Goal: Task Accomplishment & Management: Use online tool/utility

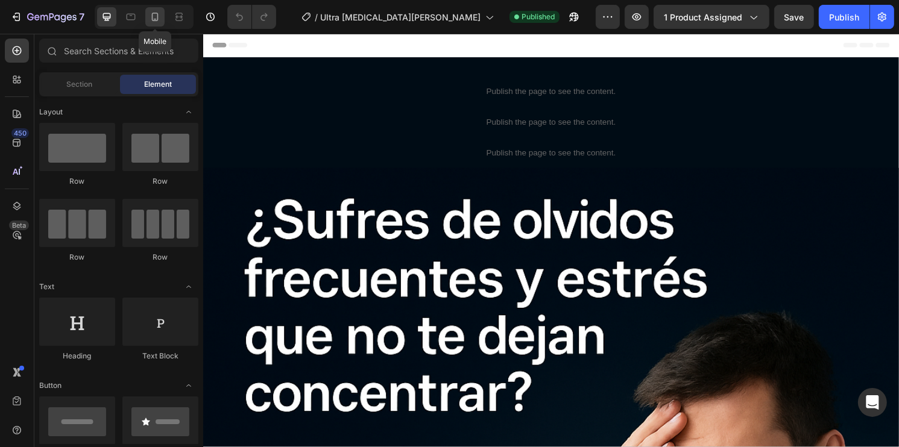
click at [157, 16] on icon at bounding box center [155, 17] width 7 height 8
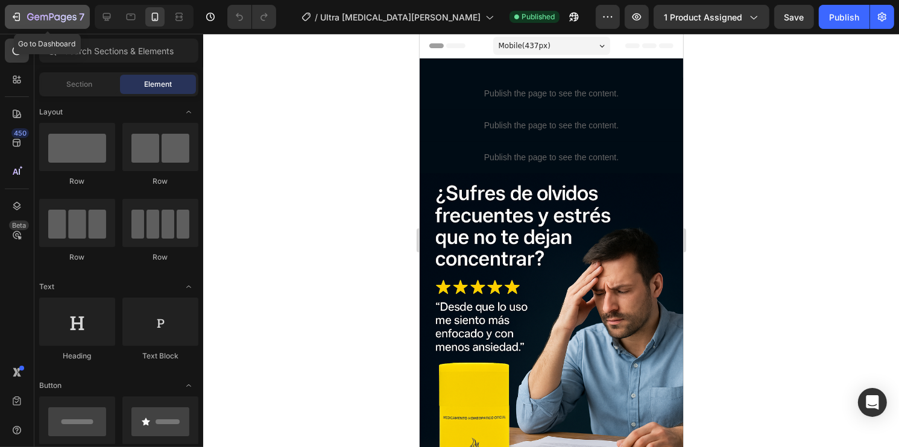
click at [31, 8] on button "7" at bounding box center [47, 17] width 85 height 24
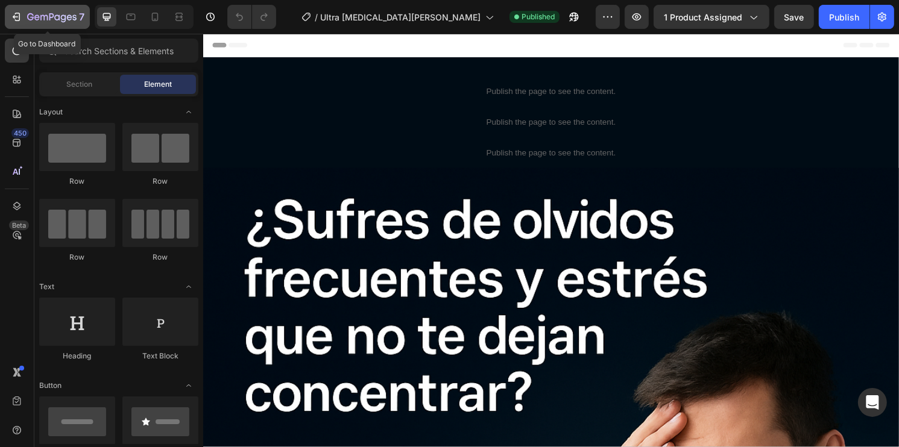
click at [19, 12] on icon "button" at bounding box center [16, 17] width 12 height 12
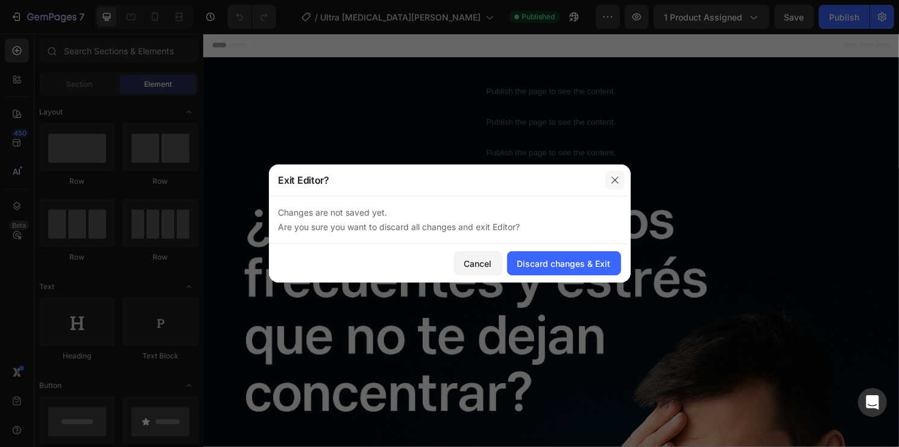
click at [611, 177] on icon "button" at bounding box center [615, 180] width 10 height 10
click at [555, 266] on div "Discard changes & Exit" at bounding box center [563, 263] width 93 height 13
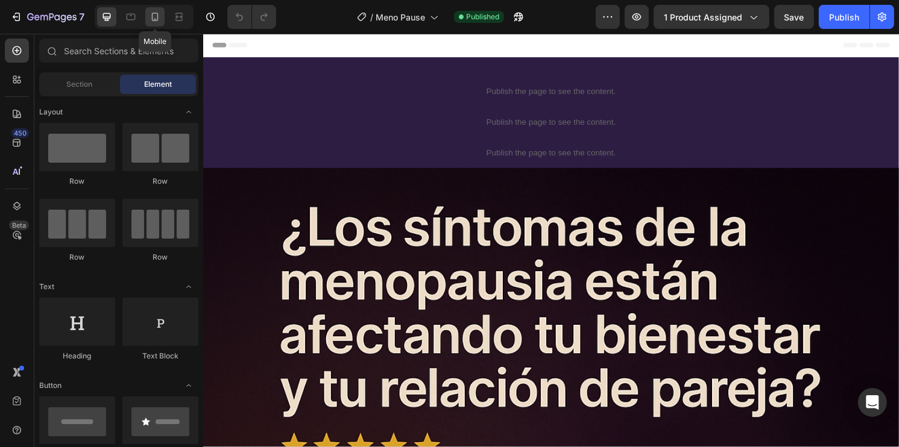
click at [157, 15] on icon at bounding box center [155, 17] width 12 height 12
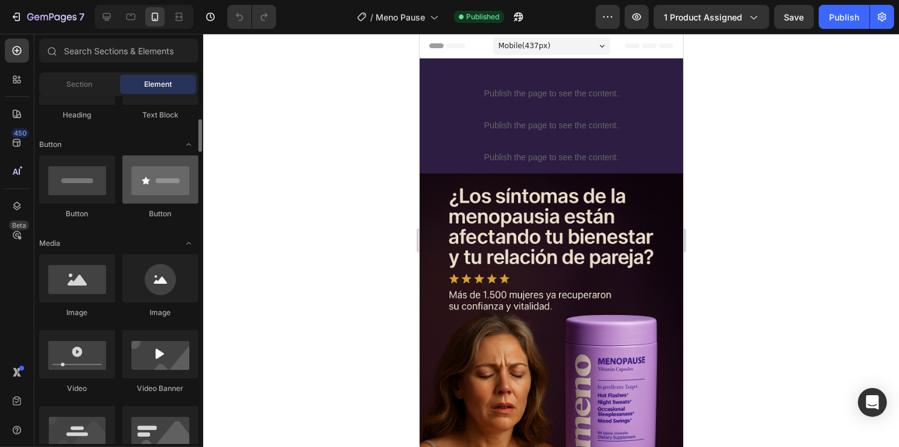
scroll to position [181, 0]
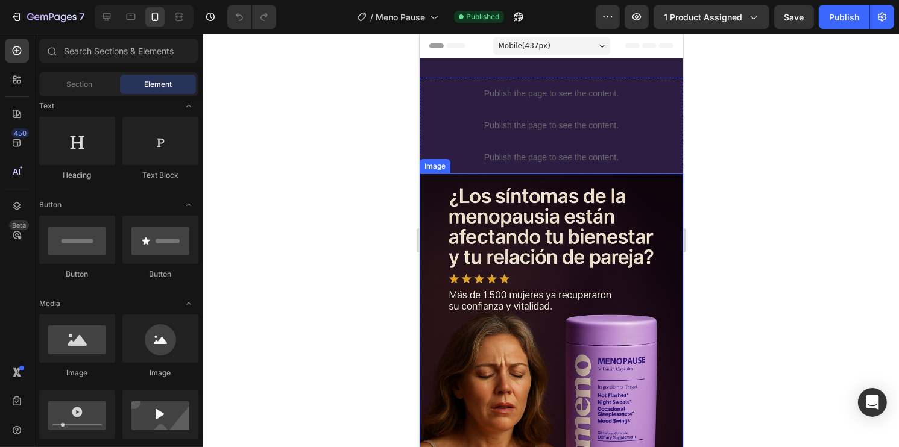
click at [584, 236] on img at bounding box center [550, 371] width 263 height 395
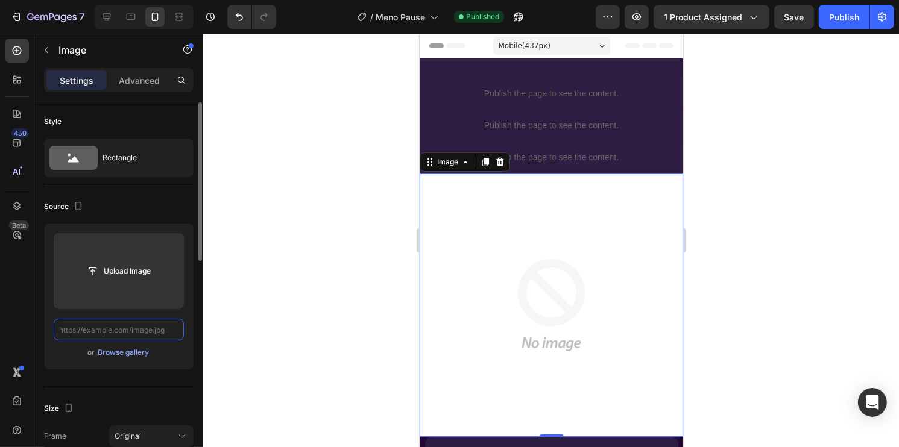
scroll to position [0, 0]
click at [148, 326] on input "text" at bounding box center [119, 330] width 130 height 22
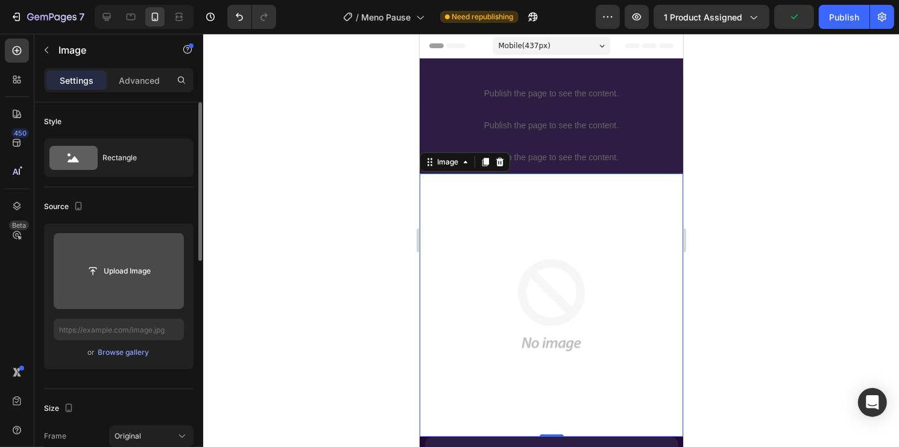
click at [122, 273] on input "file" at bounding box center [118, 271] width 83 height 20
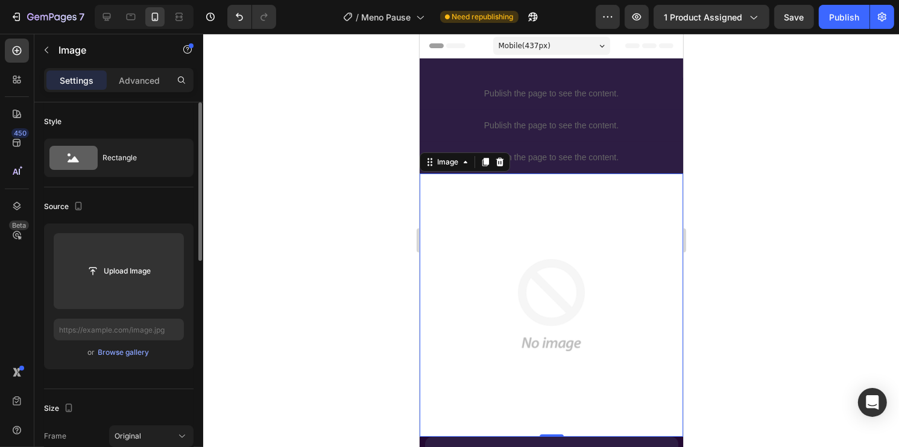
click at [132, 317] on div "Upload Image or Browse gallery" at bounding box center [119, 297] width 150 height 146
click at [125, 324] on input "text" at bounding box center [119, 330] width 130 height 22
paste input "https://cdn.shopify.com/s/files/1/0930/2517/3800/files/Meno_Pause_1_11zon.webp?…"
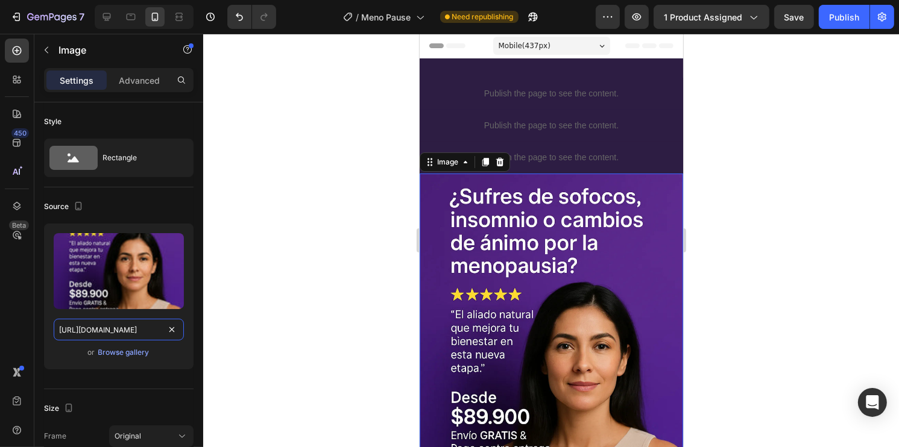
type input "https://cdn.shopify.com/s/files/1/0930/2517/3800/files/Meno_Pause_1_11zon.webp?…"
click at [741, 251] on div at bounding box center [551, 241] width 696 height 414
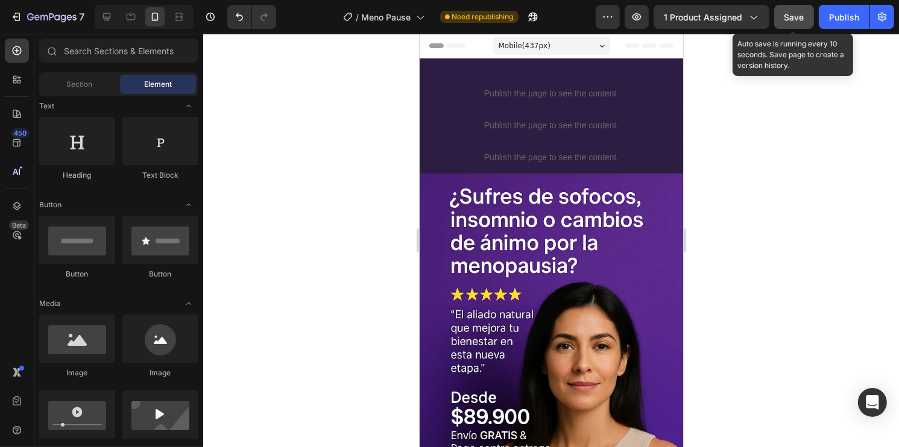
click at [795, 24] on button "Save" at bounding box center [794, 17] width 40 height 24
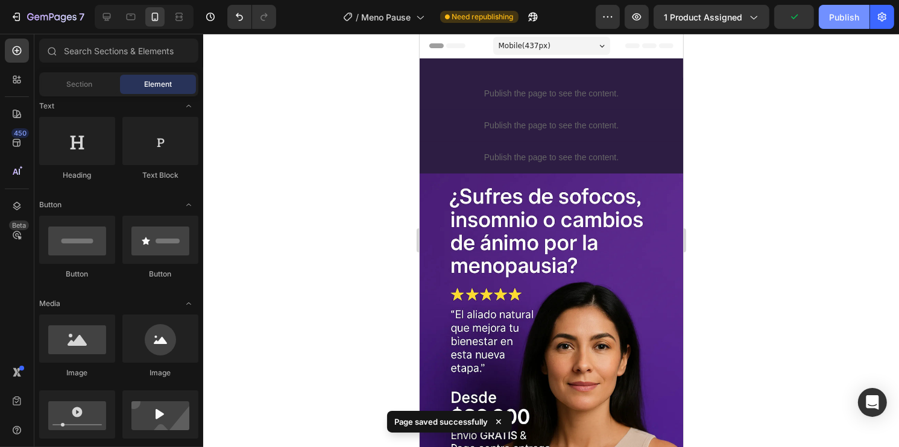
click at [848, 20] on div "Publish" at bounding box center [844, 17] width 30 height 13
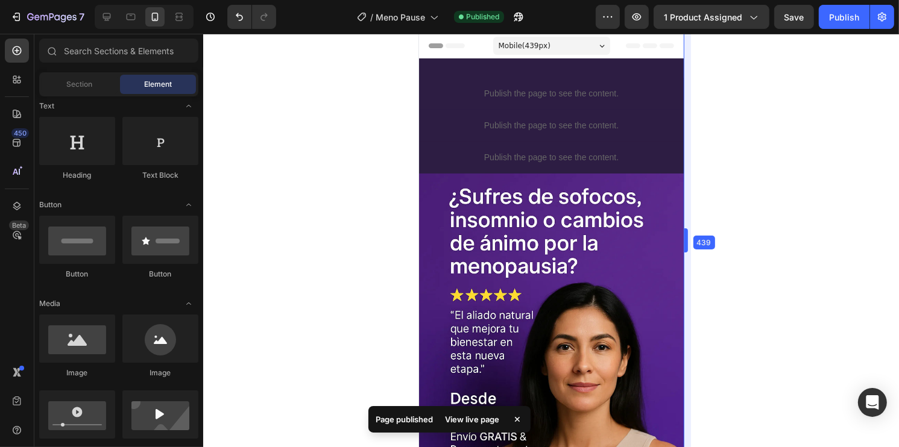
drag, startPoint x: 683, startPoint y: 235, endPoint x: 684, endPoint y: 246, distance: 10.9
drag, startPoint x: 685, startPoint y: 239, endPoint x: 685, endPoint y: 250, distance: 10.9
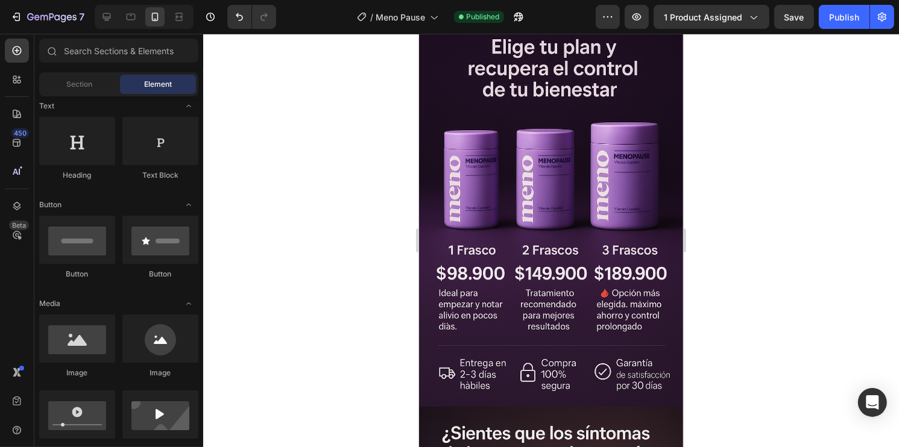
scroll to position [631, 0]
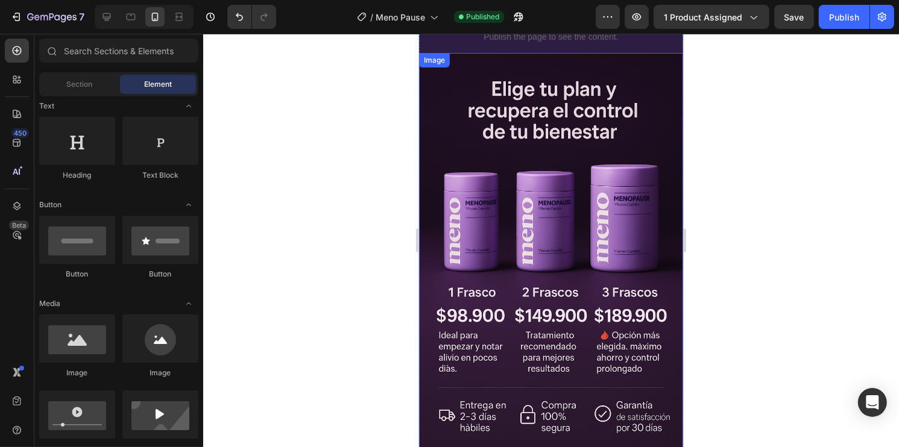
click at [652, 180] on img at bounding box center [550, 251] width 264 height 396
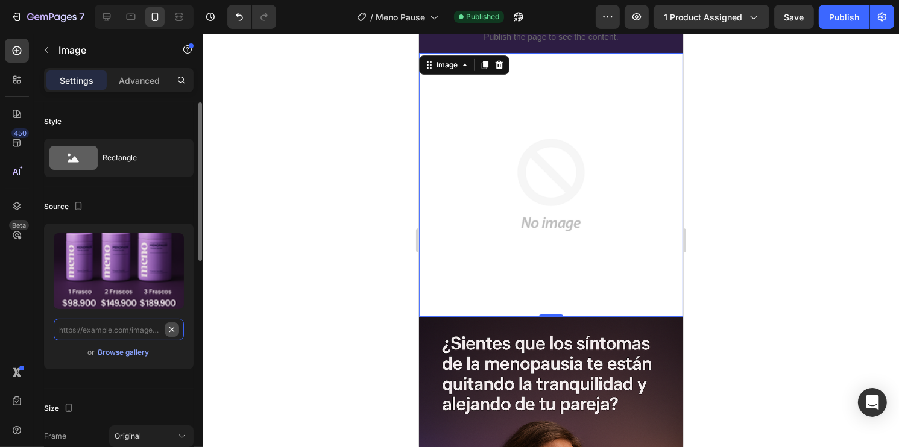
scroll to position [0, 0]
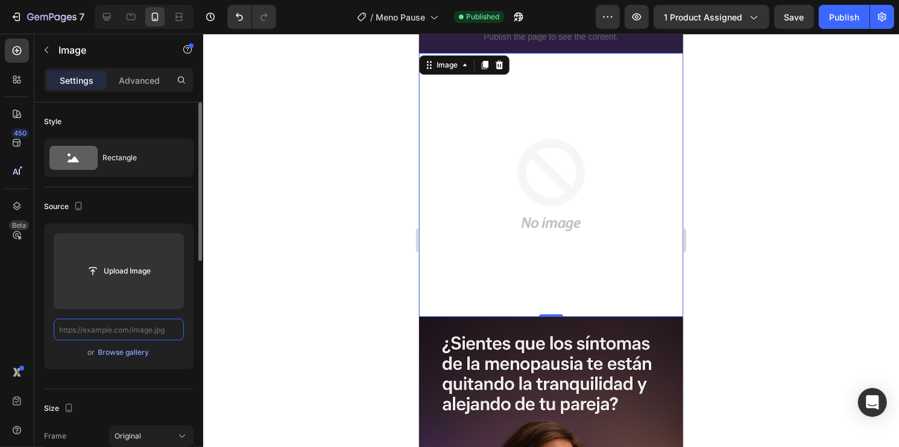
click at [118, 329] on input "text" at bounding box center [119, 330] width 130 height 22
paste input "https://cdn.shopify.com/s/files/1/0930/2517/3800/files/Meno_Pause_2_11zon.webp?…"
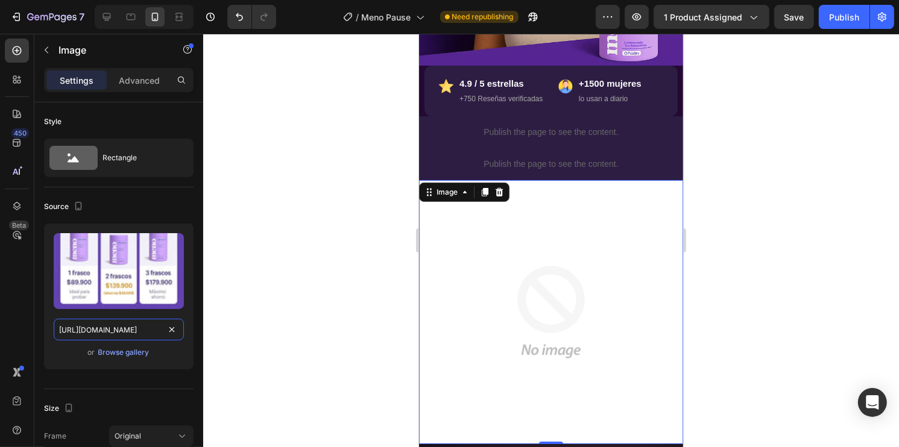
scroll to position [511, 0]
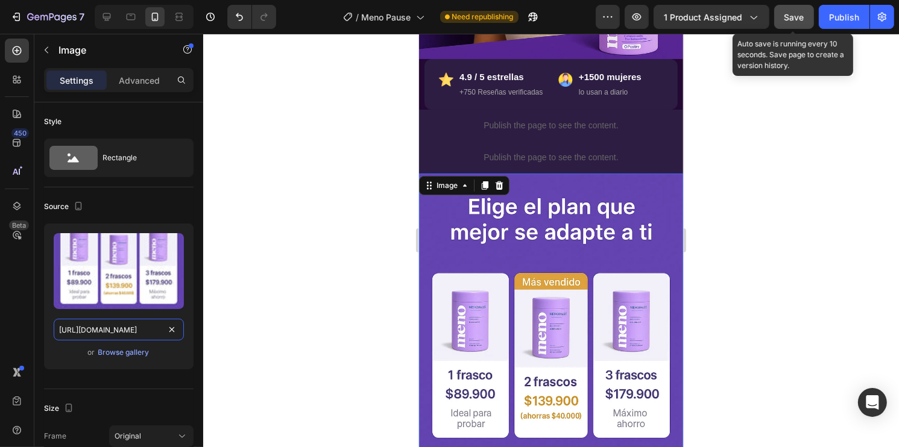
type input "https://cdn.shopify.com/s/files/1/0930/2517/3800/files/Meno_Pause_2_11zon.webp?…"
click at [795, 19] on span "Save" at bounding box center [794, 17] width 20 height 10
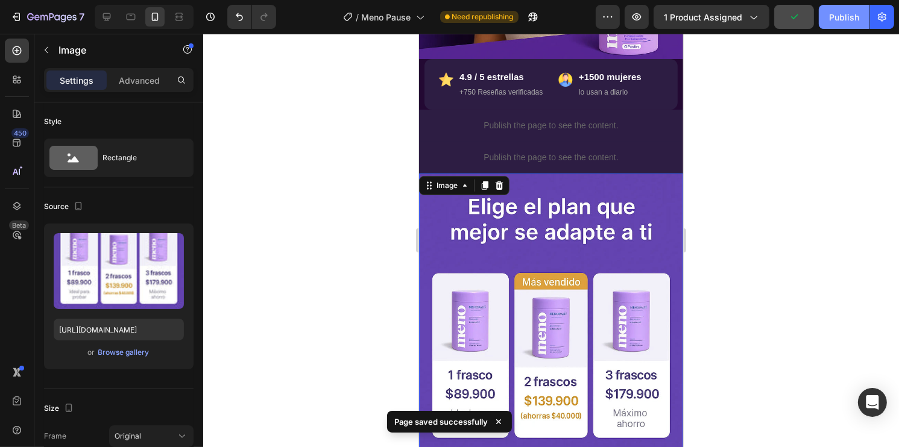
click at [837, 21] on div "Publish" at bounding box center [844, 17] width 30 height 13
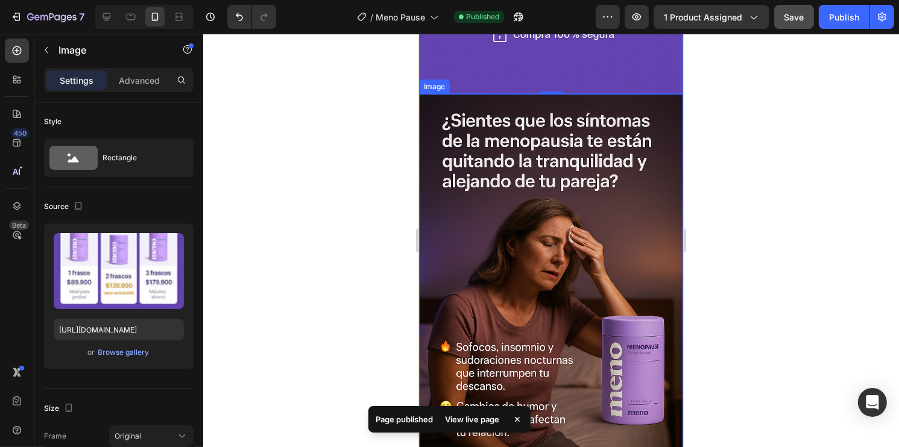
scroll to position [993, 0]
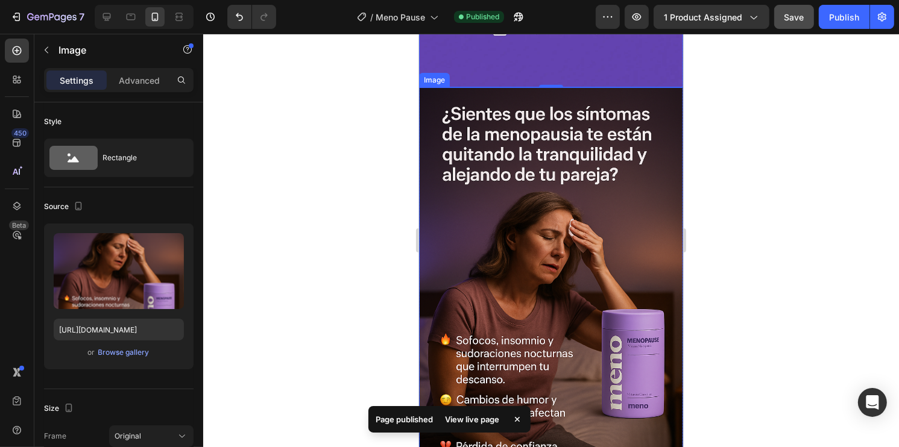
click at [585, 261] on img at bounding box center [550, 285] width 264 height 396
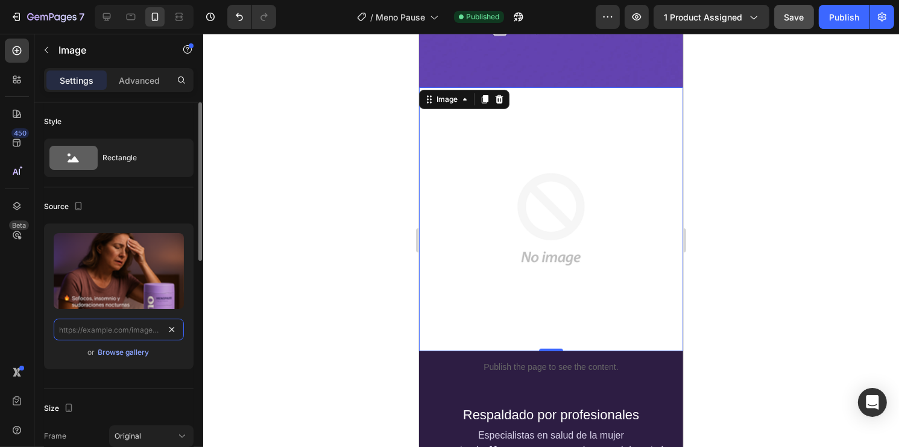
scroll to position [0, 0]
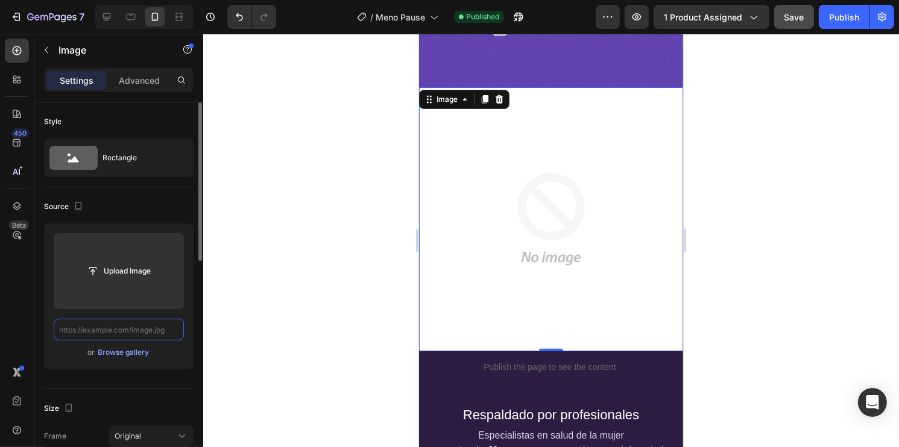
click at [162, 327] on input "text" at bounding box center [119, 330] width 130 height 22
paste input "https://cdn.shopify.com/s/files/1/0930/2517/3800/files/Meno_Pause_4_11zon.webp?…"
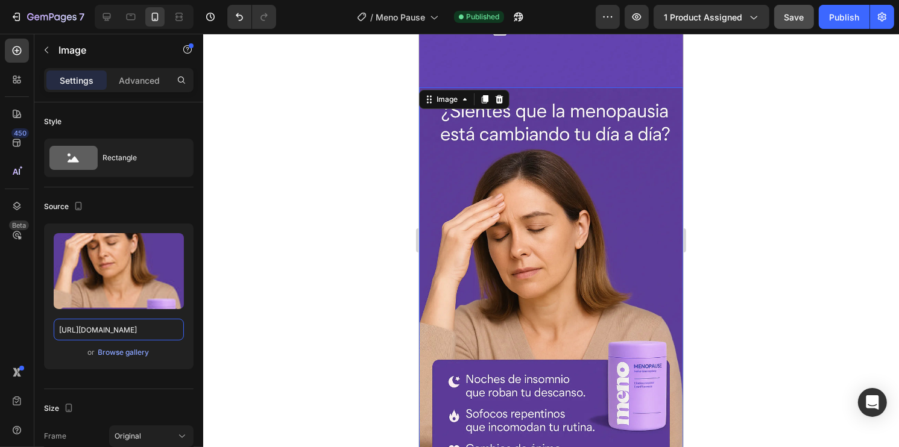
type input "https://cdn.shopify.com/s/files/1/0930/2517/3800/files/Meno_Pause_4_11zon.webp?…"
click at [366, 257] on div at bounding box center [551, 241] width 696 height 414
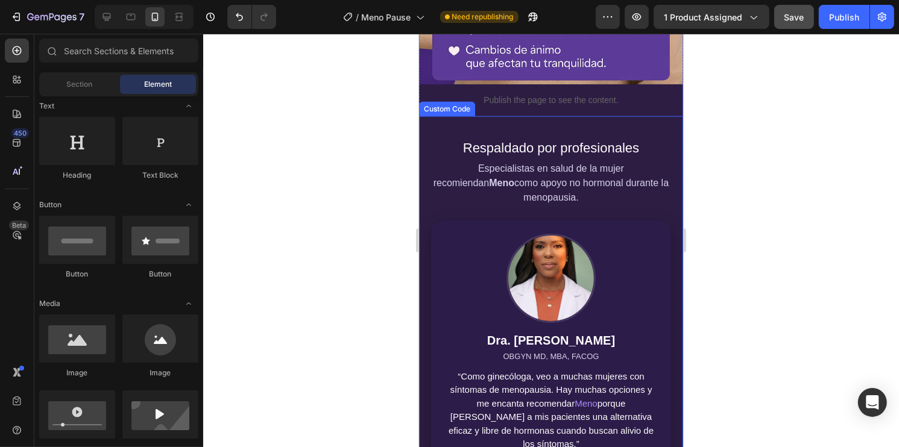
scroll to position [1294, 0]
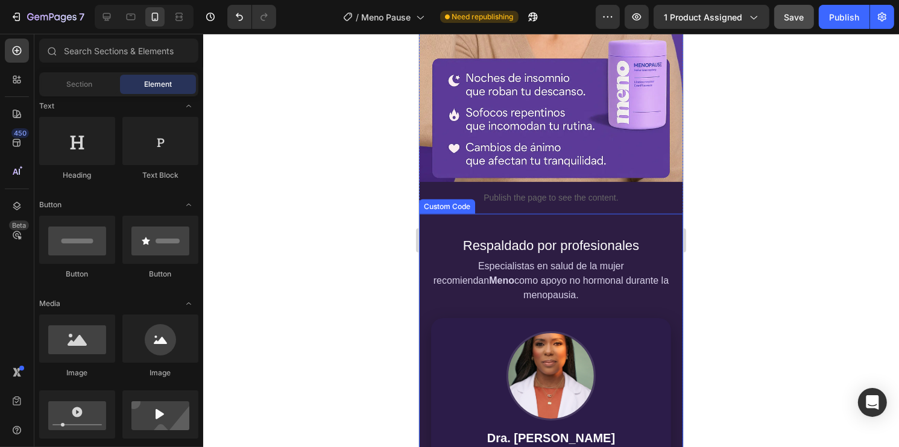
click at [632, 259] on p "Especialistas en salud de la mujer recomiendan Meno como apoyo no hormonal dura…" at bounding box center [550, 280] width 240 height 43
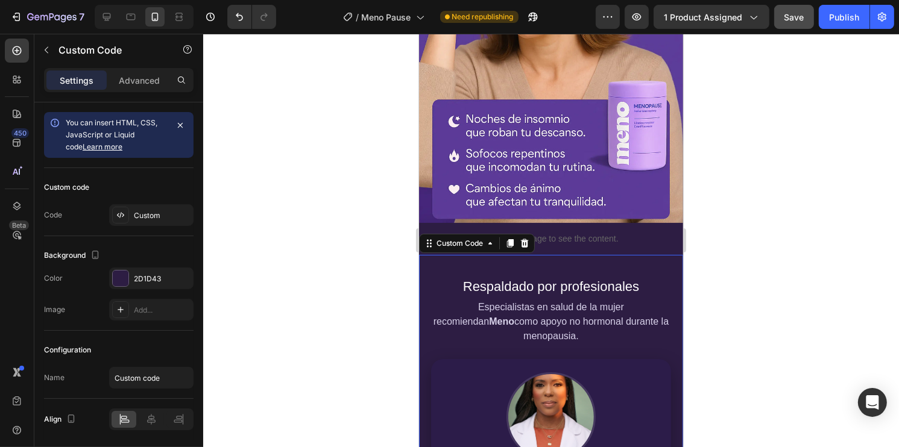
scroll to position [1234, 0]
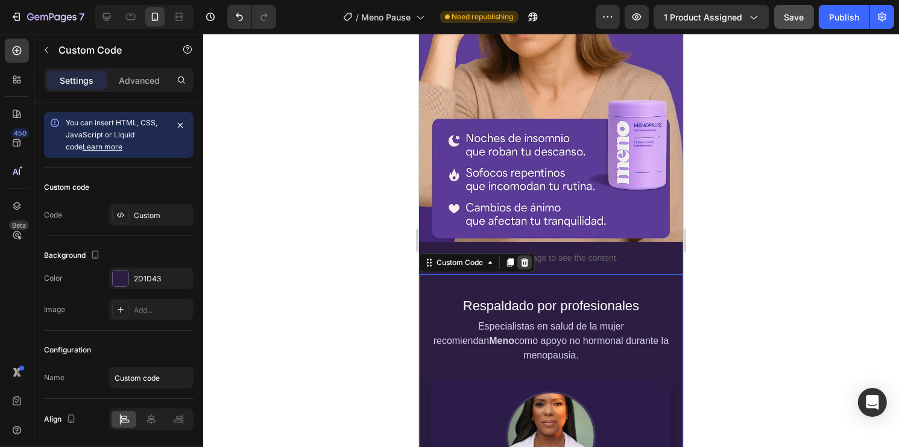
click at [528, 258] on icon at bounding box center [524, 263] width 10 height 10
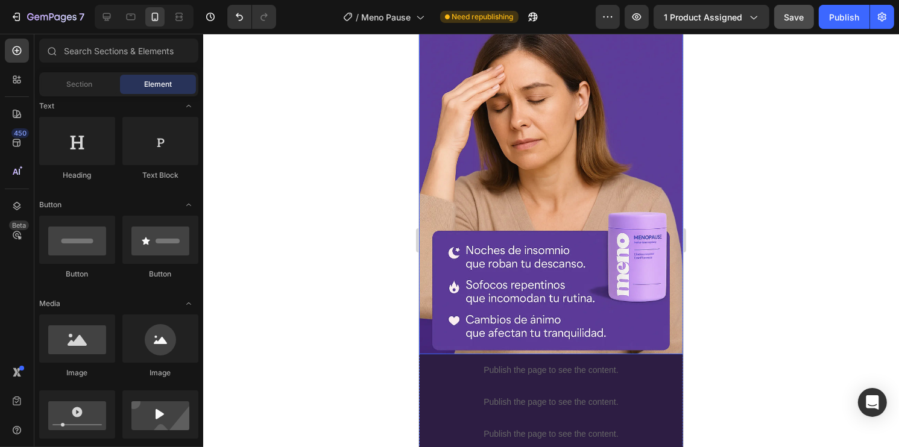
scroll to position [1266, 0]
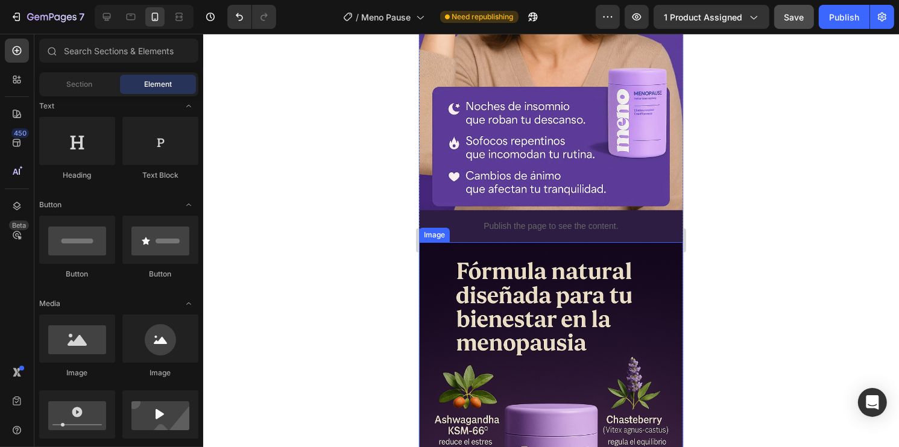
click at [560, 283] on img at bounding box center [550, 440] width 264 height 396
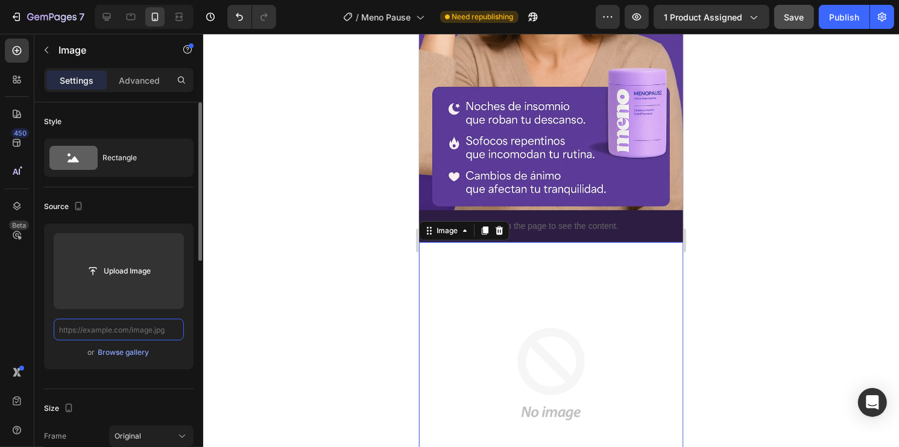
scroll to position [0, 0]
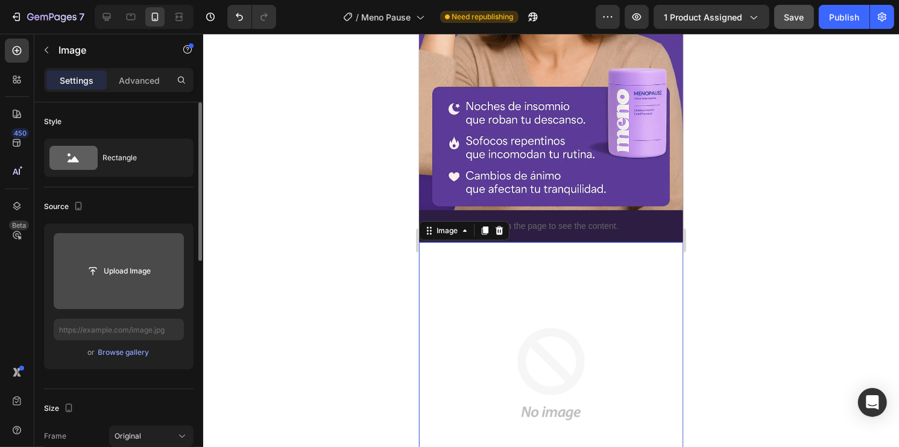
click at [127, 271] on input "file" at bounding box center [118, 271] width 83 height 20
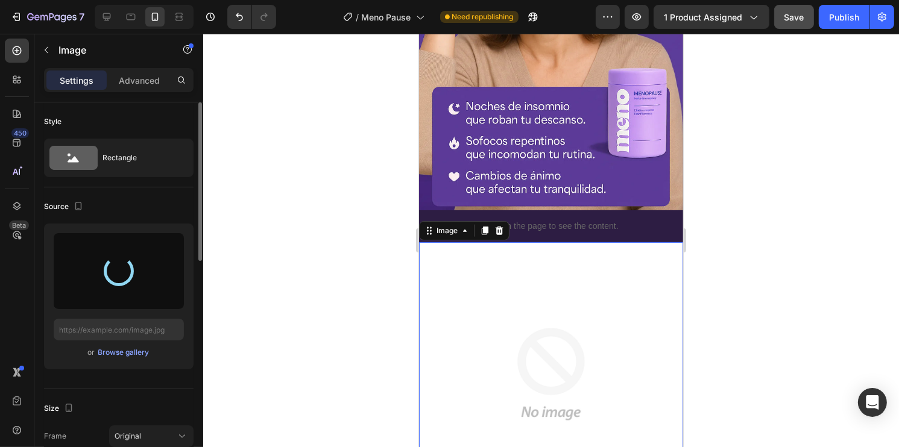
type input "https://cdn.shopify.com/s/files/1/0930/2517/3800/files/gempages_583610204592014…"
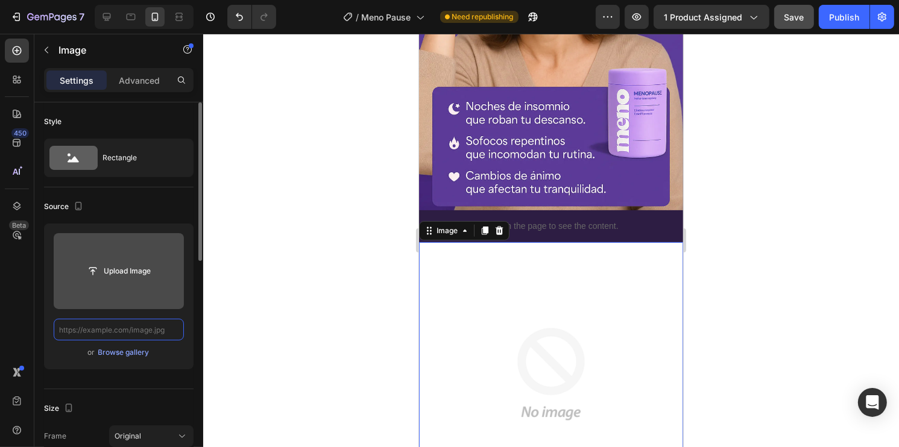
click at [156, 333] on input "text" at bounding box center [119, 330] width 130 height 22
paste input "https://cdn.shopify.com/s/files/1/0930/2517/3800/files/Meno_Pause_5_11zon.webp?…"
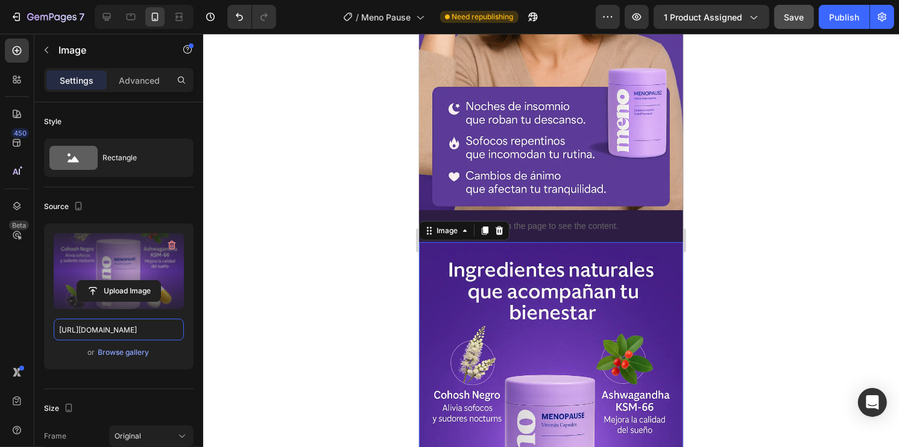
type input "https://cdn.shopify.com/s/files/1/0930/2517/3800/files/Meno_Pause_5_11zon.webp?…"
click at [721, 241] on div at bounding box center [551, 241] width 696 height 414
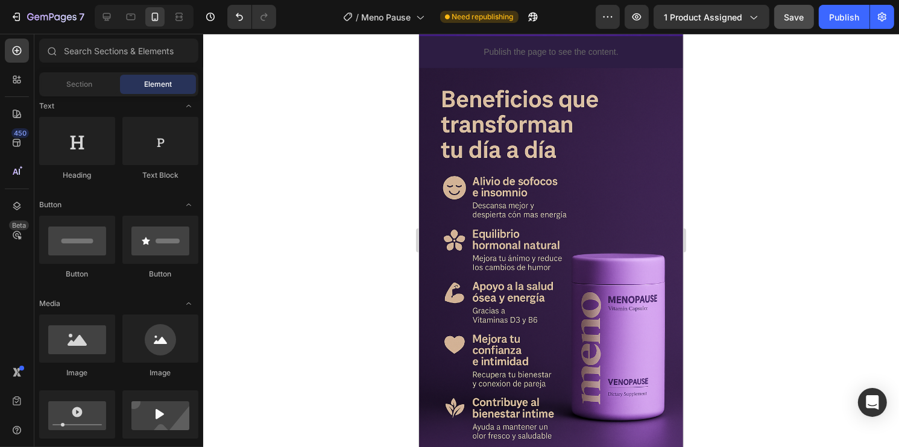
scroll to position [1848, 0]
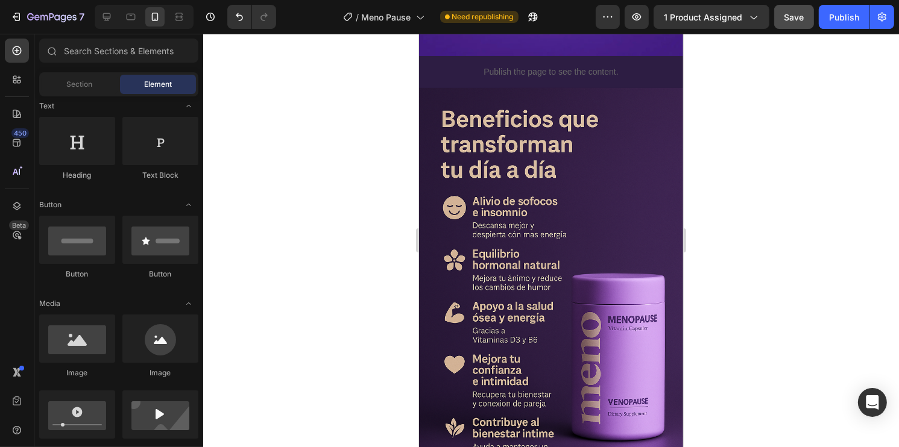
drag, startPoint x: 676, startPoint y: 195, endPoint x: 1103, endPoint y: 279, distance: 435.6
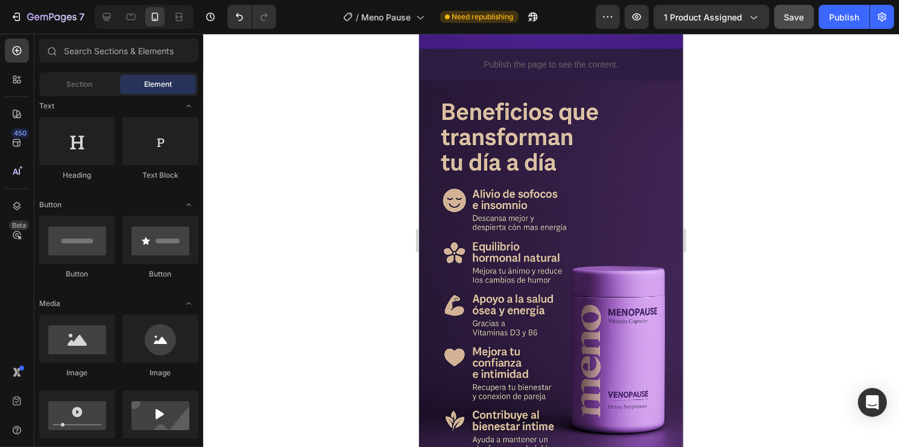
scroll to position [1826, 0]
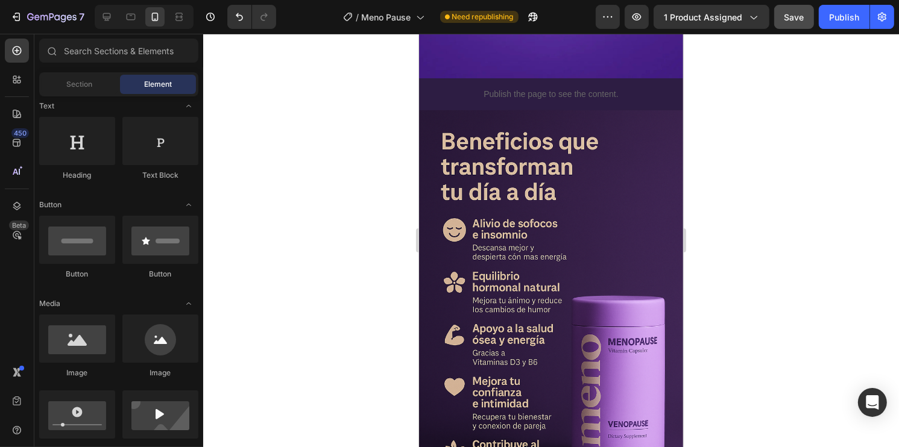
drag, startPoint x: 678, startPoint y: 234, endPoint x: 1131, endPoint y: 266, distance: 454.5
click at [604, 191] on img at bounding box center [550, 308] width 264 height 396
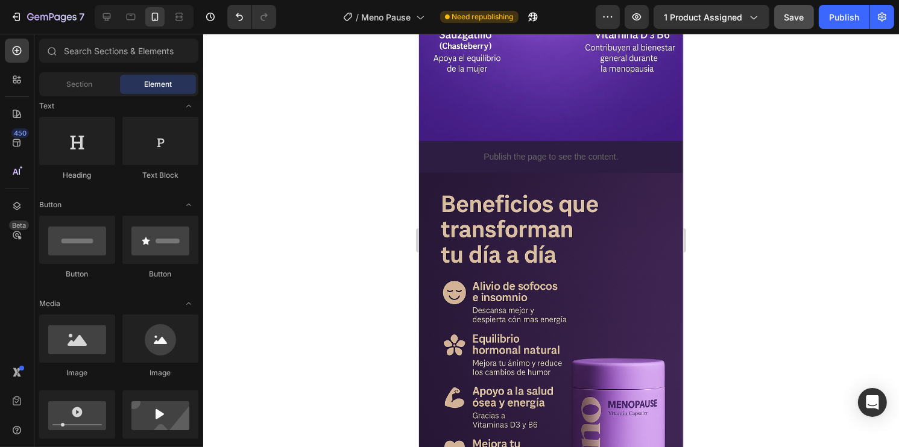
scroll to position [1862, 0]
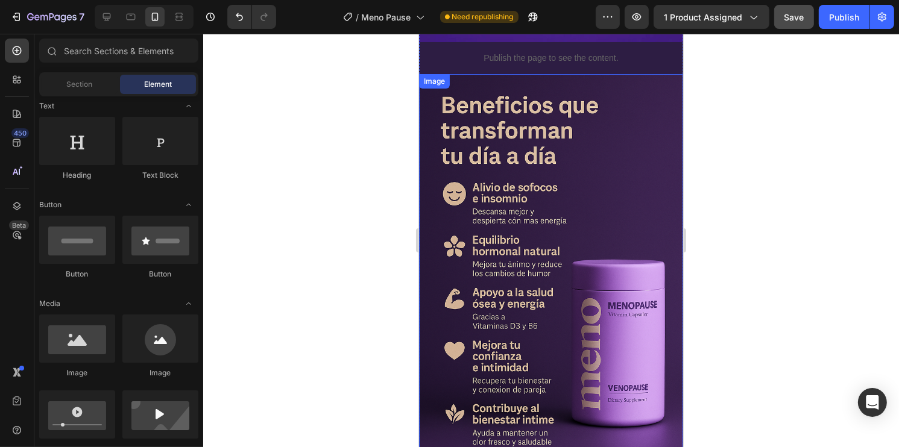
click at [594, 191] on img at bounding box center [550, 272] width 264 height 396
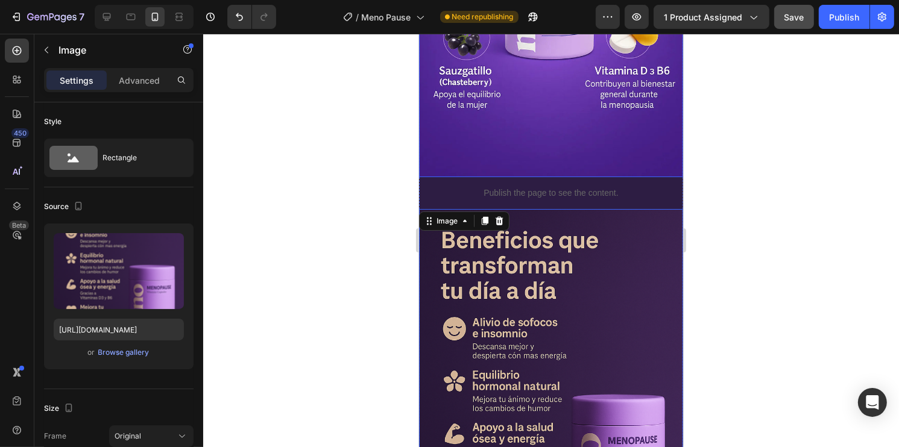
scroll to position [1742, 0]
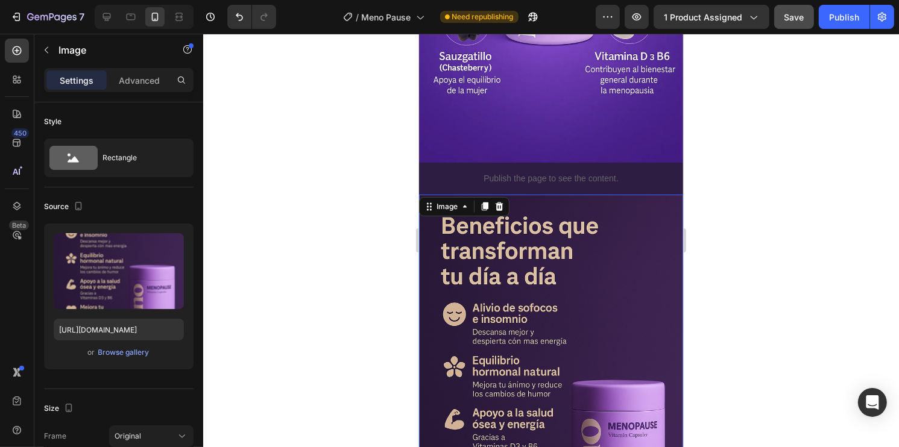
click at [570, 281] on img at bounding box center [550, 393] width 264 height 396
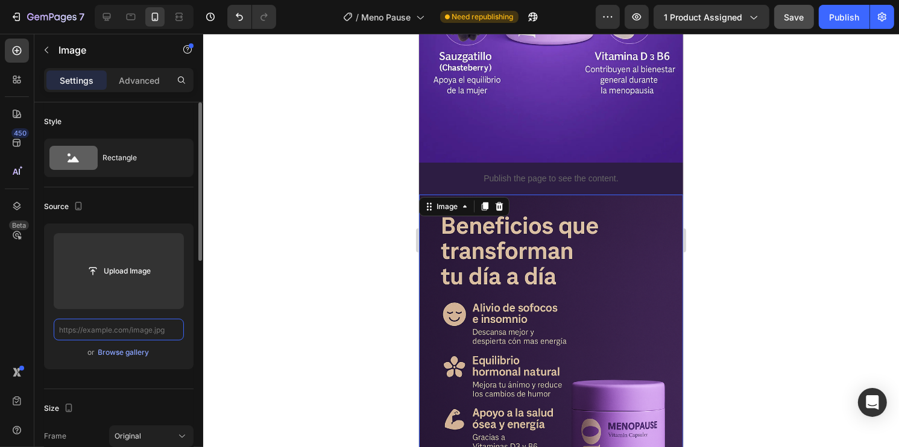
scroll to position [0, 0]
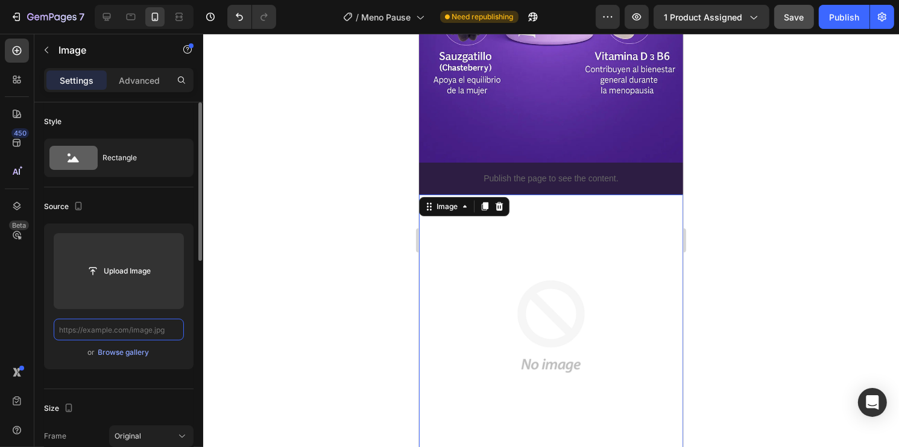
click at [151, 332] on input "text" at bounding box center [119, 330] width 130 height 22
paste input "https://cdn.shopify.com/s/files/1/0930/2517/3800/files/Meno_Pause_6_11zon.webp?…"
type input "https://cdn.shopify.com/s/files/1/0930/2517/3800/files/Meno_Pause_6_11zon.webp?…"
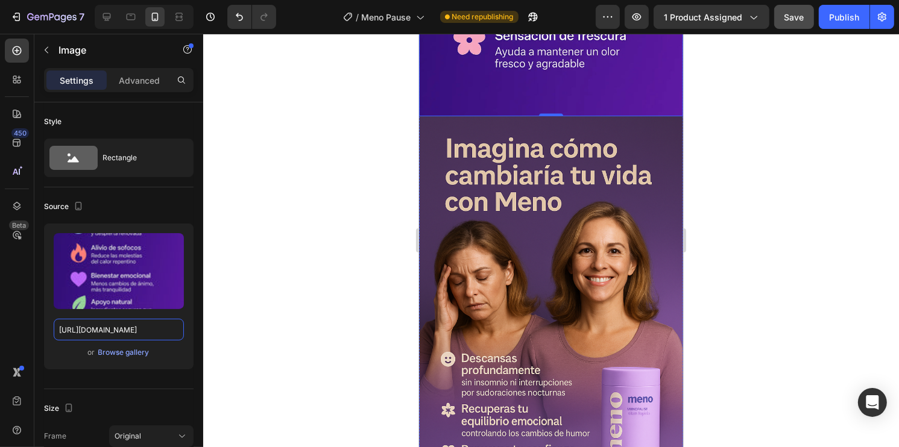
scroll to position [2231, 0]
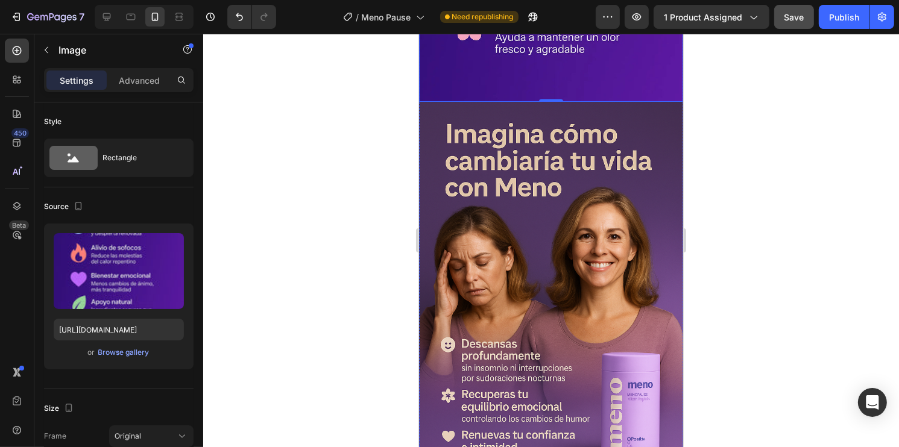
click at [614, 260] on img at bounding box center [550, 300] width 264 height 396
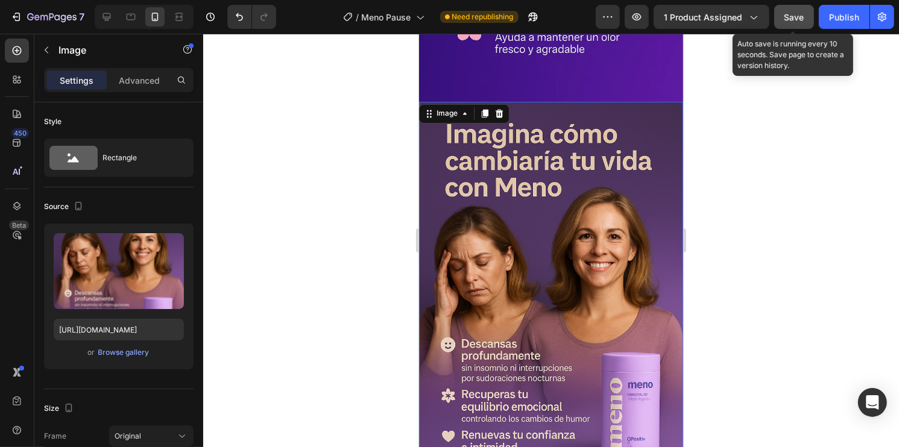
click at [791, 20] on span "Save" at bounding box center [794, 17] width 20 height 10
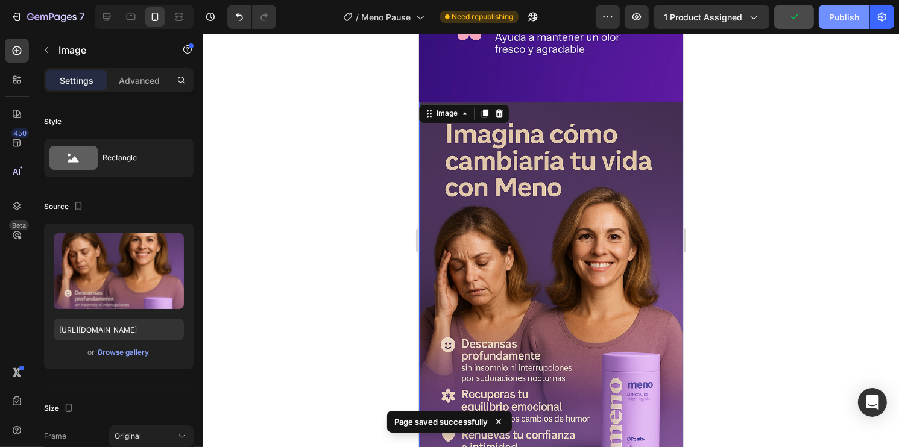
click at [853, 17] on div "Publish" at bounding box center [844, 17] width 30 height 13
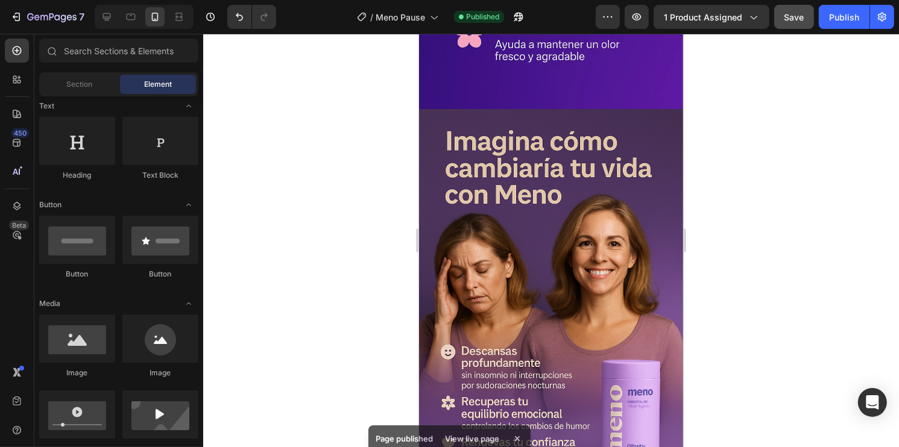
scroll to position [2213, 0]
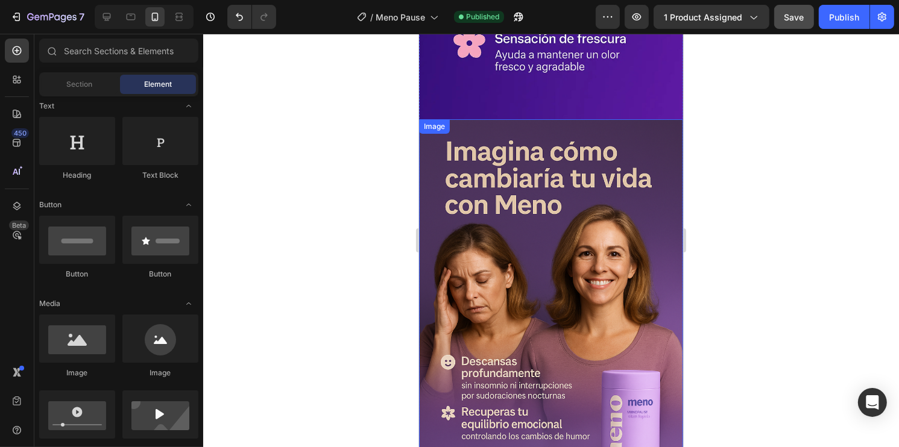
click at [508, 295] on img at bounding box center [550, 317] width 264 height 396
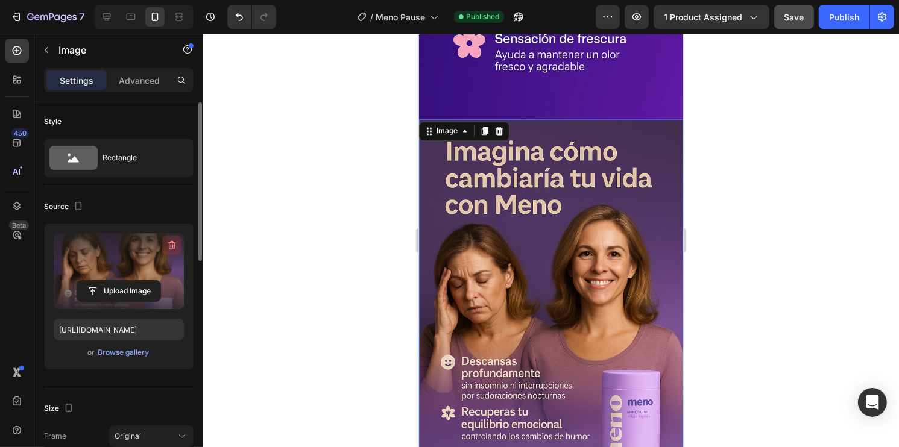
click at [172, 246] on icon "button" at bounding box center [172, 246] width 1 height 4
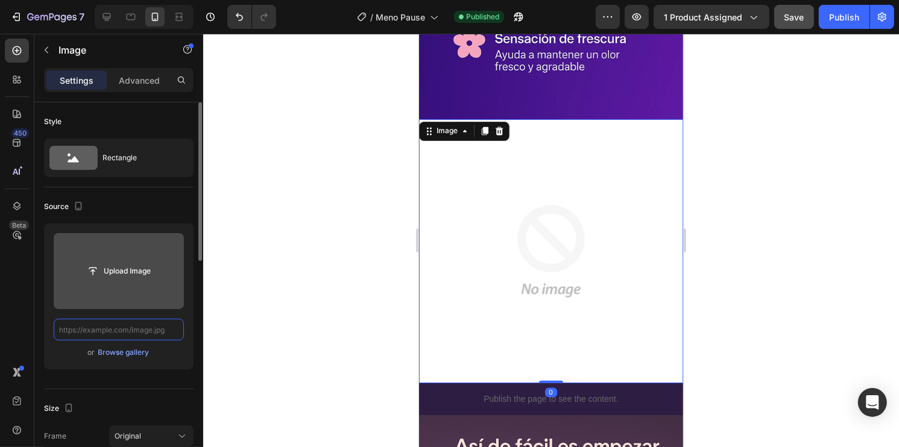
click at [146, 324] on input "text" at bounding box center [119, 330] width 130 height 22
paste input "https://cdn.shopify.com/s/files/1/0930/2517/3800/files/Meno_pause_7_11zon.webp?…"
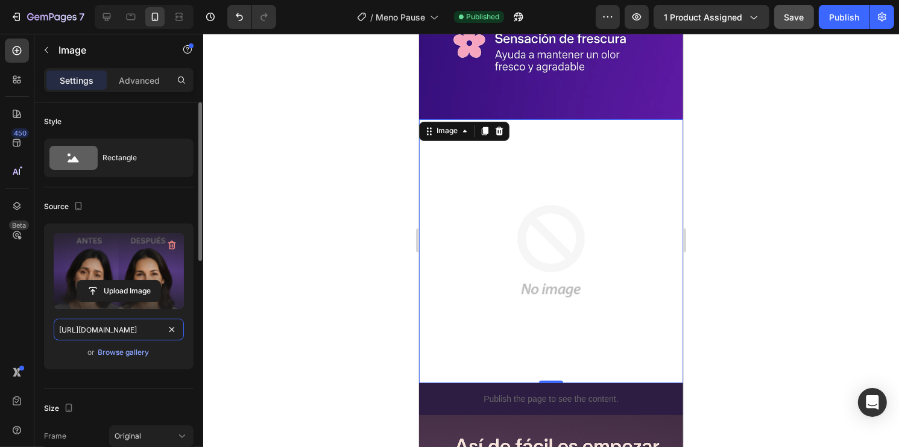
scroll to position [0, 234]
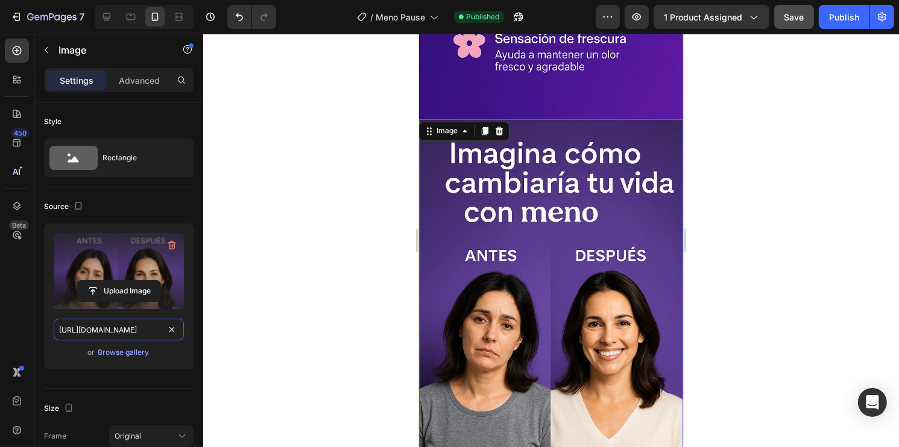
type input "https://cdn.shopify.com/s/files/1/0930/2517/3800/files/Meno_pause_7_11zon.webp?…"
click at [385, 306] on div at bounding box center [551, 241] width 696 height 414
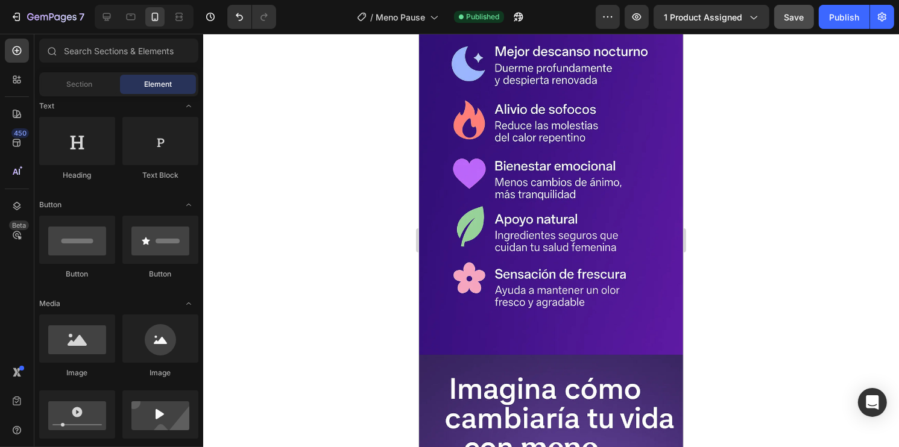
scroll to position [1973, 0]
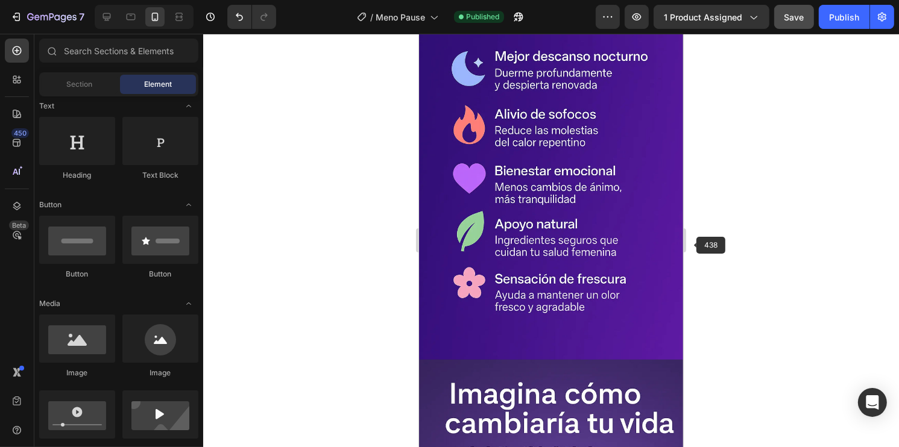
click at [741, 295] on div at bounding box center [551, 241] width 696 height 414
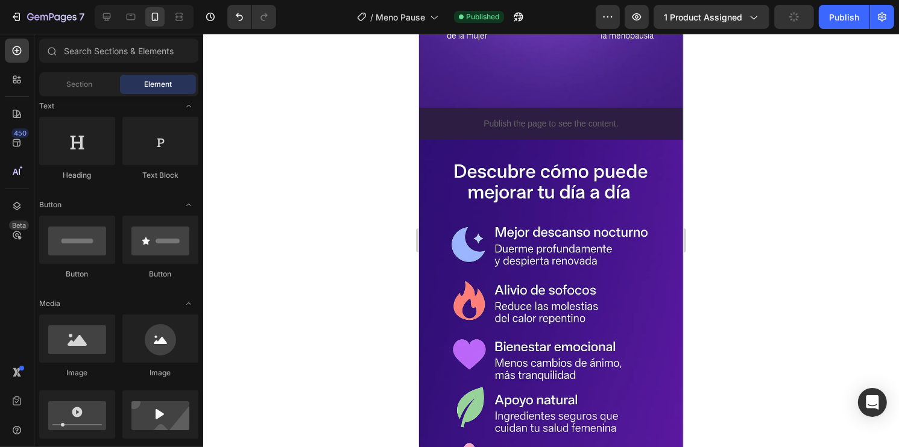
click at [791, 20] on icon "button" at bounding box center [793, 16] width 13 height 13
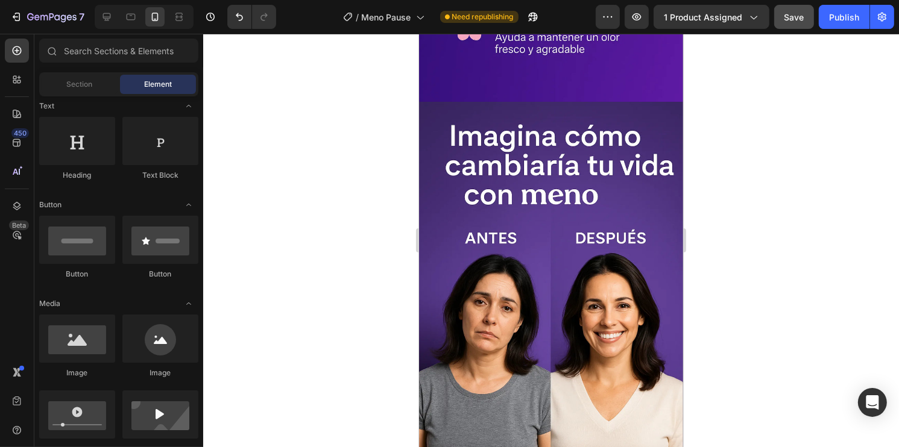
scroll to position [2211, 0]
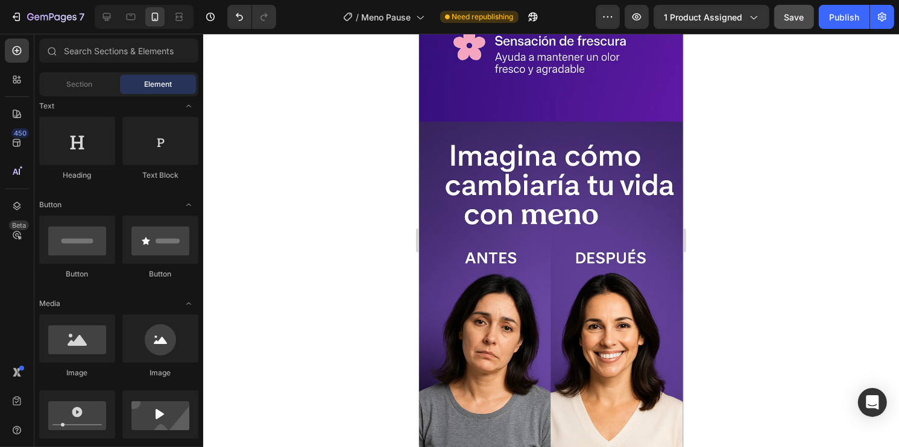
drag, startPoint x: 680, startPoint y: 240, endPoint x: 1103, endPoint y: 324, distance: 431.0
click at [842, 19] on div "Publish" at bounding box center [844, 17] width 30 height 13
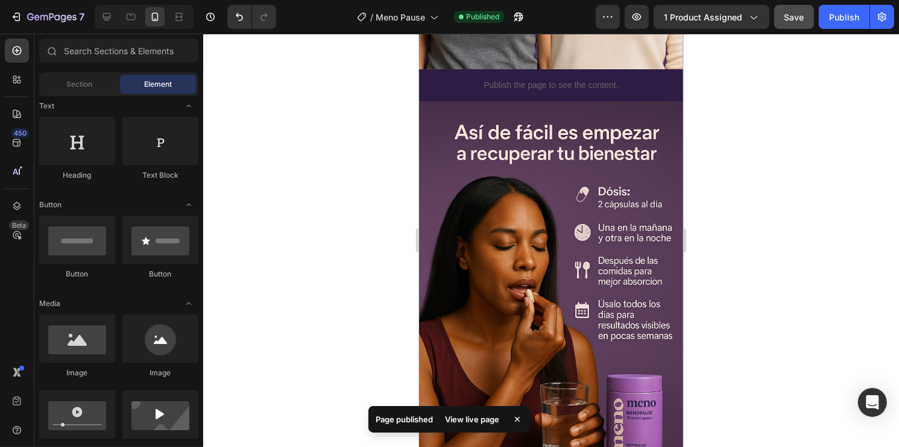
scroll to position [2665, 0]
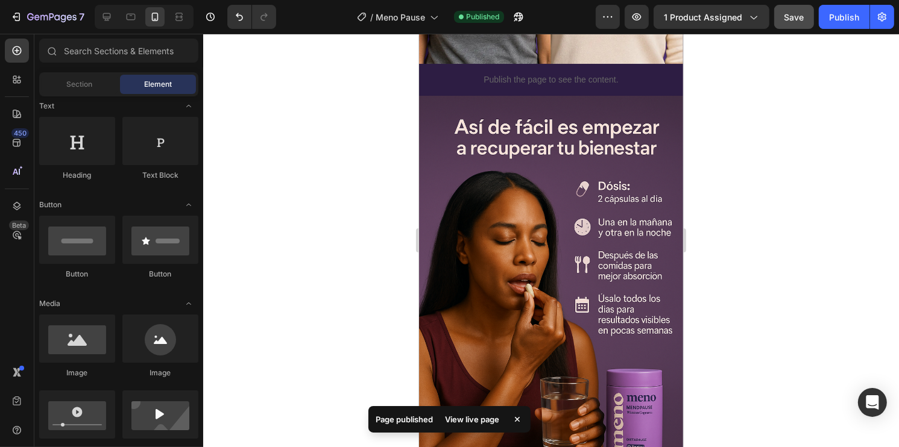
drag, startPoint x: 677, startPoint y: 287, endPoint x: 1106, endPoint y: 373, distance: 437.2
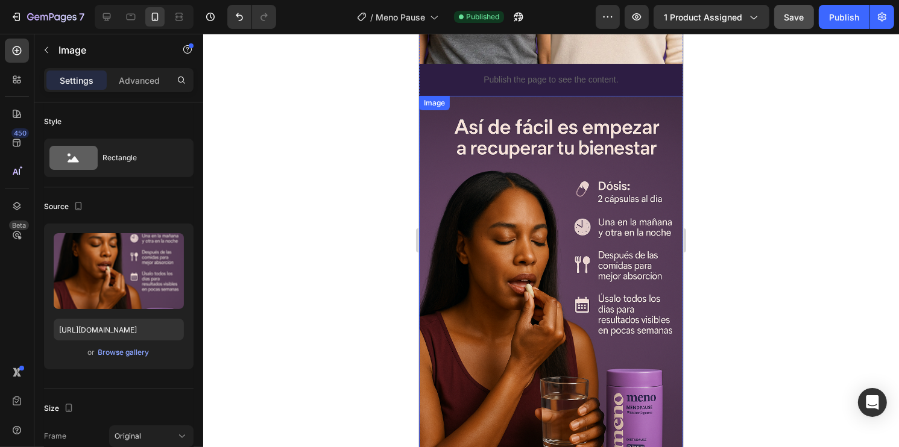
click at [478, 329] on img at bounding box center [550, 294] width 264 height 396
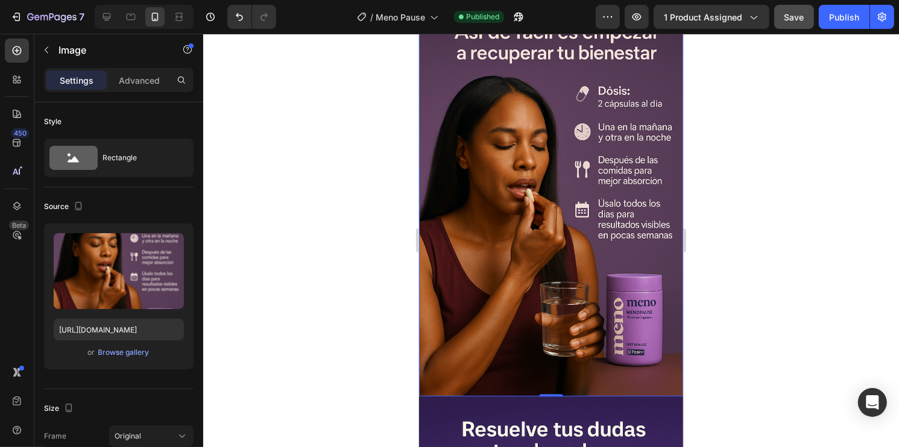
scroll to position [2773, 0]
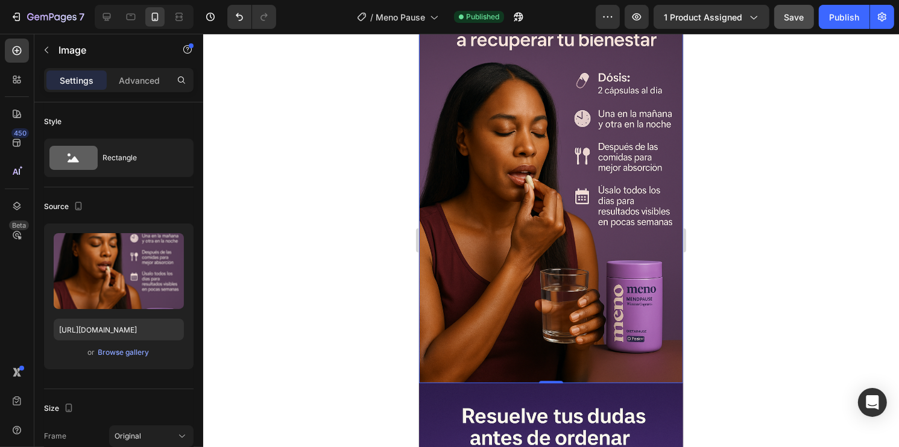
click at [490, 245] on img at bounding box center [550, 185] width 264 height 396
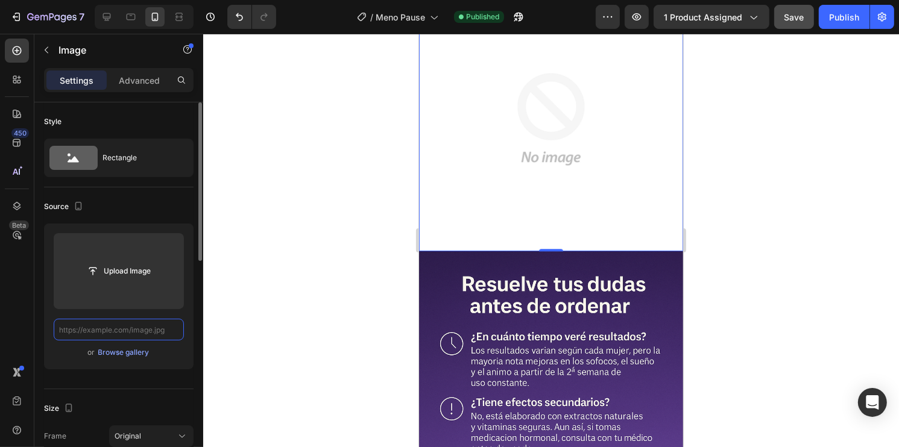
scroll to position [0, 0]
click at [154, 333] on input "text" at bounding box center [119, 330] width 130 height 22
paste input "https://cdn.shopify.com/s/files/1/0930/2517/3800/files/Meno_Pause_8_11zon.webp?…"
type input "https://cdn.shopify.com/s/files/1/0930/2517/3800/files/Meno_Pause_8_11zon.webp?…"
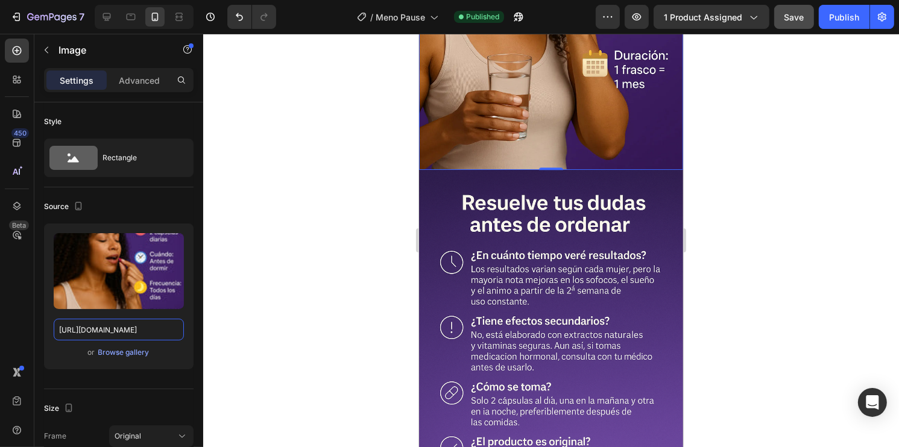
scroll to position [3014, 0]
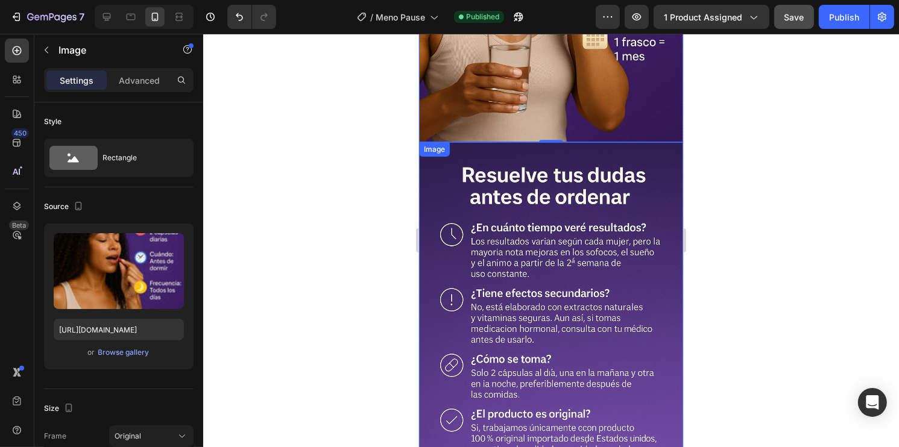
click at [536, 317] on img at bounding box center [550, 340] width 264 height 396
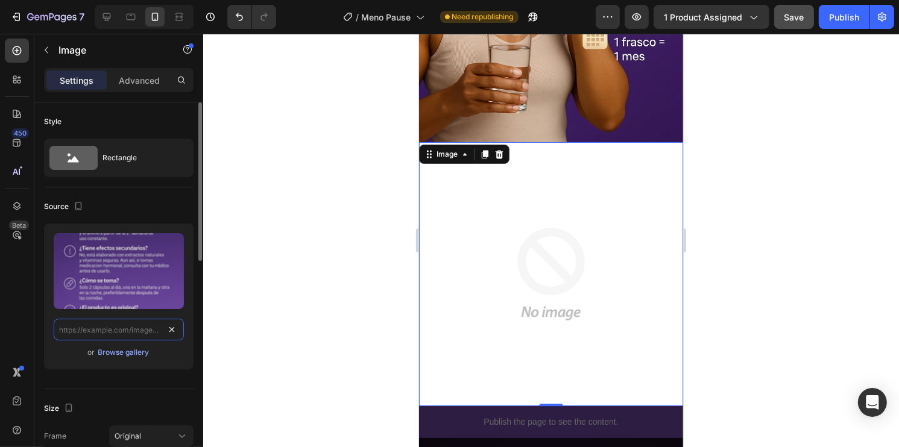
scroll to position [0, 0]
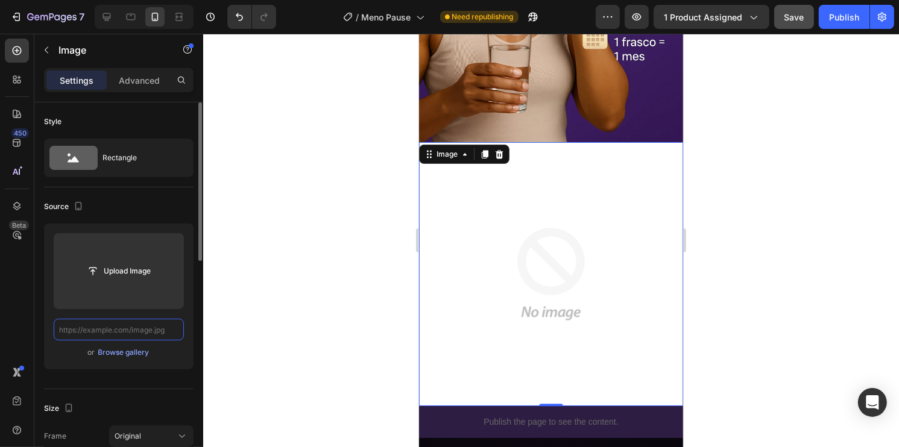
click at [154, 329] on input "text" at bounding box center [119, 330] width 130 height 22
paste input "https://cdn.shopify.com/s/files/1/0930/2517/3800/files/Meno_Pause_9_11zon.webp?…"
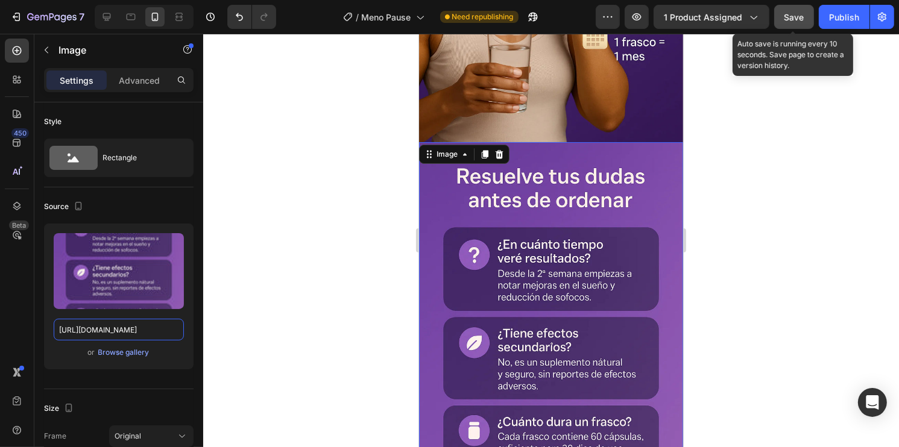
type input "https://cdn.shopify.com/s/files/1/0930/2517/3800/files/Meno_Pause_9_11zon.webp?…"
click at [784, 20] on span "Save" at bounding box center [794, 17] width 20 height 10
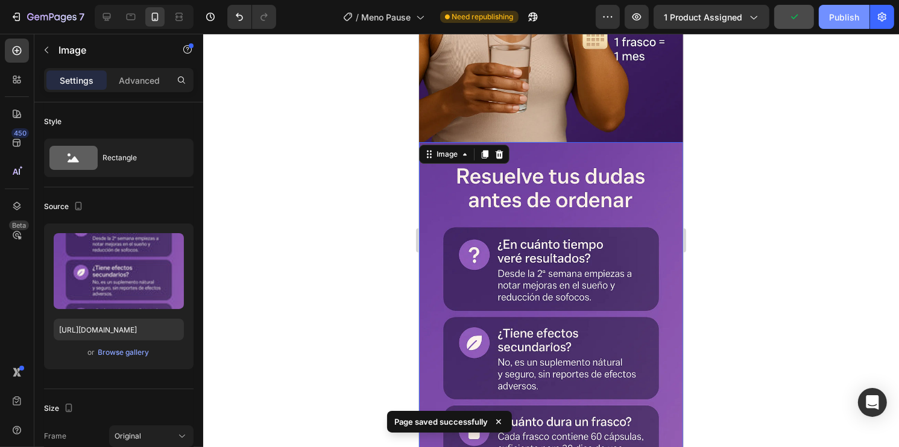
click at [842, 21] on div "Publish" at bounding box center [844, 17] width 30 height 13
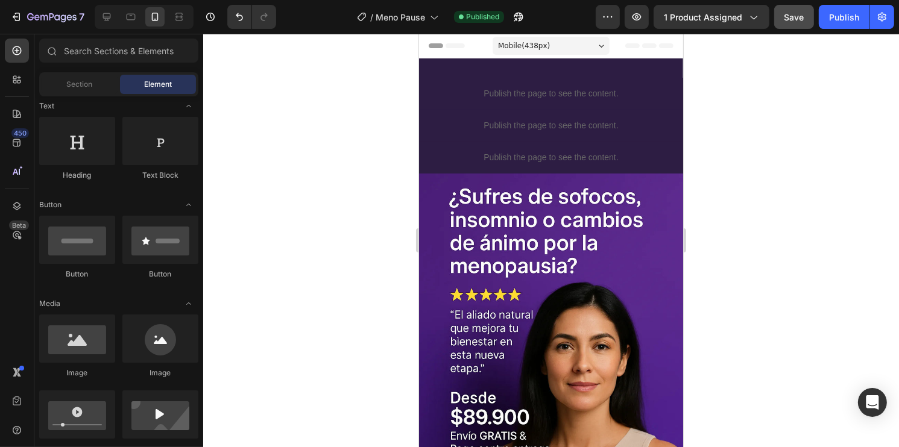
drag, startPoint x: 678, startPoint y: 344, endPoint x: 1076, endPoint y: 66, distance: 484.9
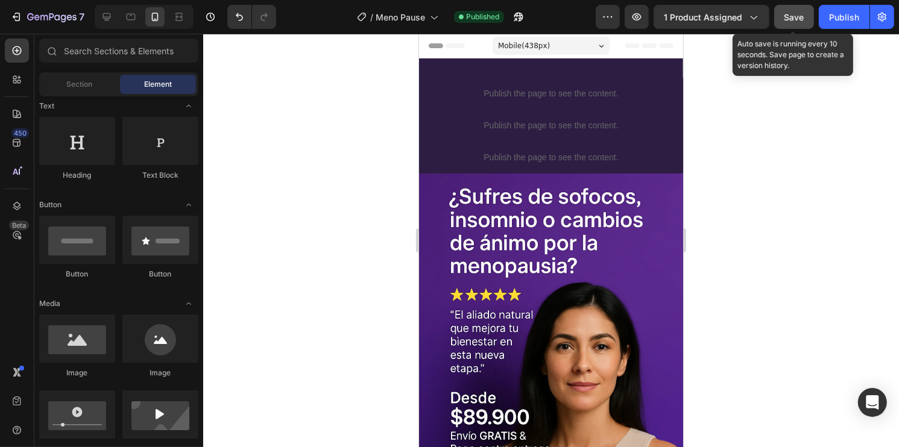
click at [795, 14] on span "Save" at bounding box center [794, 17] width 20 height 10
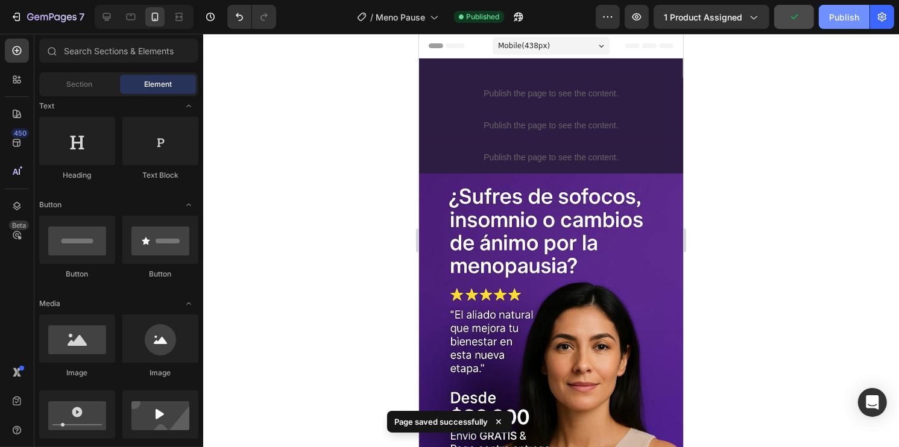
click at [833, 19] on div "Publish" at bounding box center [844, 17] width 30 height 13
click at [128, 22] on icon at bounding box center [131, 17] width 12 height 12
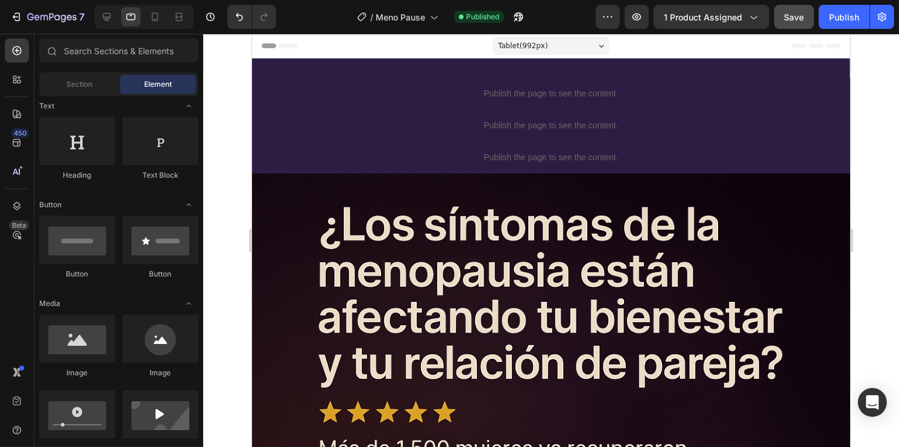
scroll to position [244, 0]
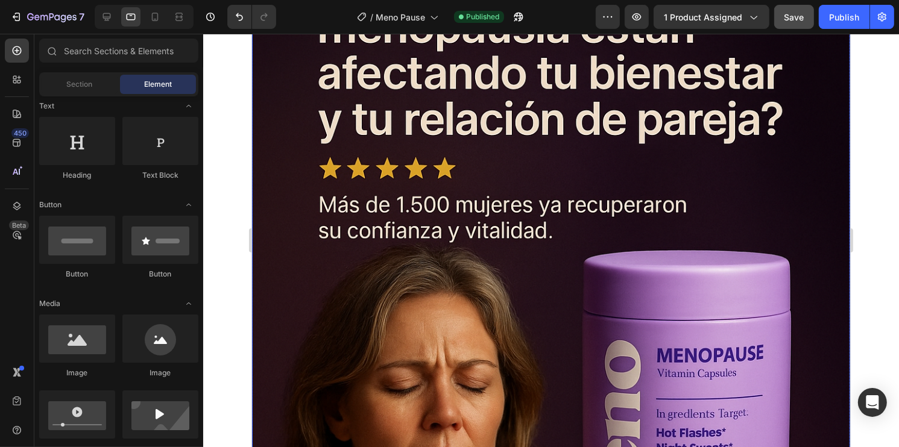
click at [730, 168] on img at bounding box center [550, 377] width 598 height 897
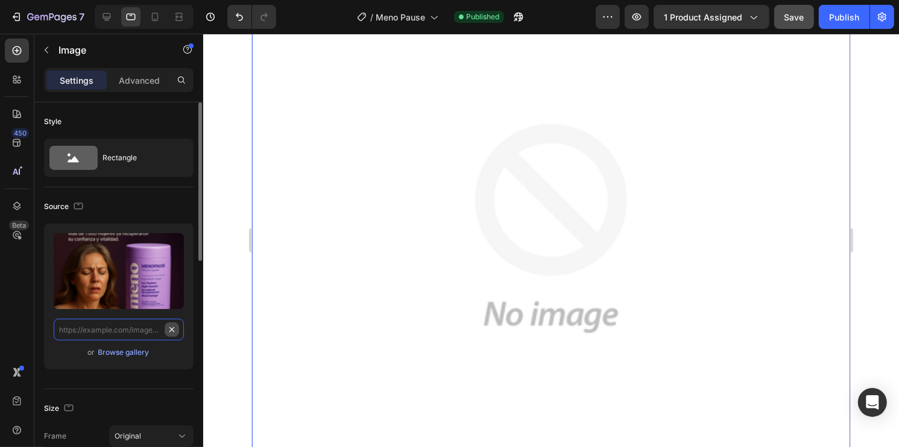
scroll to position [0, 0]
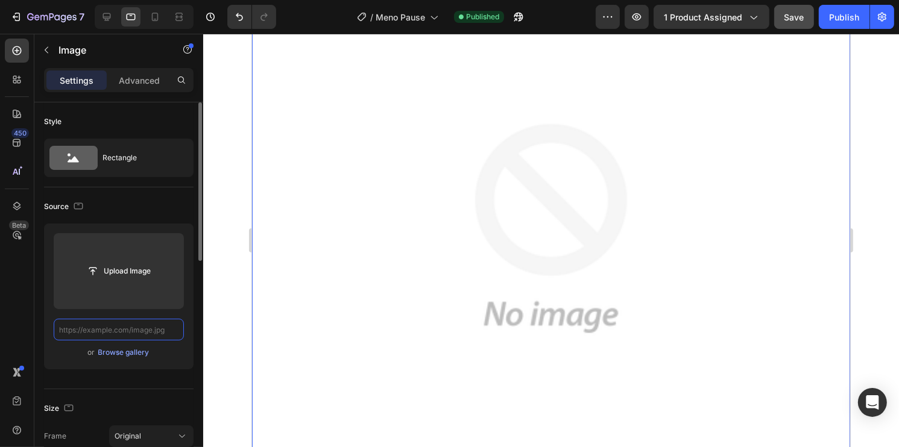
click at [128, 334] on input "text" at bounding box center [119, 330] width 130 height 22
paste input "https://cdn.shopify.com/s/files/1/0930/2517/3800/files/Meno_Pause_1_11zon.webp?…"
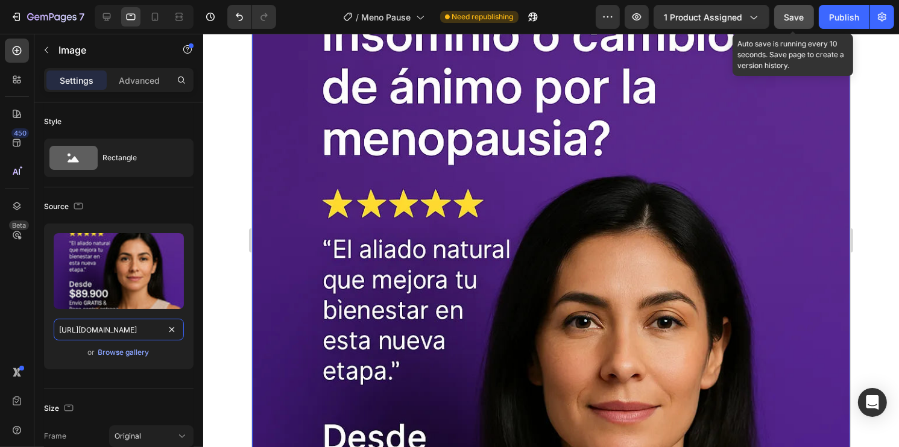
type input "https://cdn.shopify.com/s/files/1/0930/2517/3800/files/Meno_Pause_1_11zon.webp?…"
click at [792, 9] on button "Save" at bounding box center [794, 17] width 40 height 24
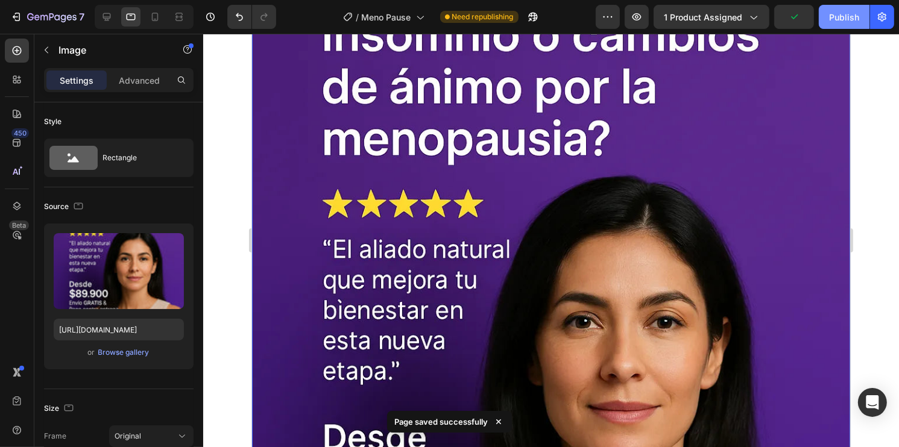
click at [837, 18] on div "Publish" at bounding box center [844, 17] width 30 height 13
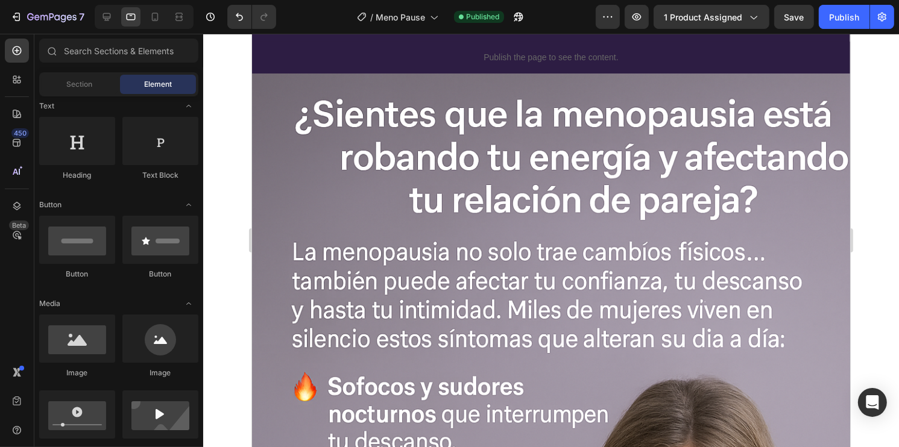
scroll to position [1164, 0]
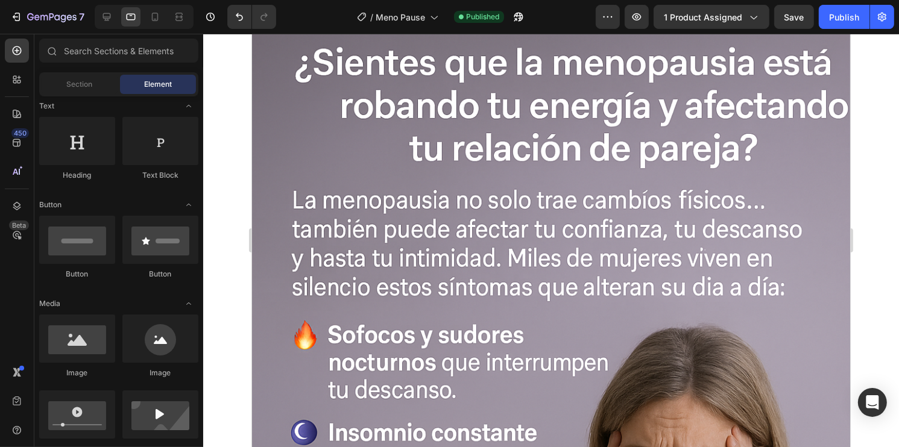
drag, startPoint x: 848, startPoint y: 54, endPoint x: 1103, endPoint y: 153, distance: 274.1
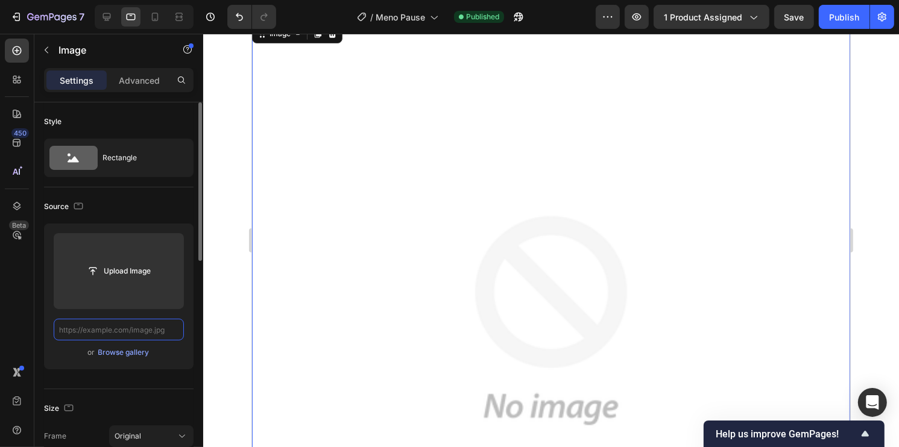
scroll to position [0, 0]
click at [161, 337] on input "text" at bounding box center [119, 330] width 130 height 22
paste input "https://cdn.shopify.com/s/files/1/0930/2517/3800/files/Meno_Pause_2_11zon.webp?…"
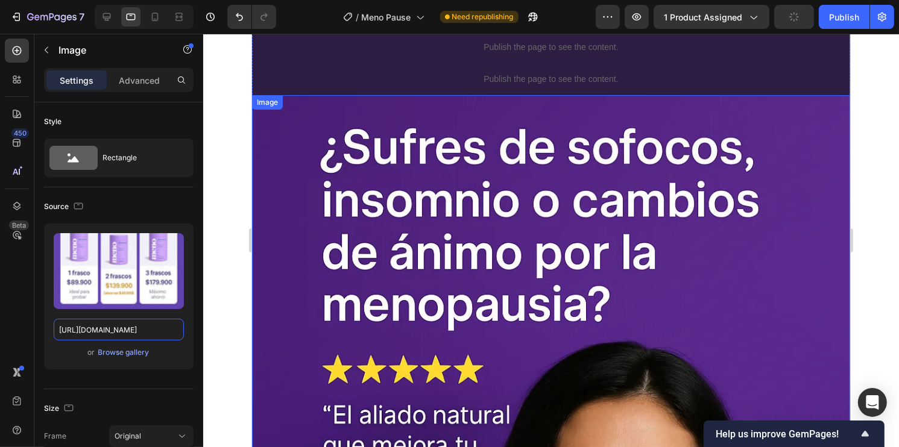
scroll to position [380, 0]
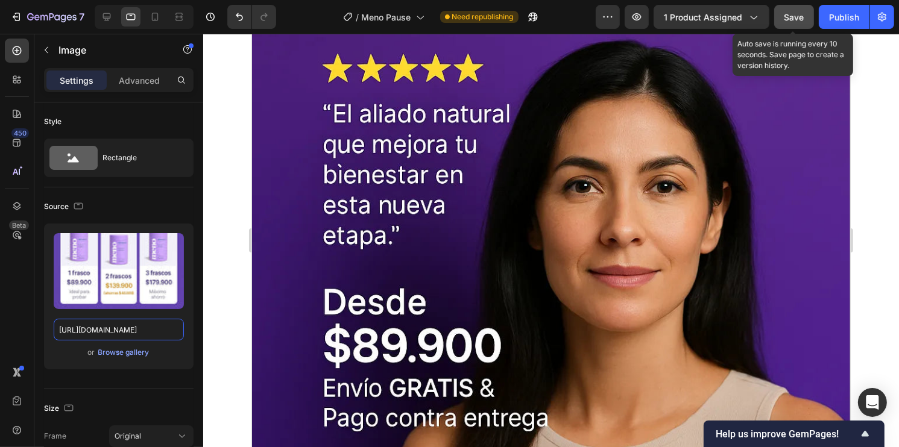
type input "https://cdn.shopify.com/s/files/1/0930/2517/3800/files/Meno_Pause_2_11zon.webp?…"
click at [808, 18] on button "Save" at bounding box center [794, 17] width 40 height 24
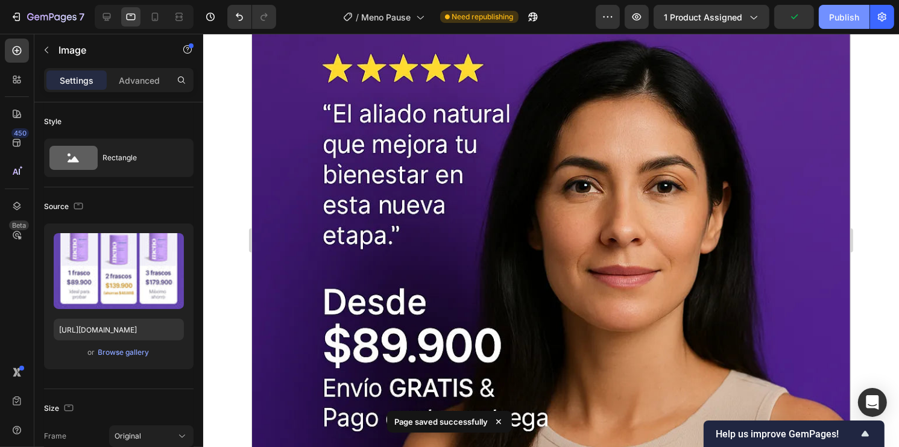
click at [833, 19] on div "Publish" at bounding box center [844, 17] width 30 height 13
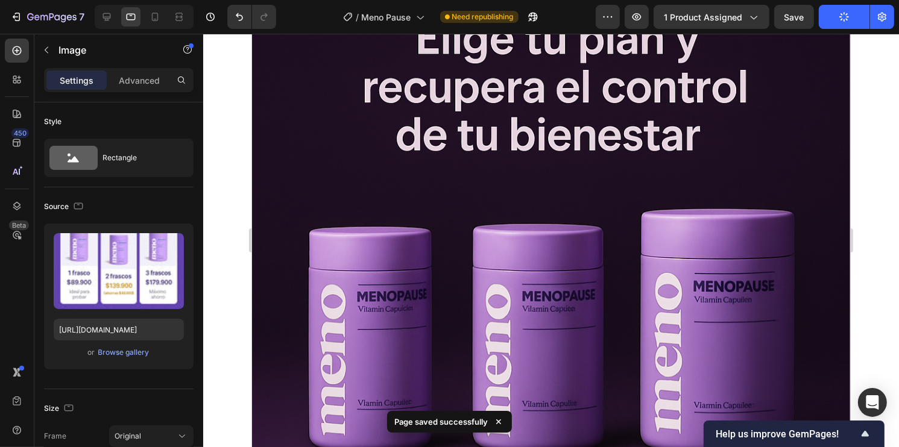
scroll to position [2189, 0]
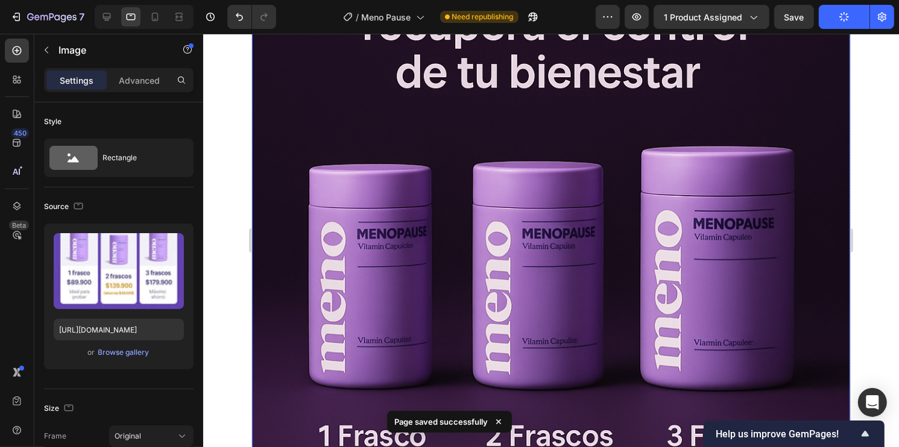
click at [622, 250] on img at bounding box center [550, 342] width 598 height 897
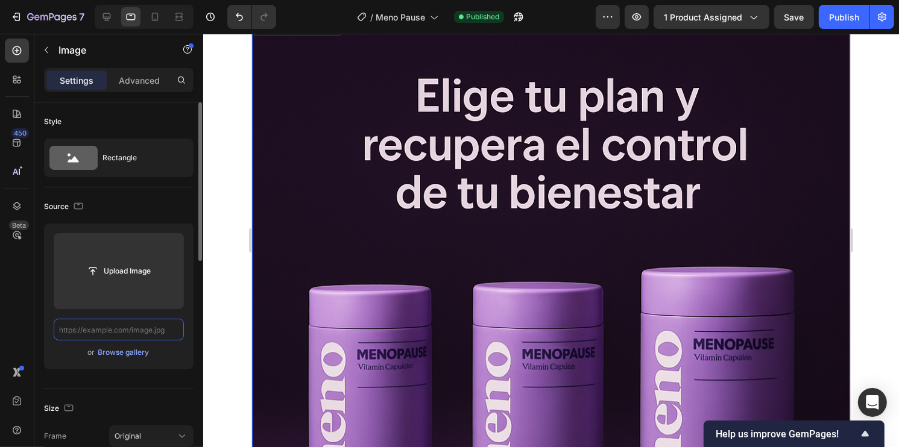
scroll to position [0, 0]
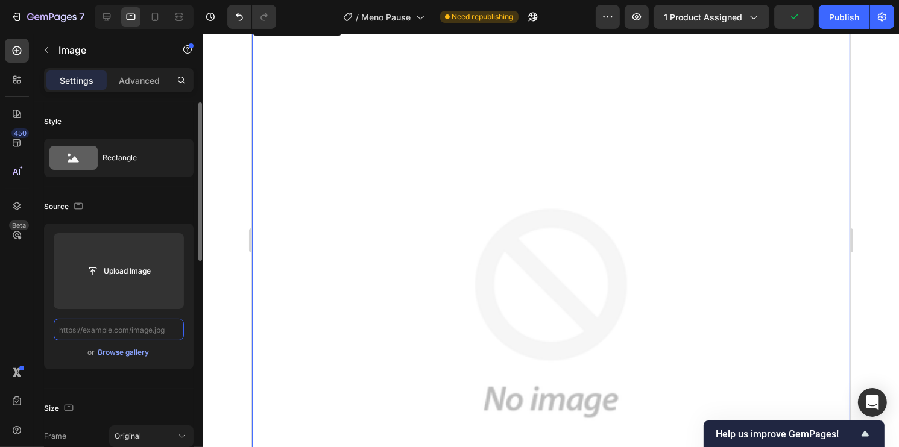
click at [142, 334] on input "text" at bounding box center [119, 330] width 130 height 22
paste input "https://cdn.shopify.com/s/files/1/0930/2517/3800/files/Meno_Pause_4_11zon.webp?…"
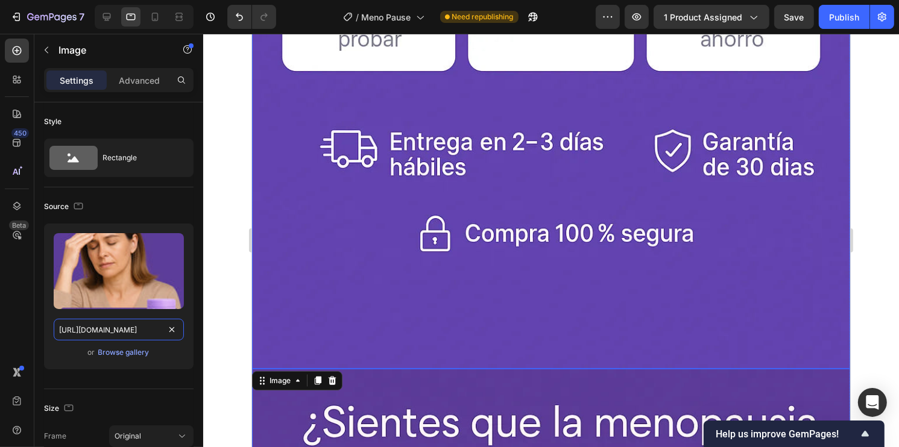
scroll to position [1706, 0]
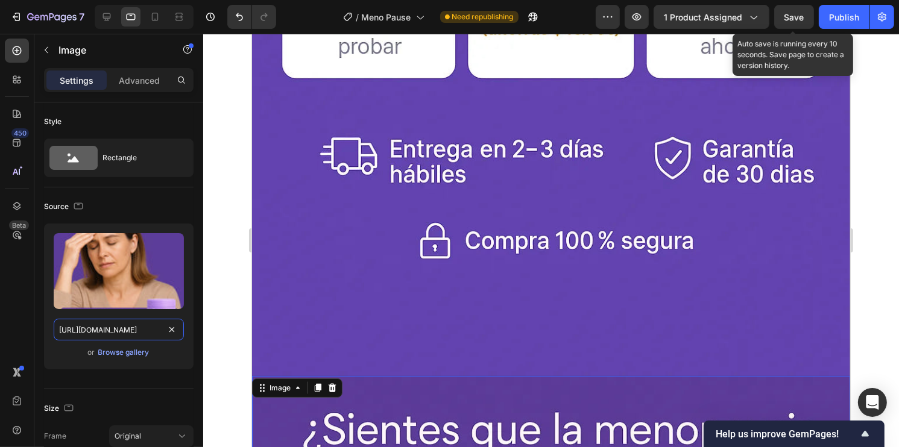
type input "https://cdn.shopify.com/s/files/1/0930/2517/3800/files/Meno_Pause_4_11zon.webp?…"
click at [804, 13] on span "Save" at bounding box center [794, 17] width 20 height 10
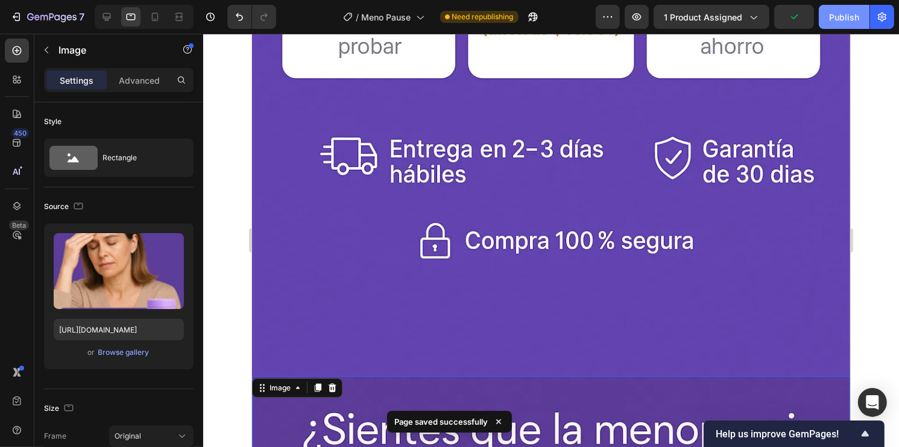
click at [841, 21] on div "Publish" at bounding box center [844, 17] width 30 height 13
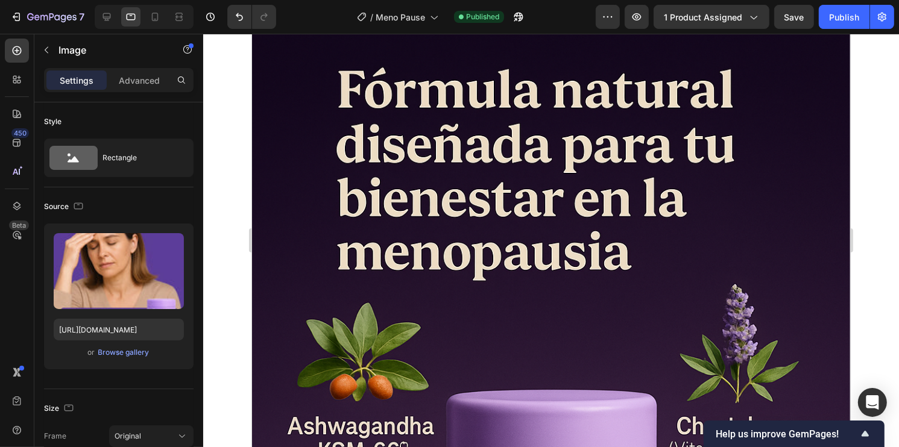
scroll to position [3014, 0]
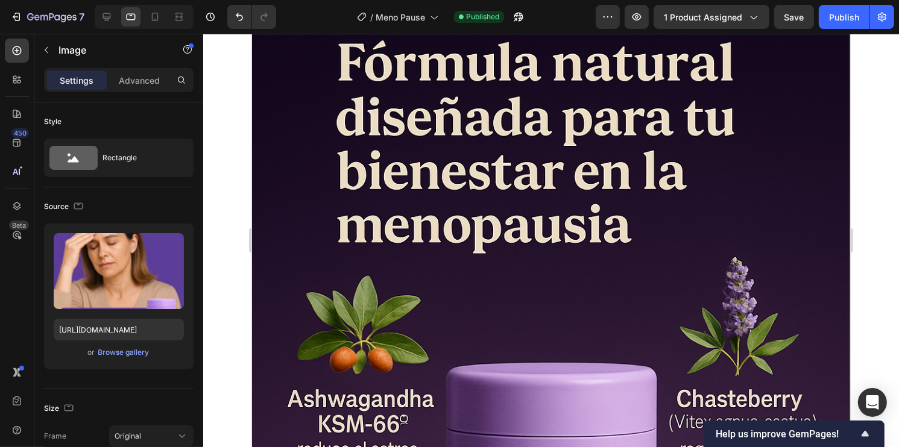
click at [730, 262] on img at bounding box center [550, 445] width 598 height 897
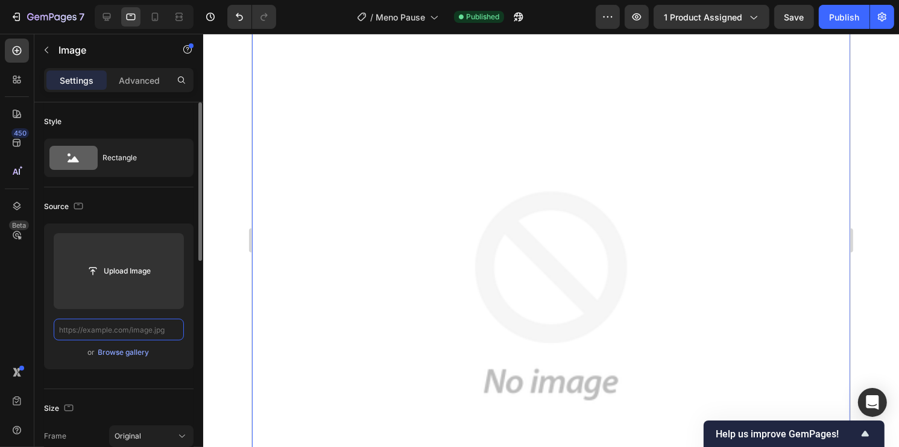
scroll to position [0, 0]
click at [163, 327] on input "text" at bounding box center [119, 330] width 130 height 22
paste input "https://cdn.shopify.com/s/files/1/0930/2517/3800/files/Meno_Pause_5_11zon.webp?…"
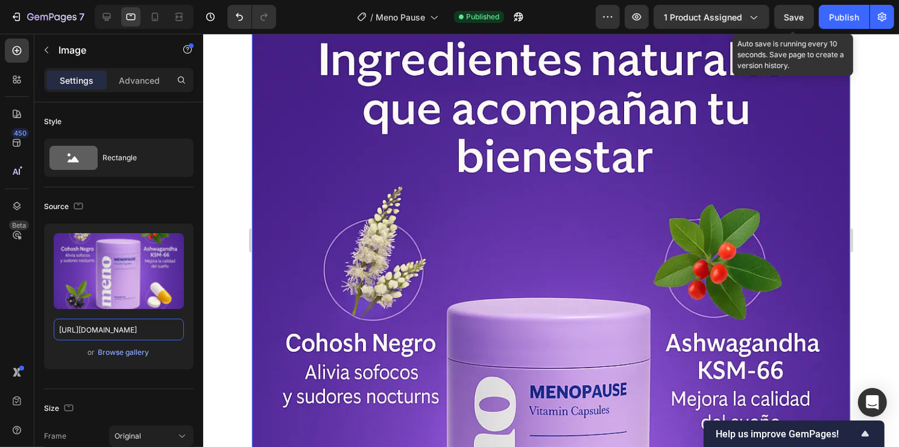
type input "https://cdn.shopify.com/s/files/1/0930/2517/3800/files/Meno_Pause_5_11zon.webp?…"
click at [790, 19] on span "Save" at bounding box center [794, 17] width 20 height 10
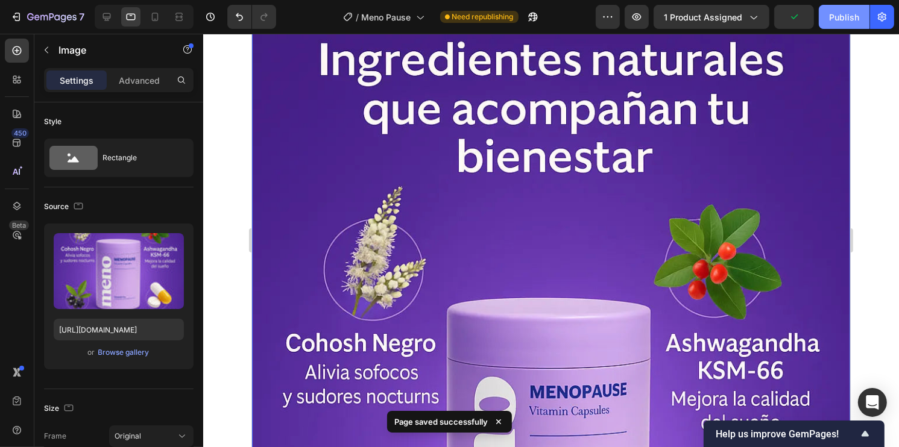
click at [840, 19] on div "Publish" at bounding box center [844, 17] width 30 height 13
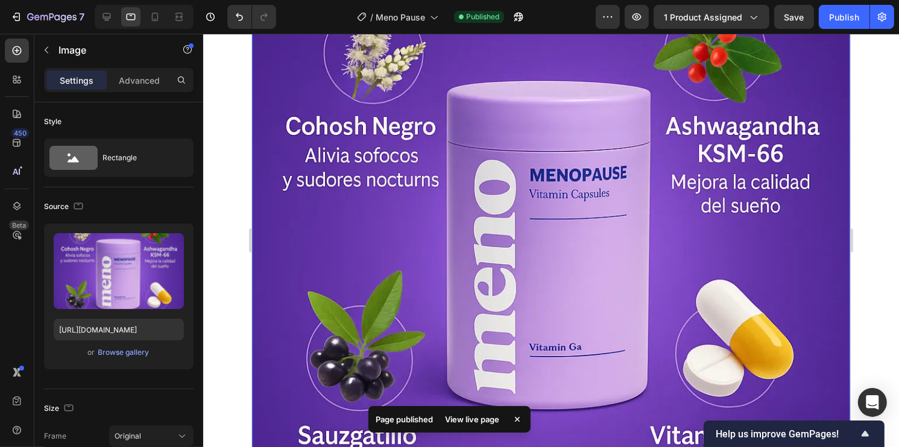
scroll to position [3256, 0]
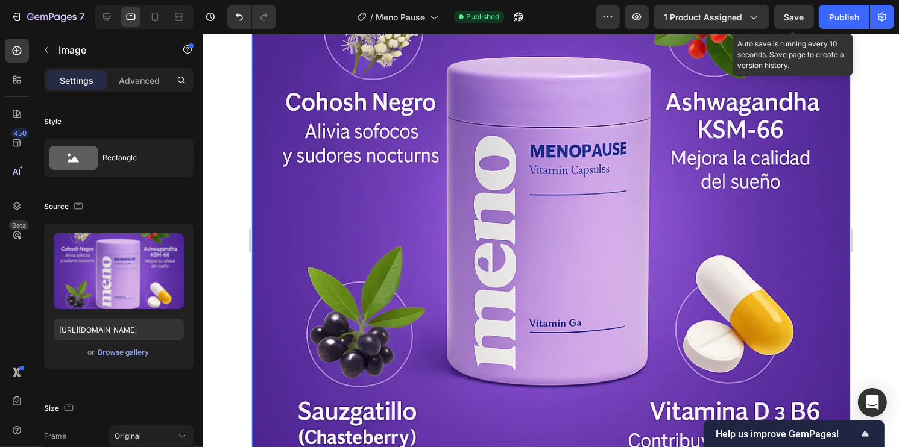
click at [793, 22] on div "Save" at bounding box center [794, 17] width 20 height 13
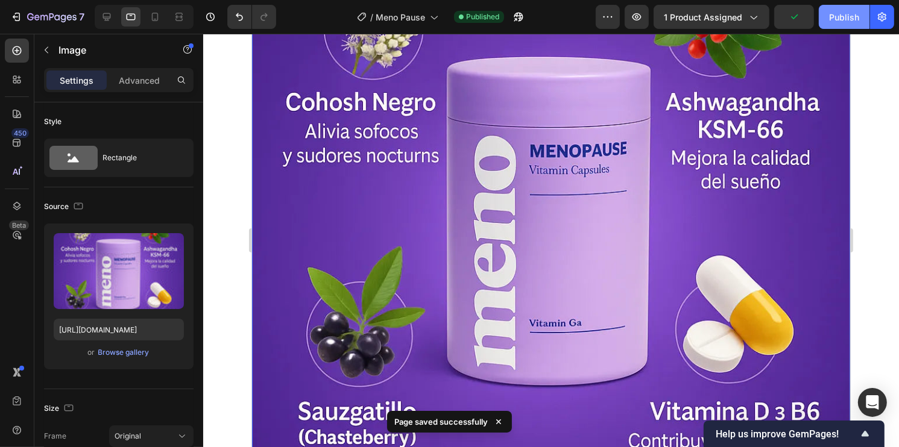
click at [827, 16] on button "Publish" at bounding box center [844, 17] width 51 height 24
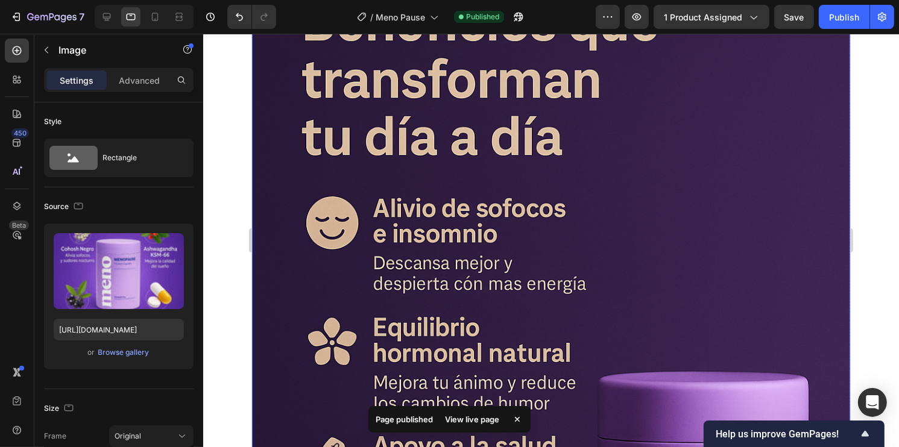
scroll to position [3919, 0]
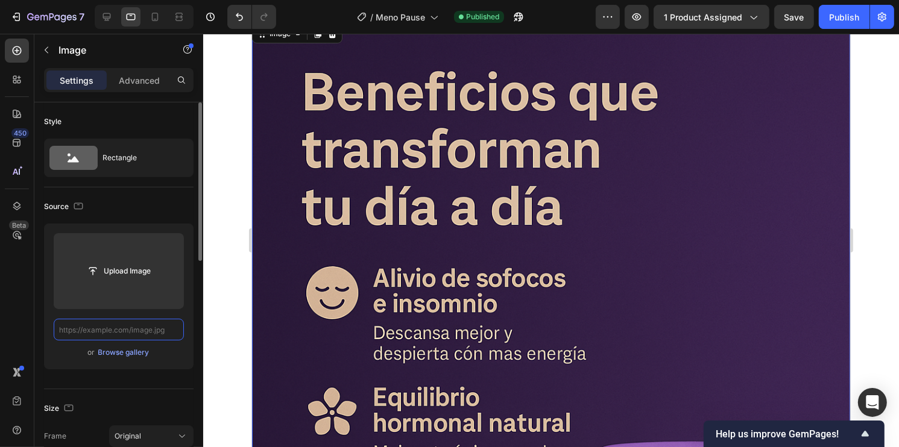
scroll to position [0, 0]
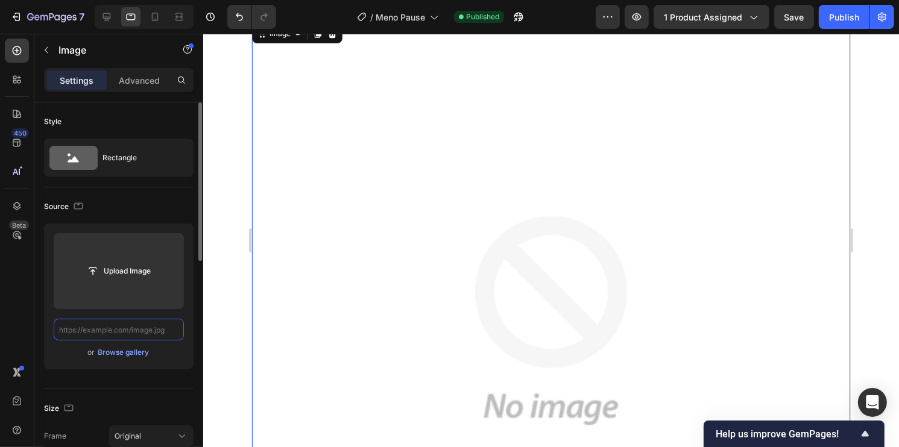
click at [161, 332] on input "text" at bounding box center [119, 330] width 130 height 22
paste input "https://cdn.shopify.com/s/files/1/0930/2517/3800/files/Meno_Pause_6_11zon.webp?…"
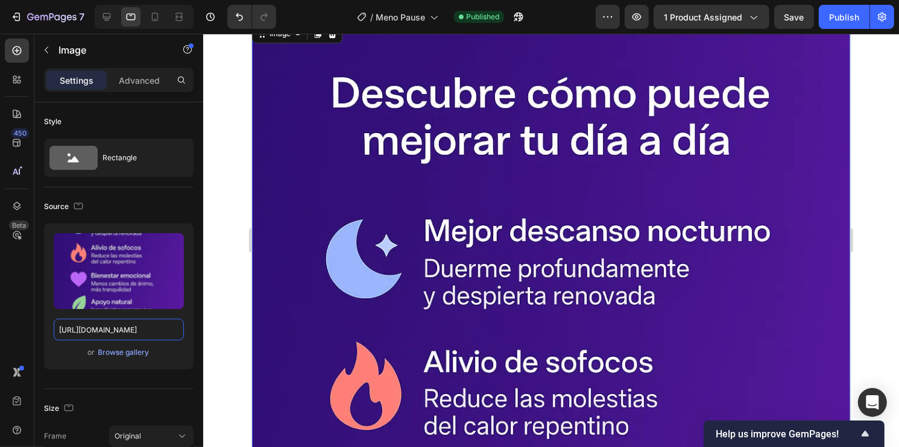
type input "https://cdn.shopify.com/s/files/1/0930/2517/3800/files/Meno_Pause_6_11zon.webp?…"
click at [883, 171] on div at bounding box center [551, 241] width 696 height 414
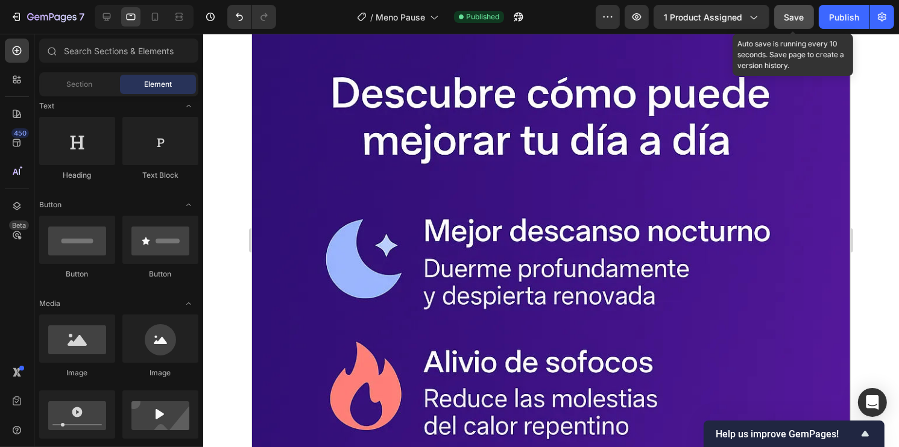
click at [796, 20] on span "Save" at bounding box center [794, 17] width 20 height 10
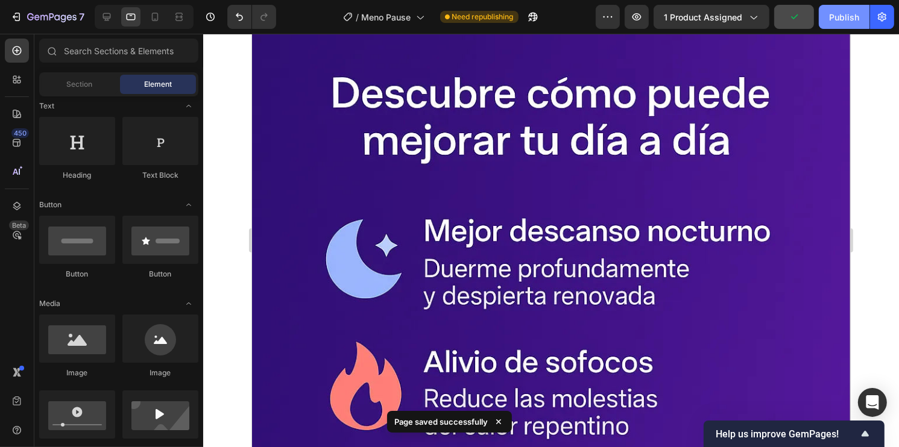
click at [839, 13] on div "Publish" at bounding box center [844, 17] width 30 height 13
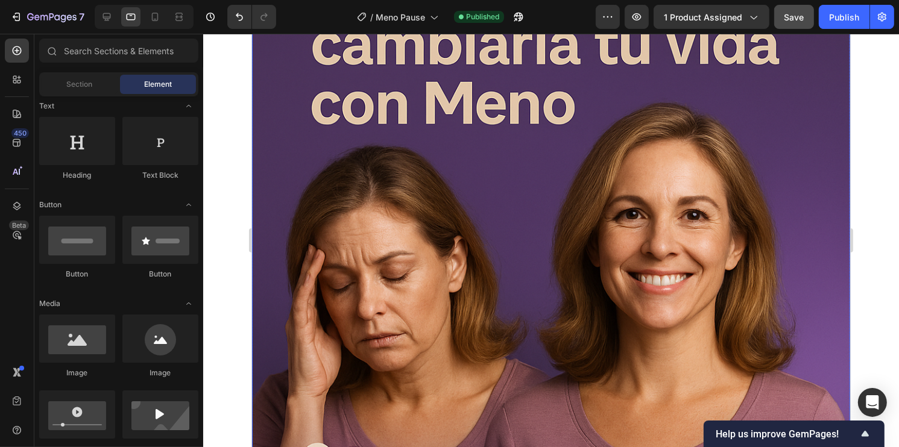
scroll to position [4944, 0]
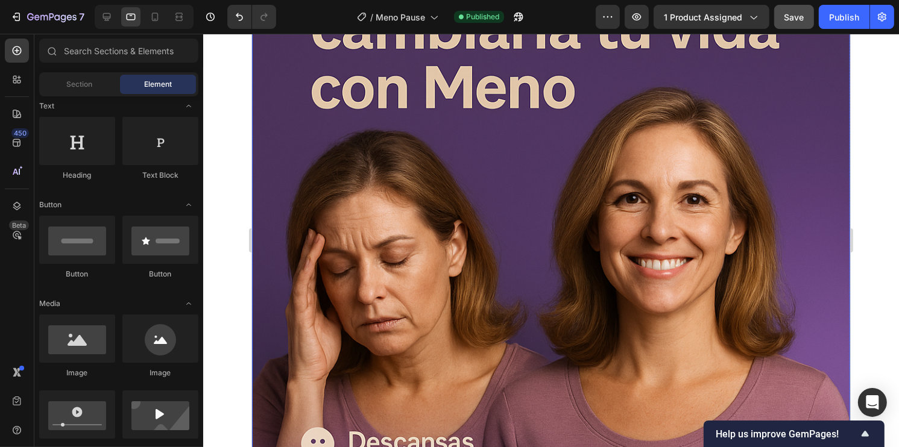
click at [758, 243] on img at bounding box center [550, 342] width 598 height 897
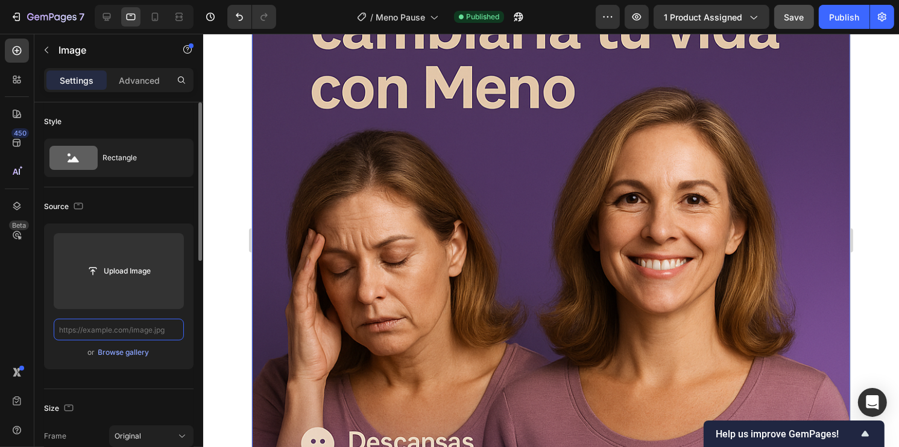
scroll to position [0, 0]
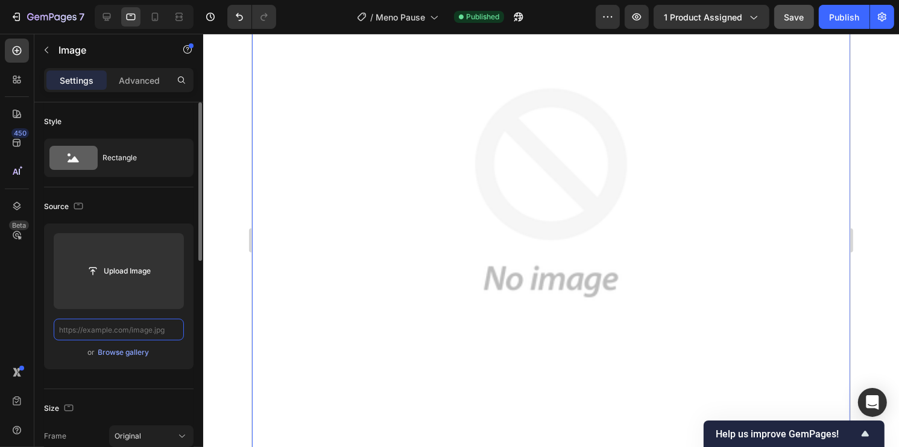
click at [164, 333] on input "text" at bounding box center [119, 330] width 130 height 22
paste input "https://cdn.shopify.com/s/files/1/0930/2517/3800/files/Meno_pause_7_11zon.webp?…"
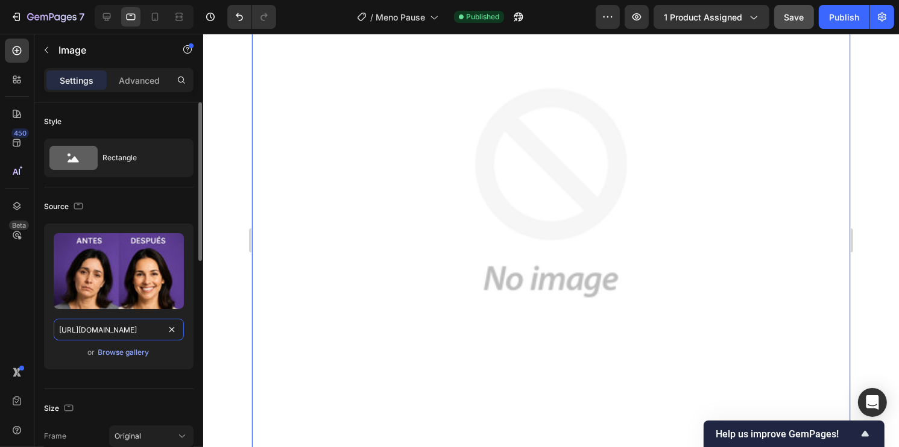
scroll to position [0, 234]
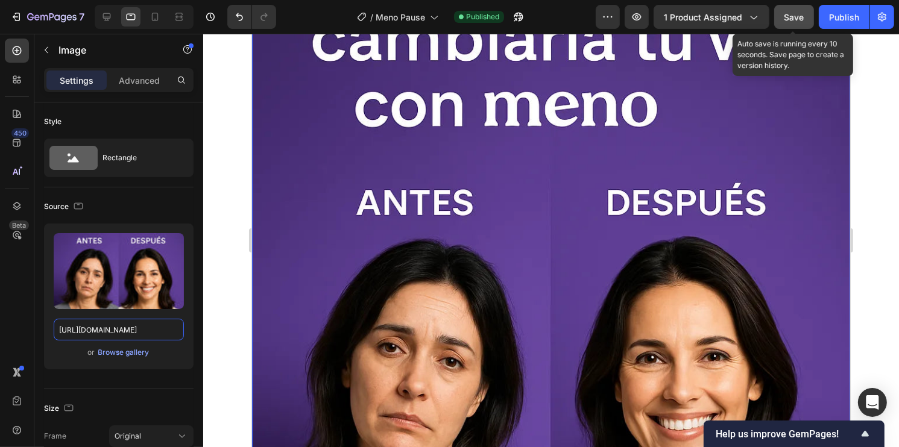
type input "https://cdn.shopify.com/s/files/1/0930/2517/3800/files/Meno_pause_7_11zon.webp?…"
click at [790, 20] on span "Save" at bounding box center [794, 17] width 20 height 10
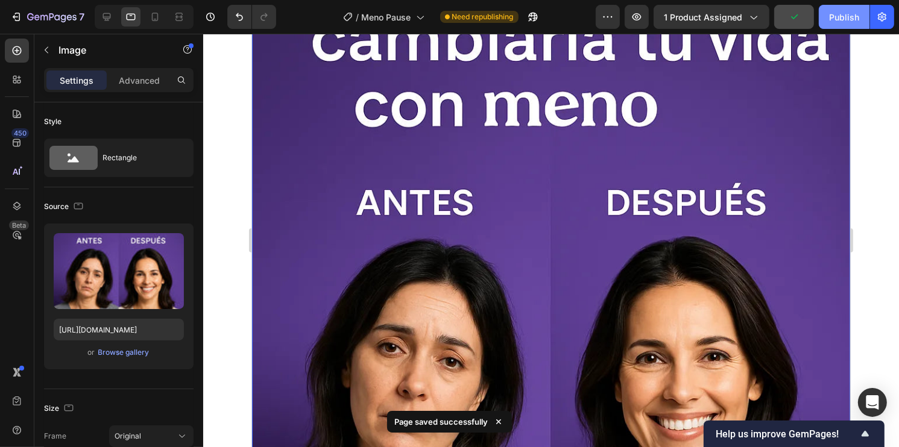
click at [825, 23] on button "Publish" at bounding box center [844, 17] width 51 height 24
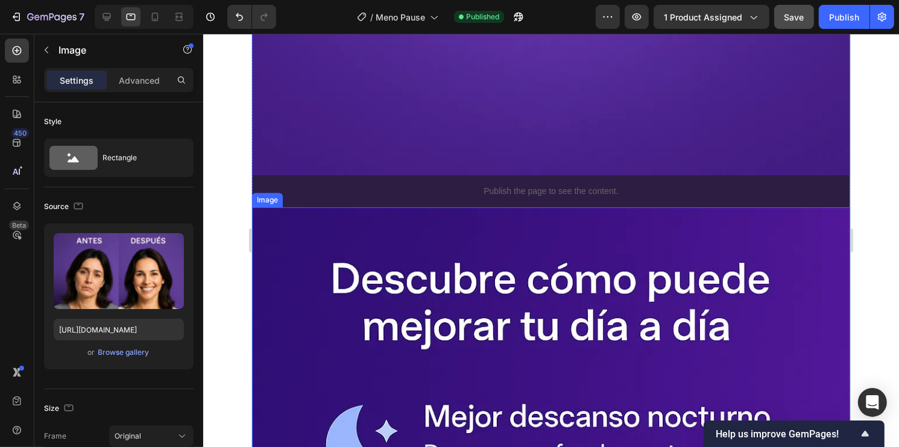
scroll to position [3979, 0]
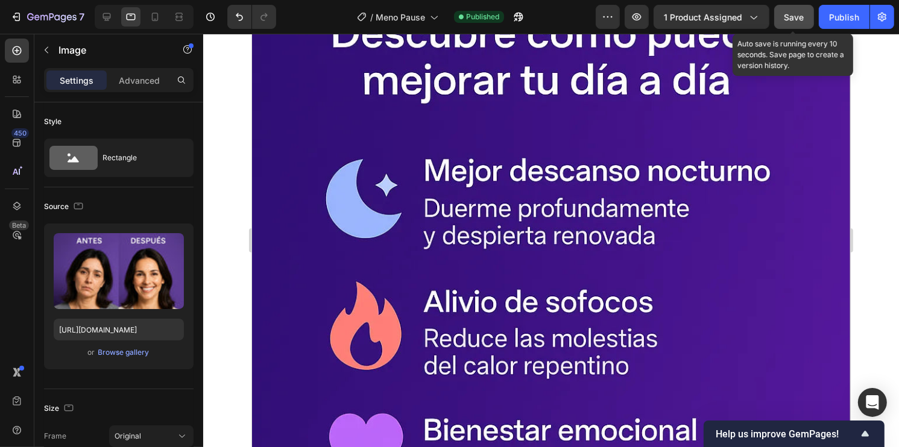
click at [798, 4] on div "7 Version history / Meno Pause Published Preview 1 product assigned Save Auto s…" at bounding box center [449, 17] width 899 height 34
click at [799, 16] on span "Save" at bounding box center [794, 17] width 20 height 10
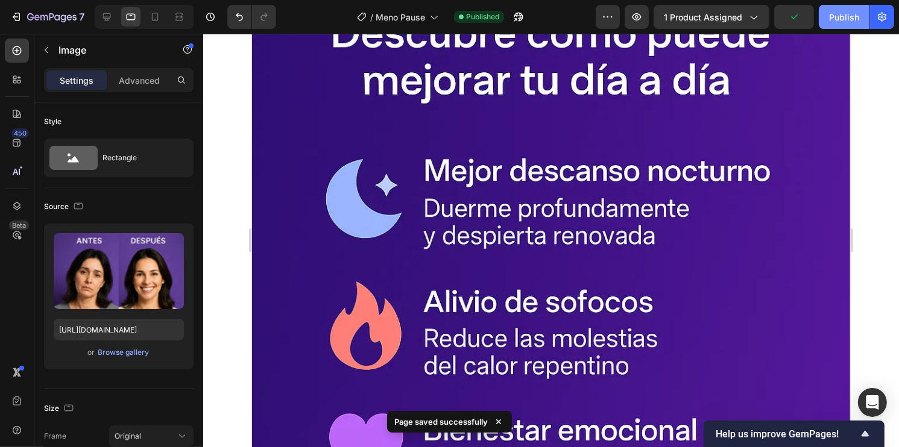
click at [837, 24] on button "Publish" at bounding box center [844, 17] width 51 height 24
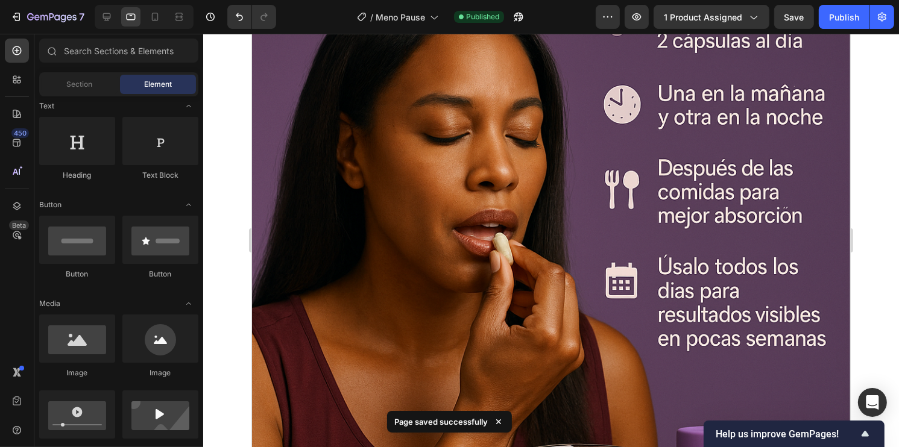
scroll to position [5691, 0]
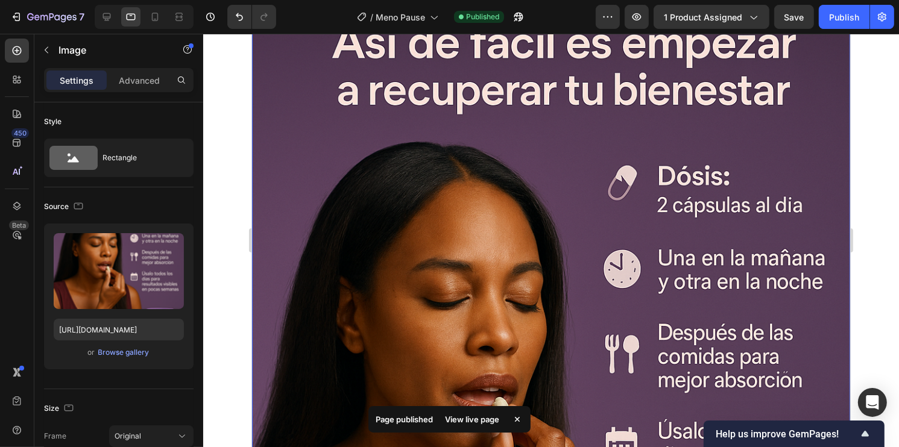
scroll to position [5811, 0]
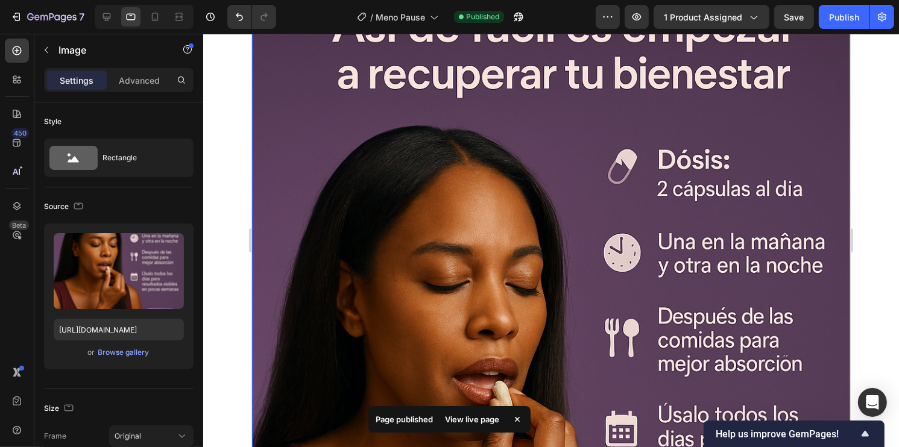
click at [529, 213] on img at bounding box center [550, 403] width 598 height 897
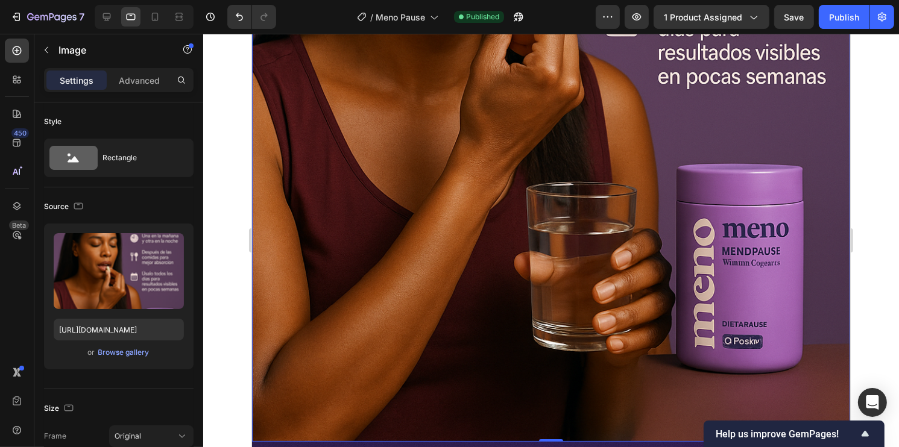
scroll to position [6233, 0]
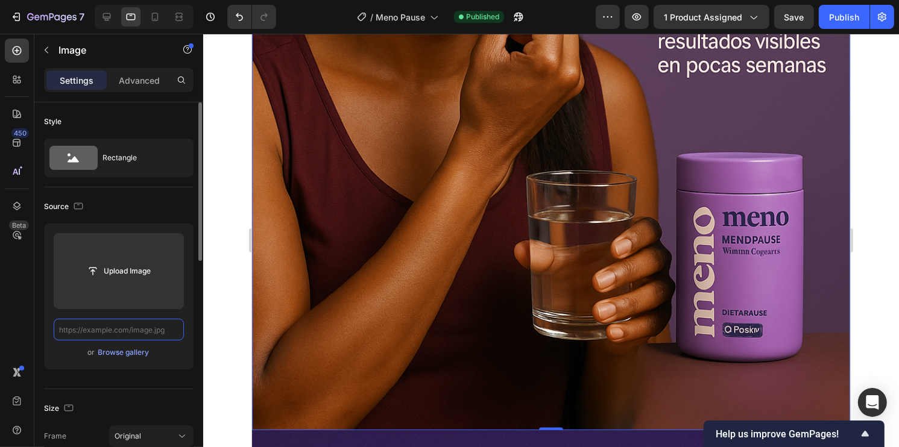
scroll to position [0, 0]
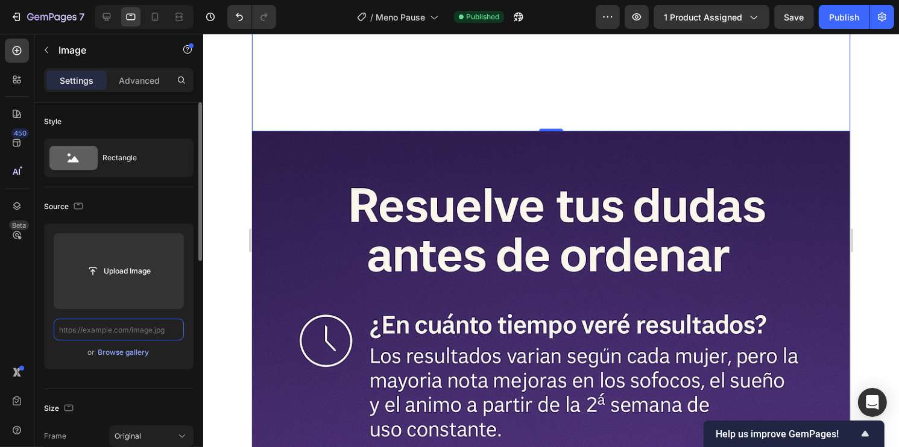
click at [149, 323] on input "text" at bounding box center [119, 330] width 130 height 22
paste input "https://cdn.shopify.com/s/files/1/0930/2517/3800/files/Meno_Pause_8_11zon.webp?…"
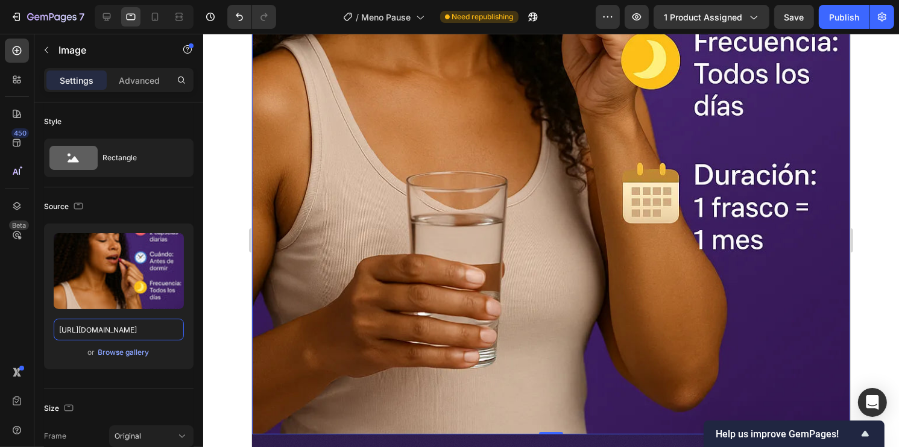
scroll to position [6233, 0]
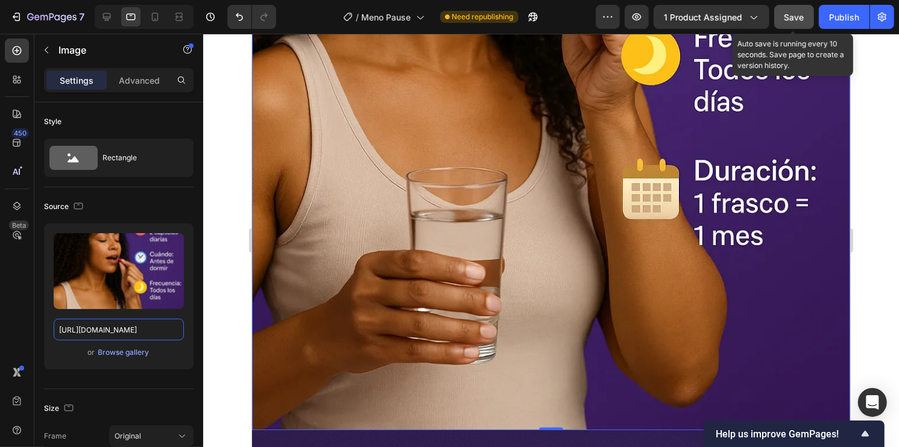
type input "https://cdn.shopify.com/s/files/1/0930/2517/3800/files/Meno_Pause_8_11zon.webp?…"
click at [798, 10] on button "Save" at bounding box center [794, 17] width 40 height 24
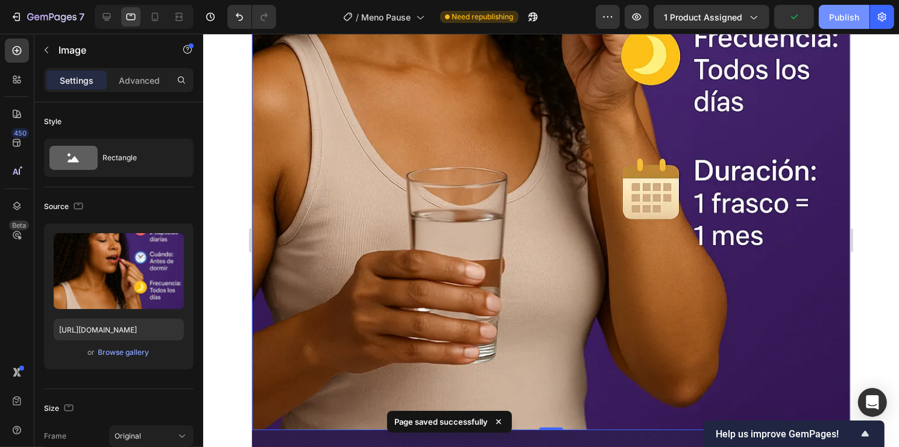
drag, startPoint x: 831, startPoint y: 16, endPoint x: 564, endPoint y: 7, distance: 266.6
click at [831, 16] on div "Publish" at bounding box center [844, 17] width 30 height 13
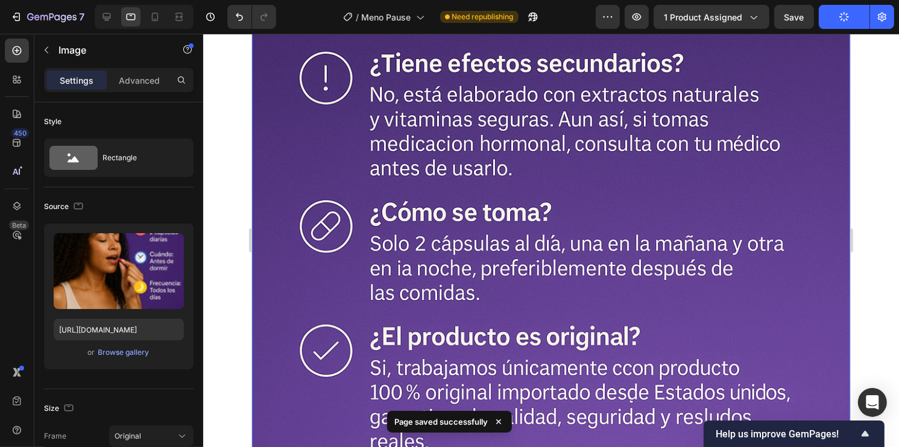
scroll to position [7017, 0]
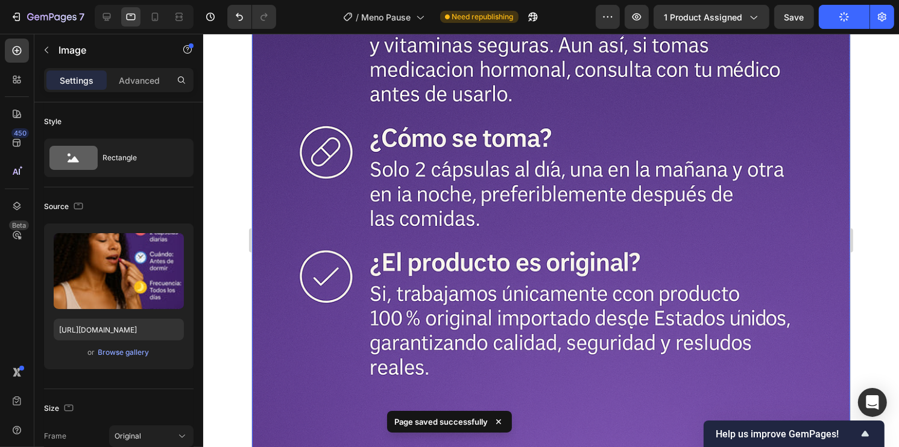
click at [719, 247] on img at bounding box center [550, 95] width 598 height 897
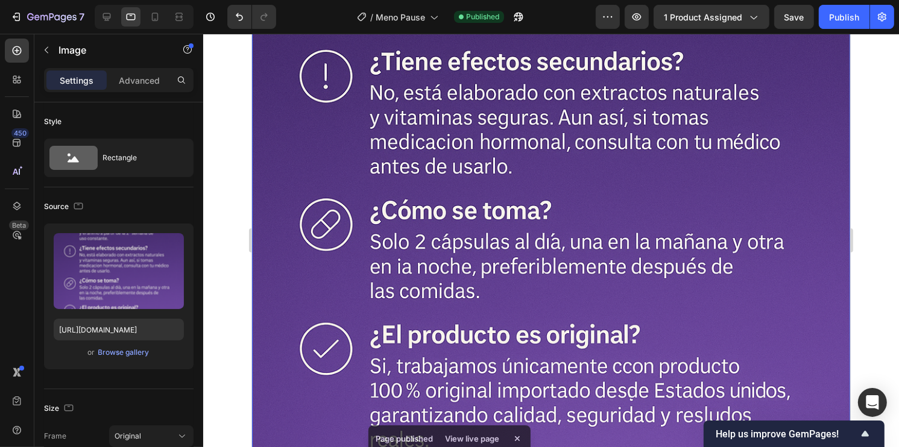
scroll to position [6943, 0]
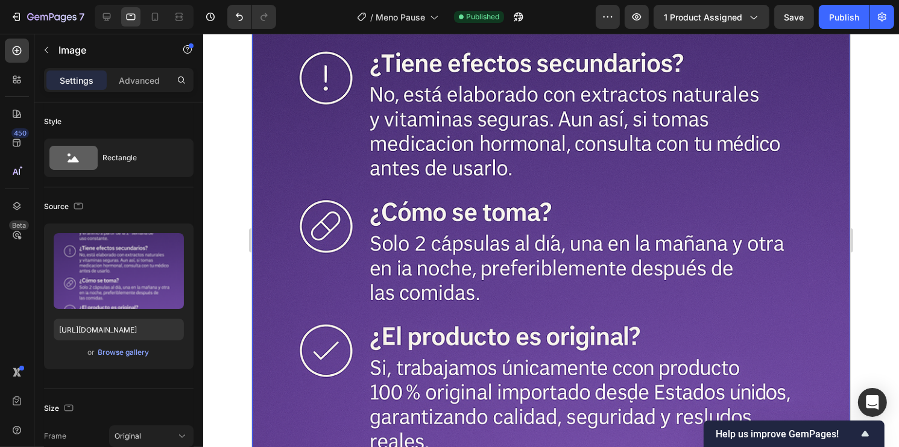
click at [509, 276] on img at bounding box center [550, 169] width 598 height 897
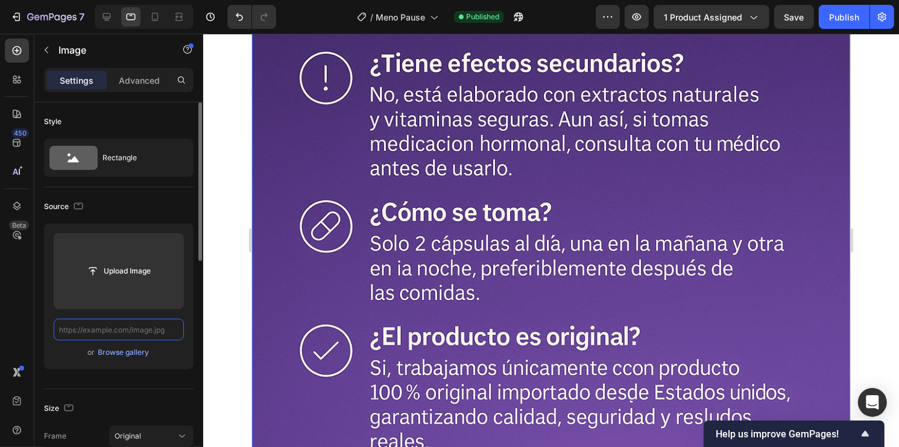
scroll to position [0, 0]
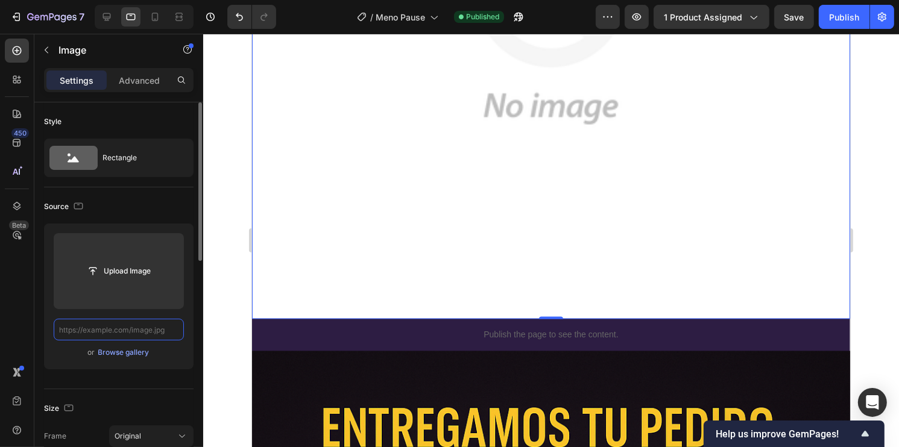
click at [134, 324] on input "text" at bounding box center [119, 330] width 130 height 22
paste input "https://cdn.shopify.com/s/files/1/0930/2517/3800/files/Meno_Pause_9.png?v=17589…"
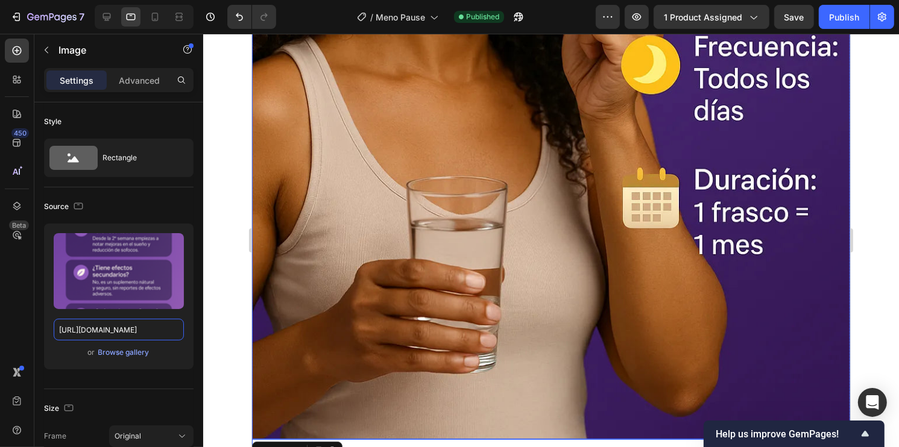
scroll to position [6219, 0]
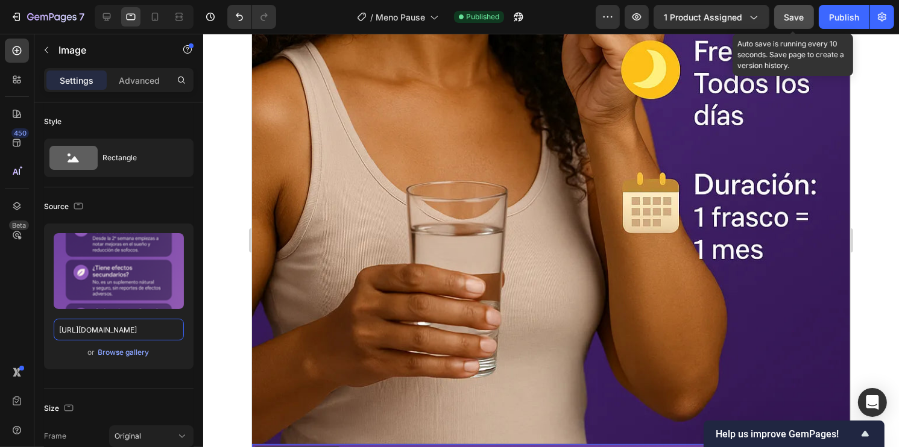
type input "https://cdn.shopify.com/s/files/1/0930/2517/3800/files/Meno_Pause_9.png?v=17589…"
click at [794, 6] on button "Save" at bounding box center [794, 17] width 40 height 24
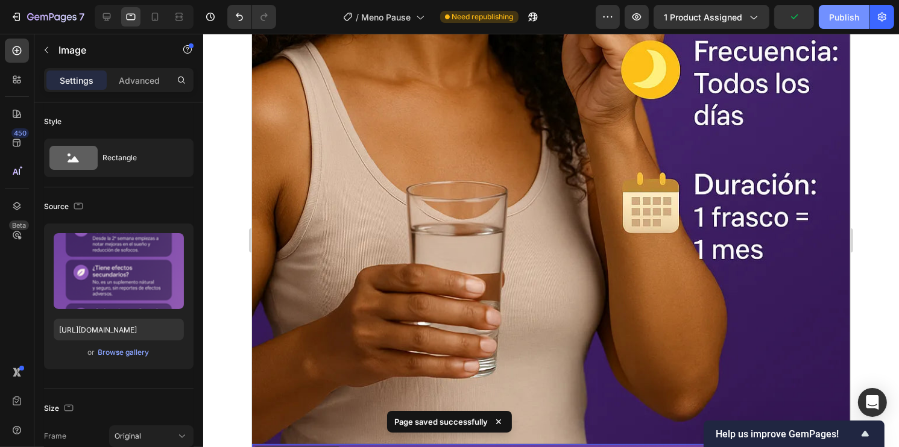
click at [838, 23] on button "Publish" at bounding box center [844, 17] width 51 height 24
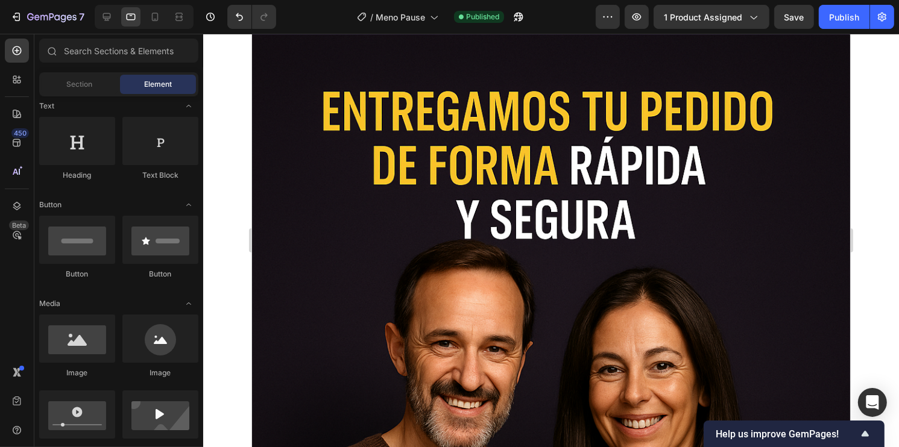
scroll to position [7580, 0]
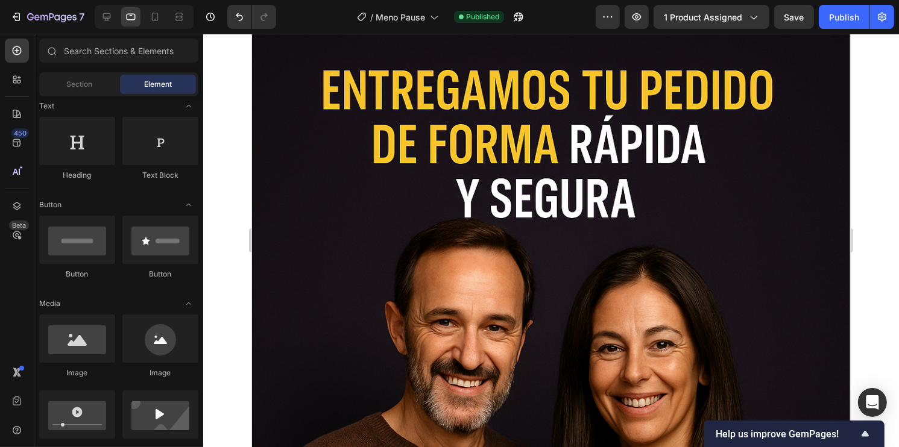
drag, startPoint x: 845, startPoint y: 335, endPoint x: 1107, endPoint y: 424, distance: 277.2
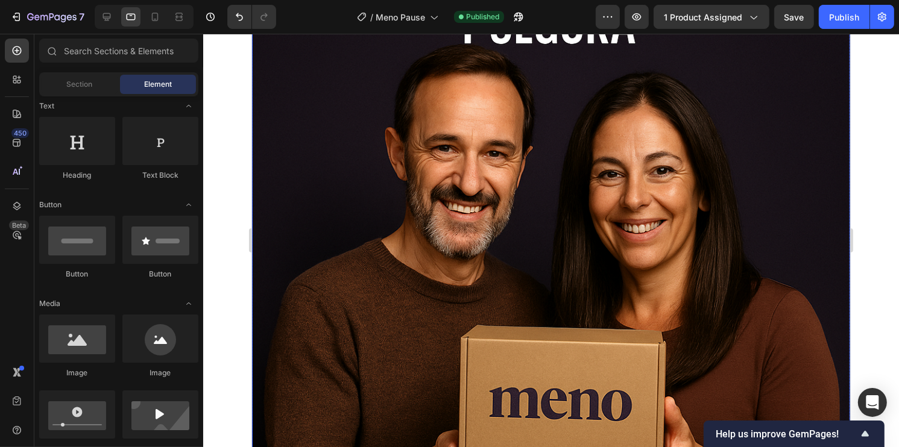
scroll to position [7700, 0]
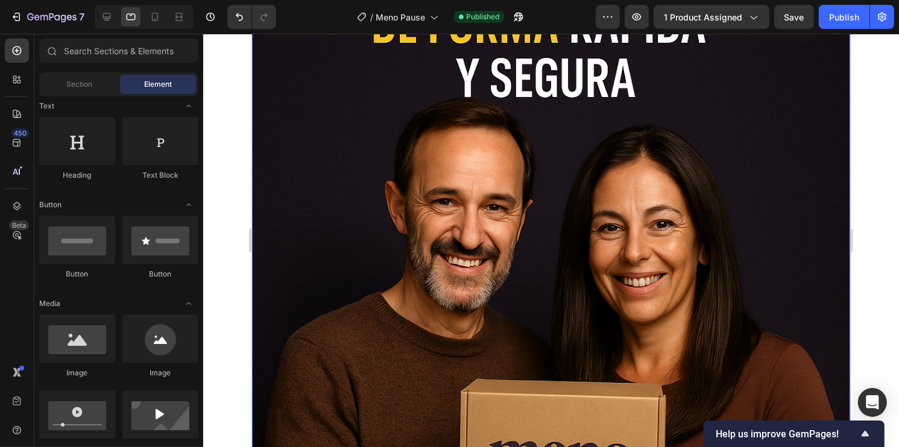
click at [470, 222] on img at bounding box center [550, 341] width 598 height 897
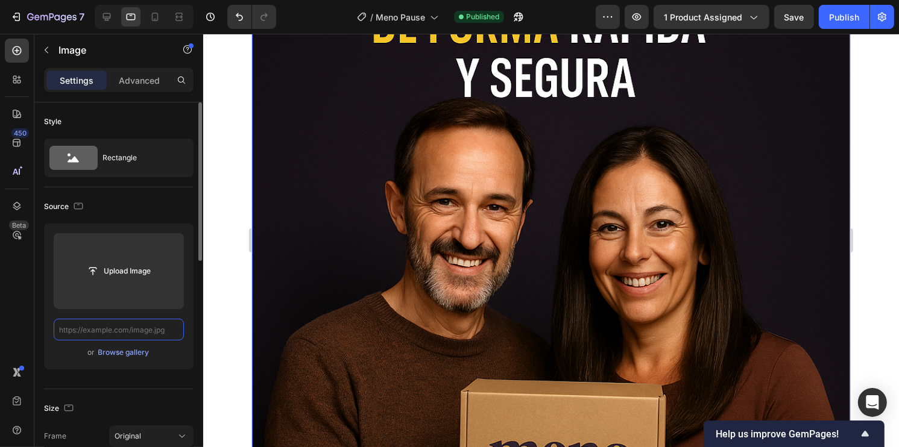
scroll to position [0, 0]
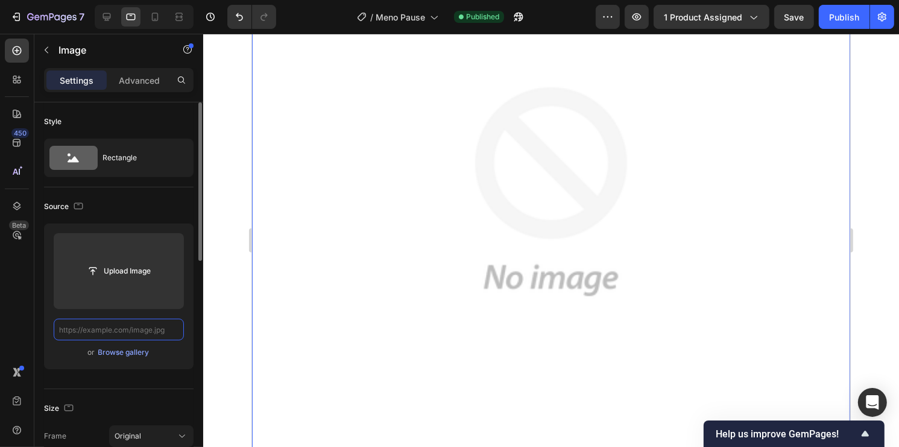
click at [161, 327] on input "text" at bounding box center [119, 330] width 130 height 22
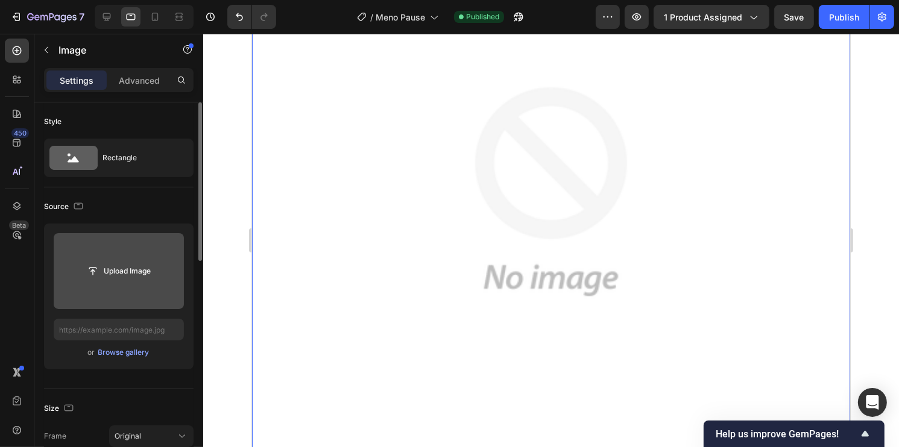
click at [125, 259] on div "Upload Image" at bounding box center [119, 271] width 130 height 76
click at [122, 269] on input "file" at bounding box center [118, 271] width 83 height 20
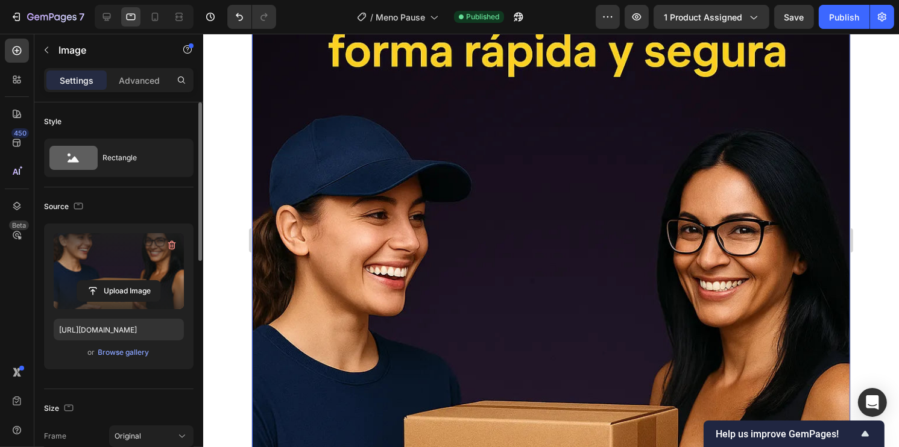
scroll to position [7580, 0]
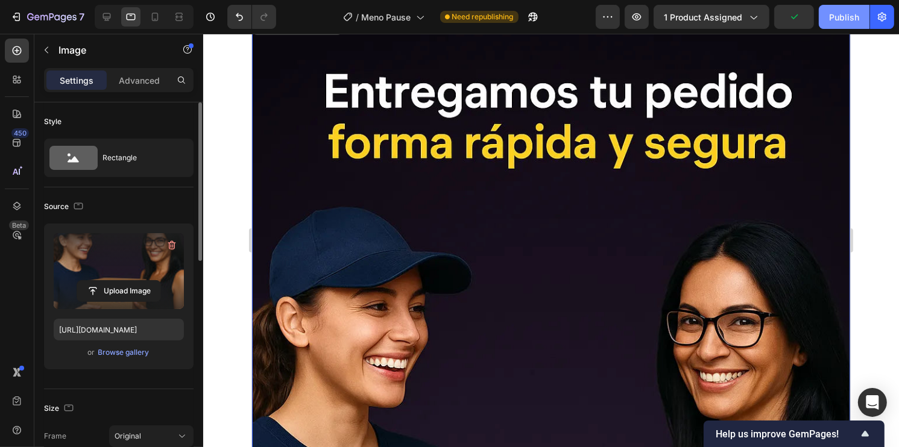
click at [836, 23] on button "Publish" at bounding box center [844, 17] width 51 height 24
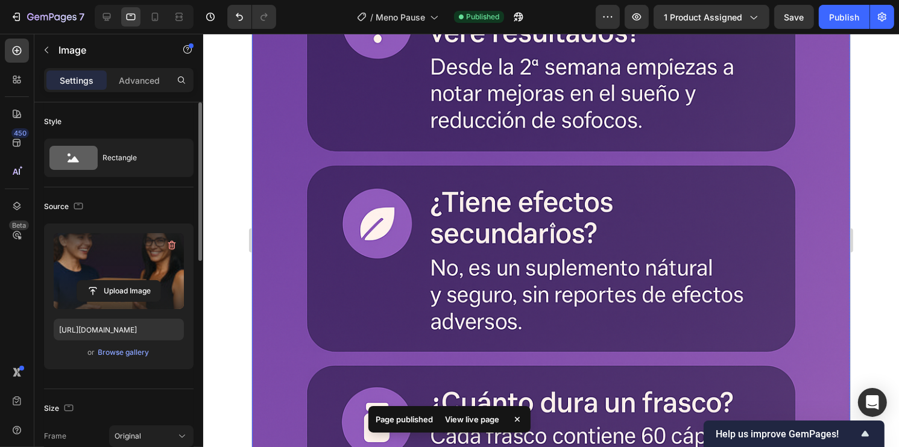
scroll to position [6883, 0]
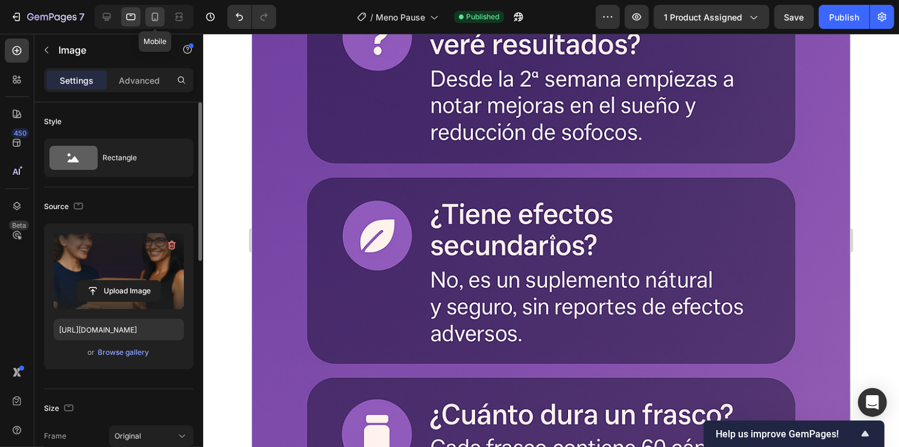
click at [153, 20] on icon at bounding box center [155, 17] width 12 height 12
type input "https://cdn.shopify.com/s/files/1/0930/2517/3800/files/gempages_583610204592014…"
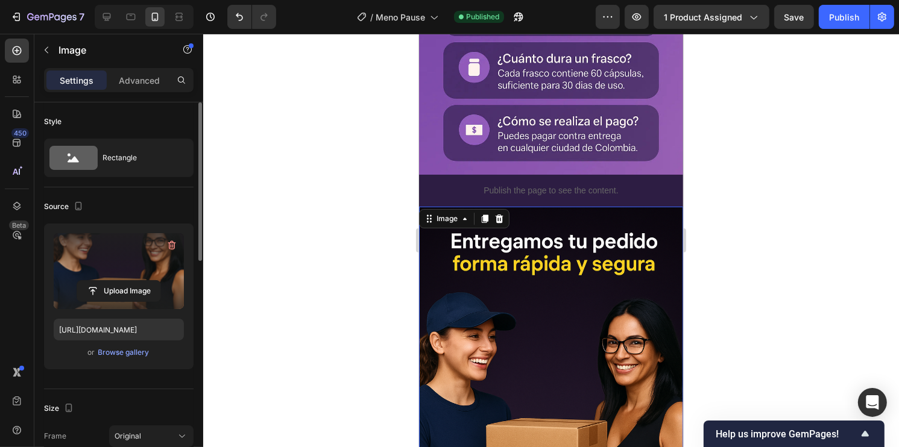
scroll to position [3408, 0]
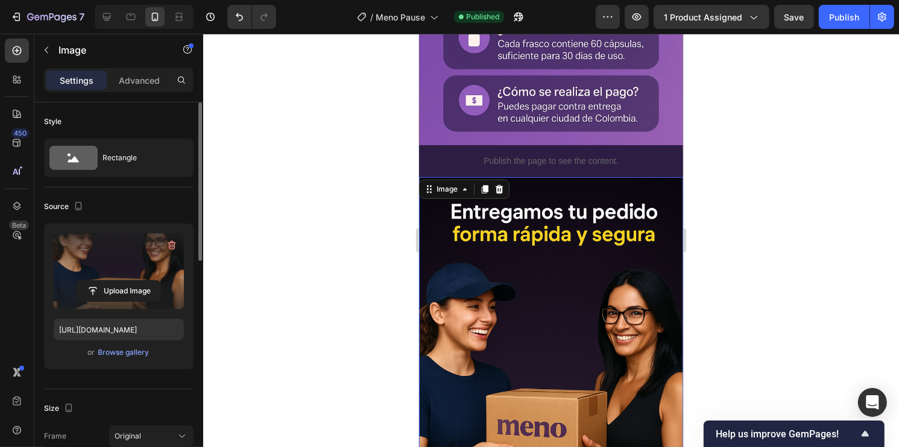
click at [570, 228] on img at bounding box center [550, 375] width 264 height 396
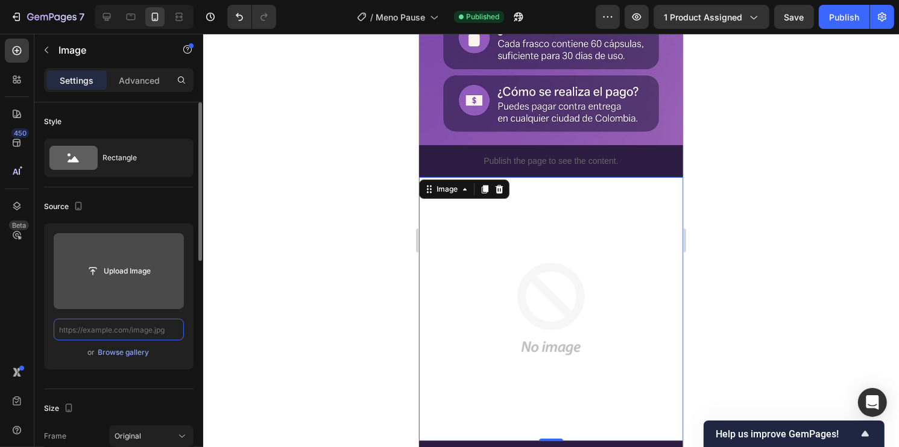
click at [163, 334] on input "text" at bounding box center [119, 330] width 130 height 22
paste input "https://cdn.shopify.com/s/files/1/0930/2517/3800/files/Meno_Pause_9.png?v=17589…"
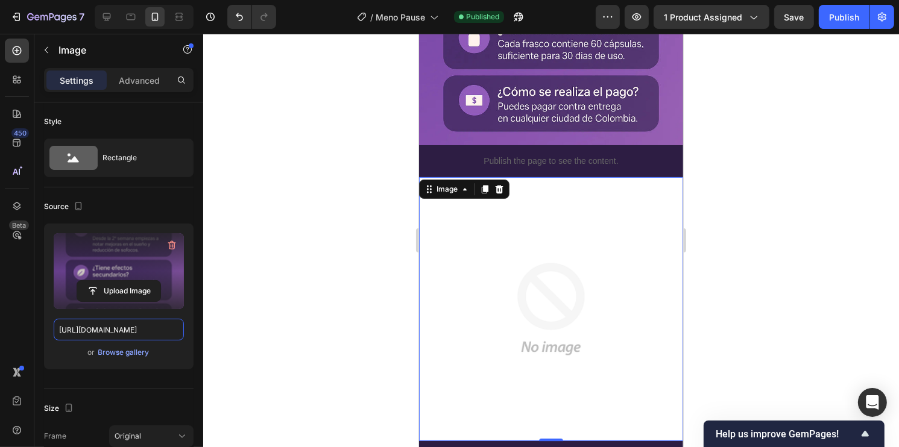
type input "https://cdn.shopify.com/s/files/1/0930/2517/3800/files/Meno_Pause_9.png?v=17589…"
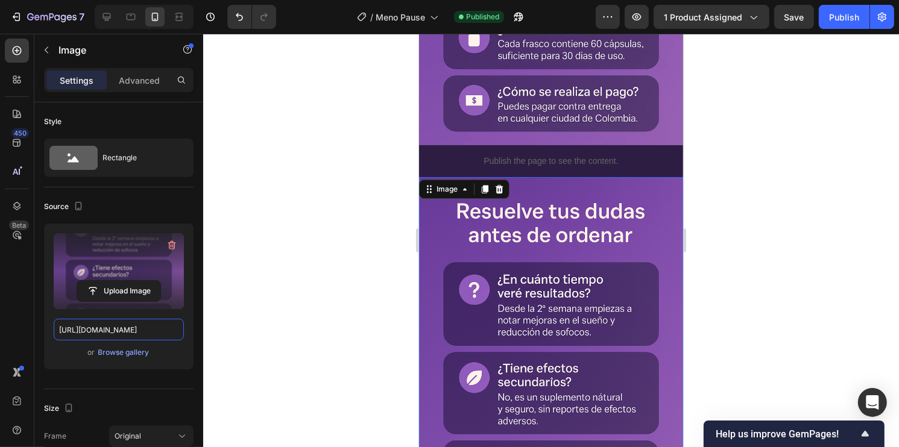
scroll to position [0, 0]
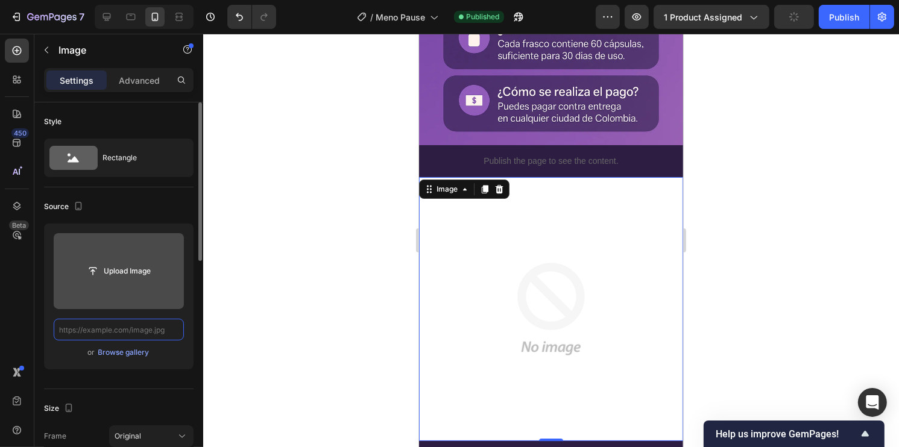
click at [150, 331] on input "text" at bounding box center [119, 330] width 130 height 22
paste input "https://cdn.shopify.com/s/files/1/0930/2517/3800/files/gempages_583610204592014…"
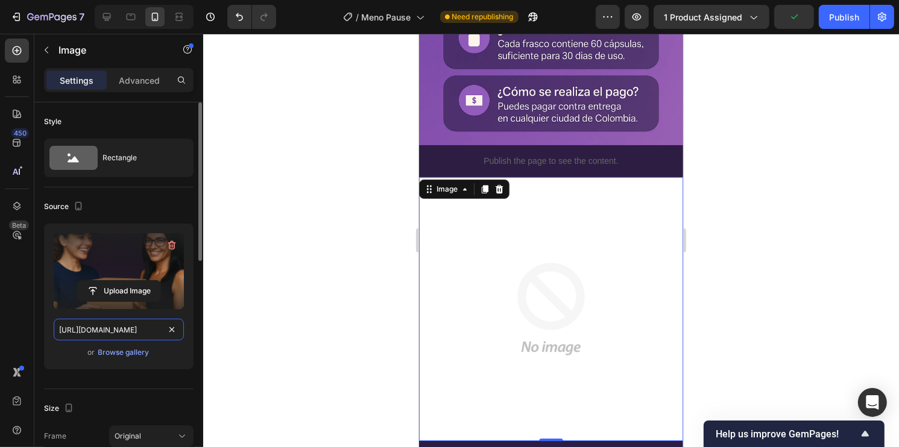
scroll to position [0, 451]
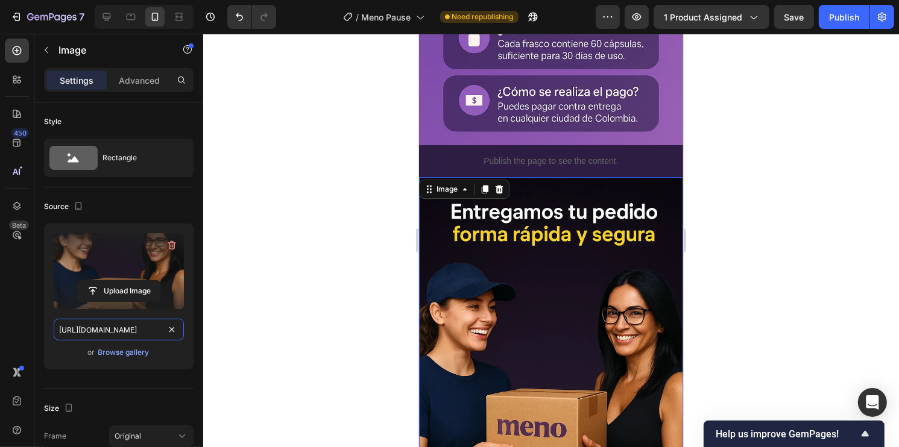
type input "https://cdn.shopify.com/s/files/1/0930/2517/3800/files/gempages_583610204592014…"
drag, startPoint x: 717, startPoint y: 288, endPoint x: 787, endPoint y: 102, distance: 199.2
click at [717, 288] on div at bounding box center [551, 241] width 696 height 414
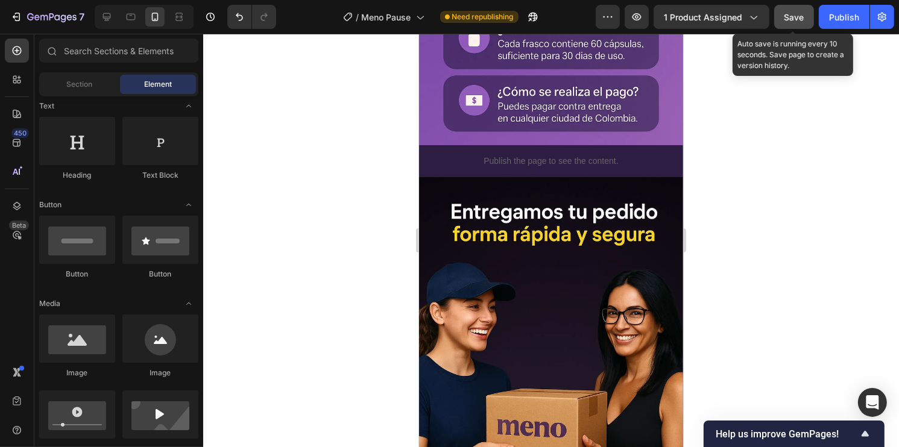
click at [802, 23] on button "Save" at bounding box center [794, 17] width 40 height 24
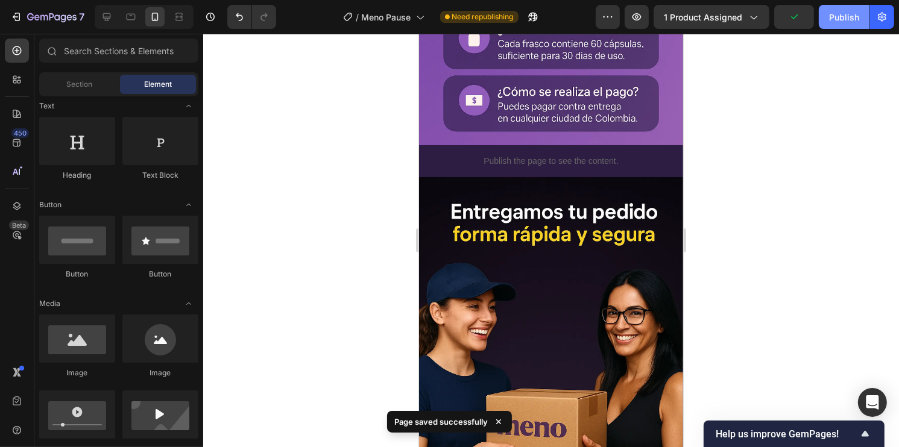
click at [840, 20] on div "Publish" at bounding box center [844, 17] width 30 height 13
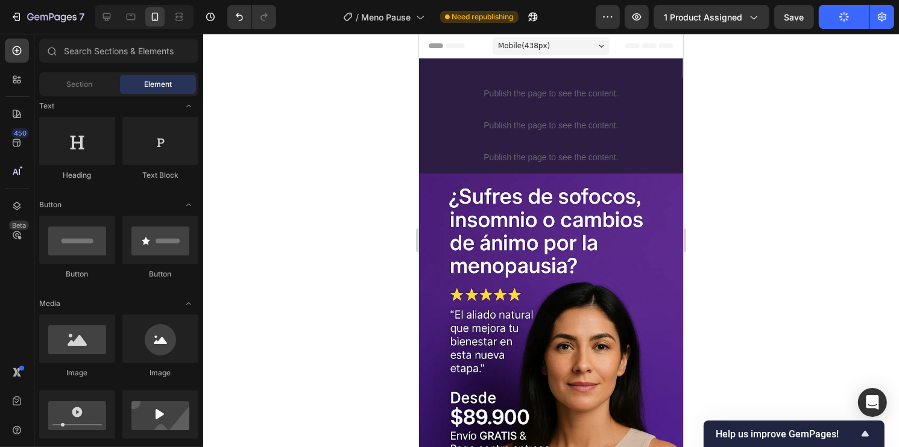
drag, startPoint x: 677, startPoint y: 387, endPoint x: 1108, endPoint y: 112, distance: 511.3
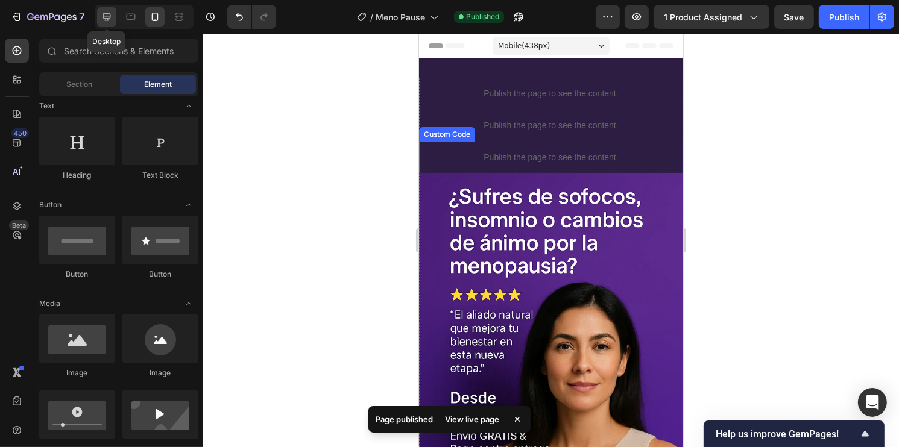
click at [115, 17] on div at bounding box center [106, 16] width 19 height 19
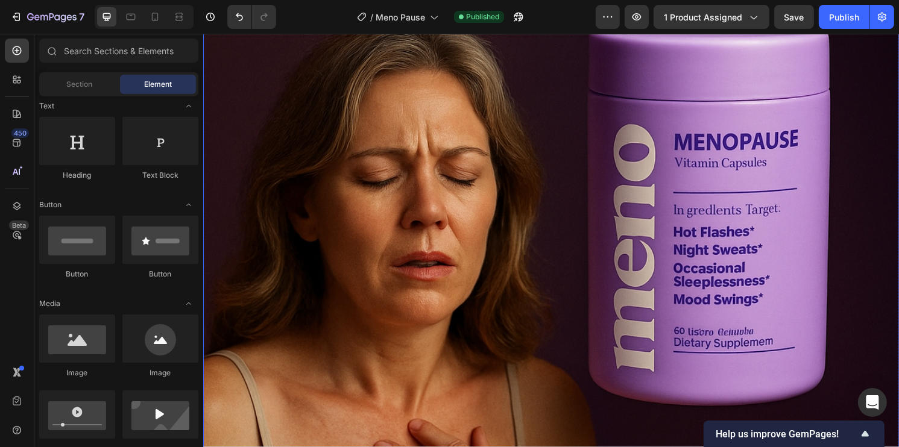
click at [496, 232] on img at bounding box center [564, 173] width 723 height 1085
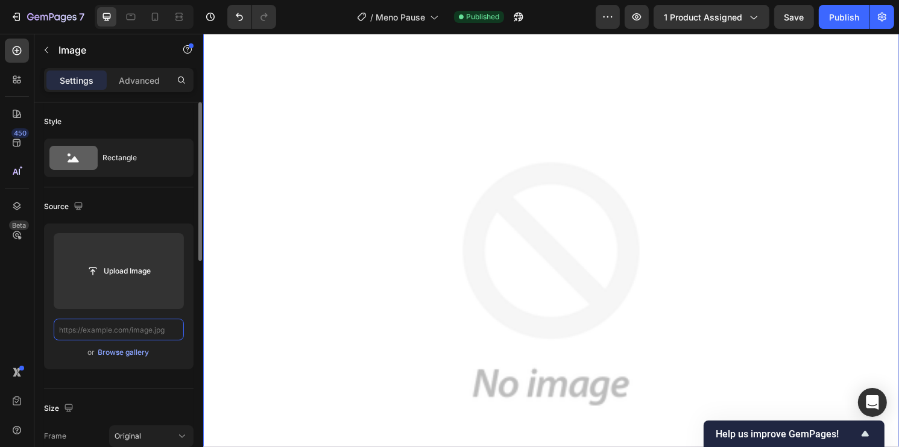
click at [150, 327] on input "text" at bounding box center [119, 330] width 130 height 22
paste input "https://cdn.shopify.com/s/files/1/0930/2517/3800/files/Meno_Pause_1_11zon.webp?…"
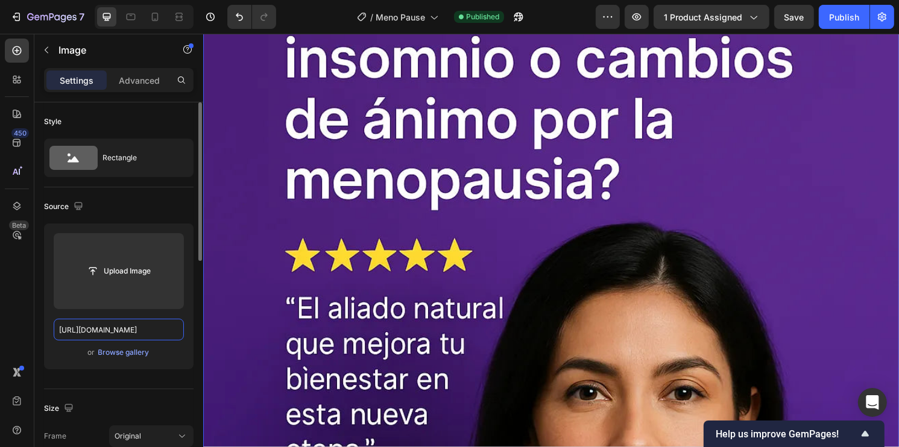
scroll to position [0, 232]
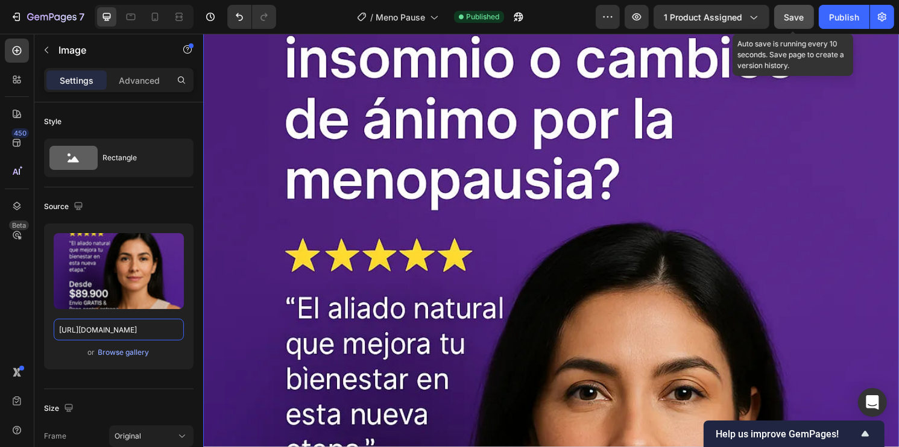
type input "https://cdn.shopify.com/s/files/1/0930/2517/3800/files/Meno_Pause_1_11zon.webp?…"
click at [801, 28] on button "Save" at bounding box center [794, 17] width 40 height 24
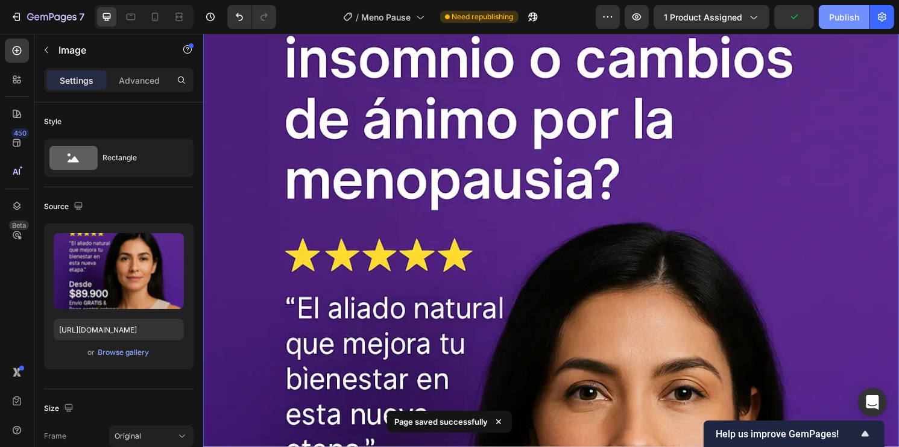
click at [849, 15] on div "Publish" at bounding box center [844, 17] width 30 height 13
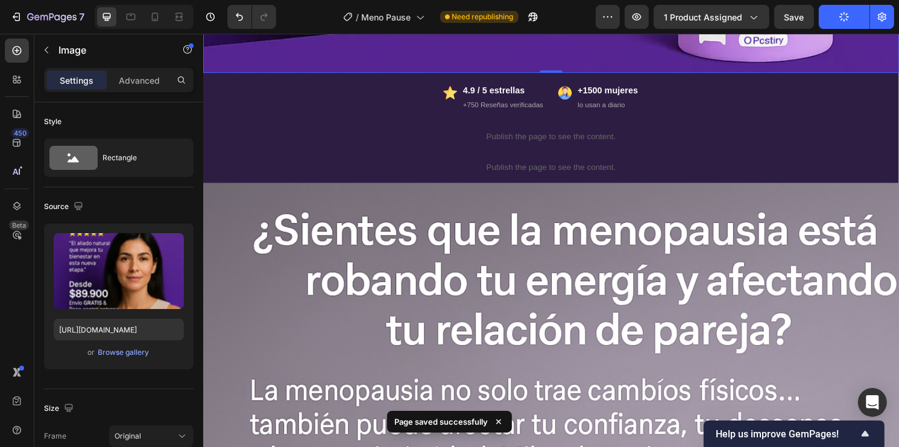
scroll to position [1266, 0]
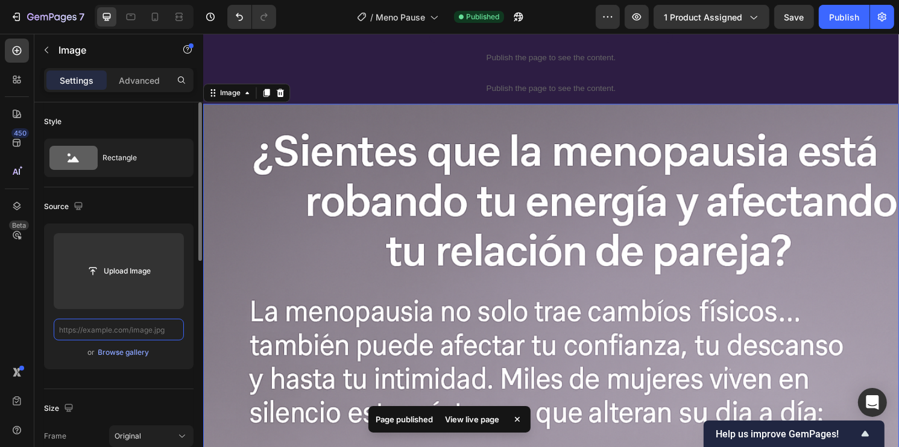
scroll to position [0, 0]
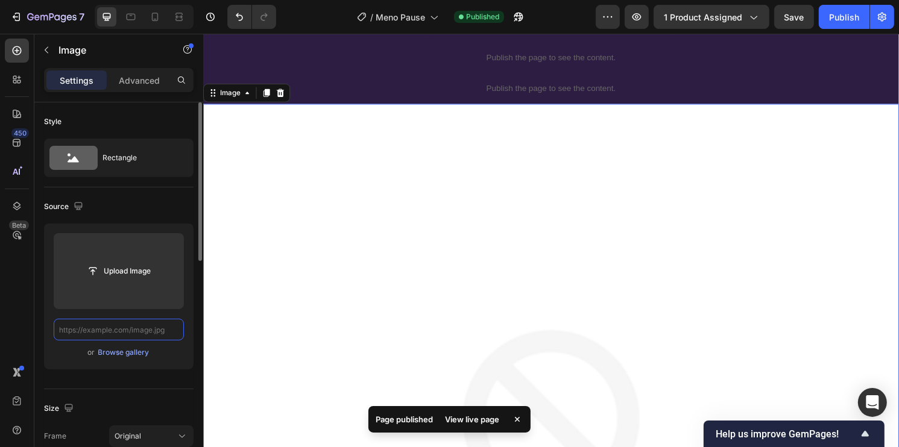
click at [156, 328] on input "text" at bounding box center [119, 330] width 130 height 22
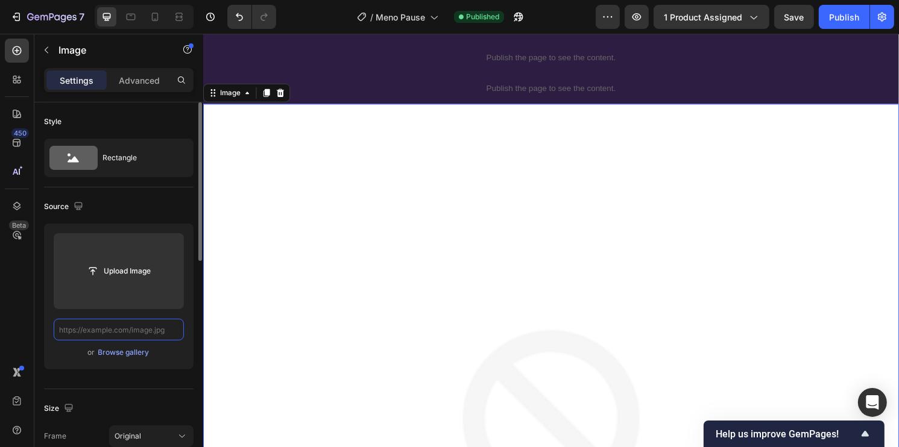
paste input "https://cdn.shopify.com/s/files/1/0930/2517/3800/files/Meno_Pause_2_11zon.webp?…"
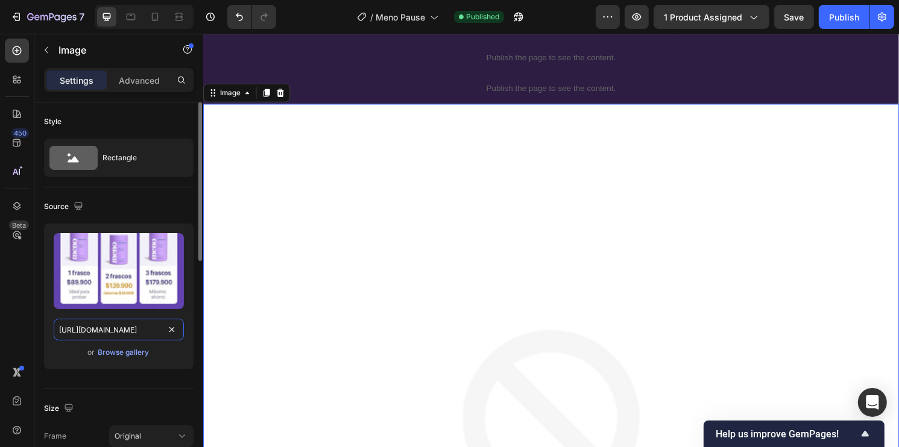
scroll to position [0, 236]
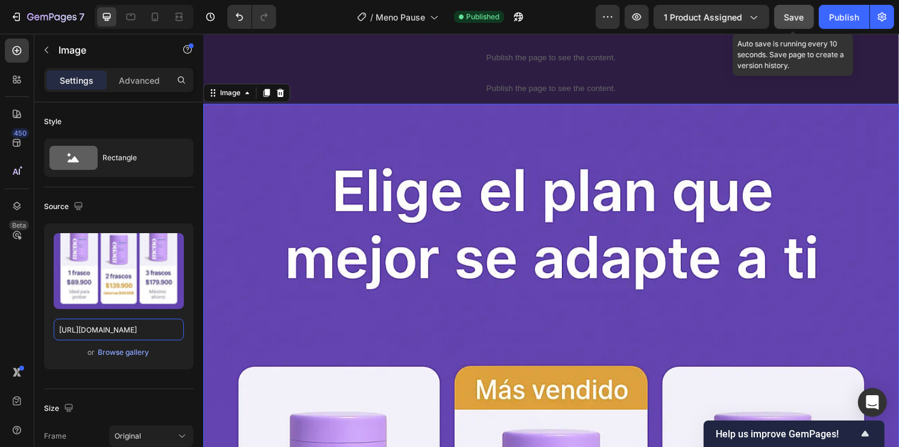
type input "https://cdn.shopify.com/s/files/1/0930/2517/3800/files/Meno_Pause_2_11zon.webp?…"
click at [803, 27] on button "Save" at bounding box center [794, 17] width 40 height 24
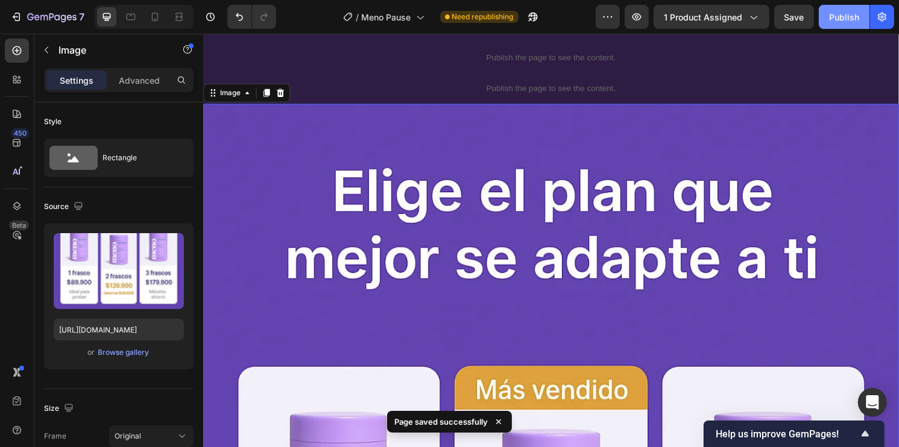
click at [847, 17] on div "Publish" at bounding box center [844, 17] width 30 height 13
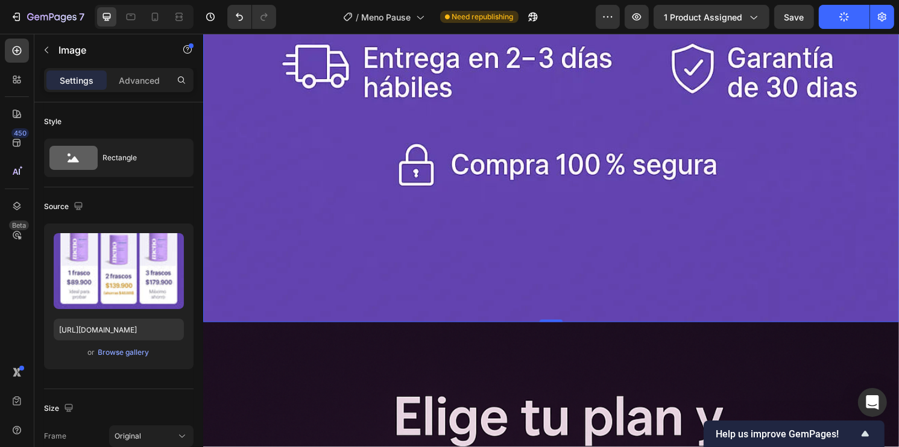
scroll to position [2412, 0]
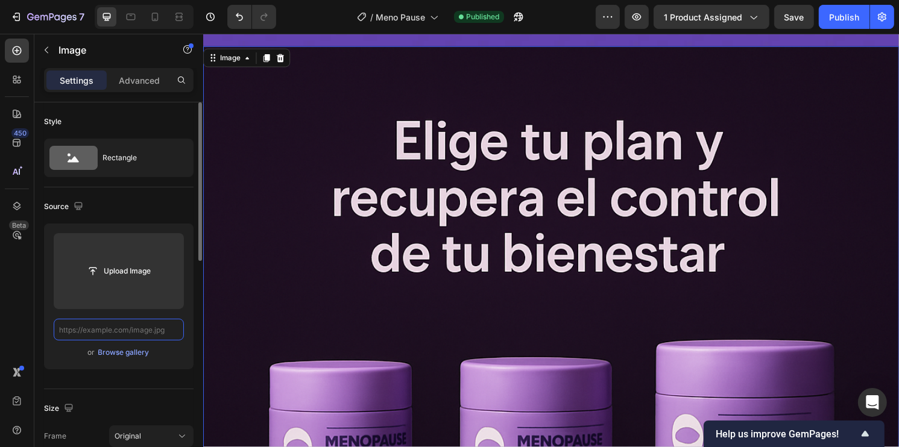
scroll to position [0, 0]
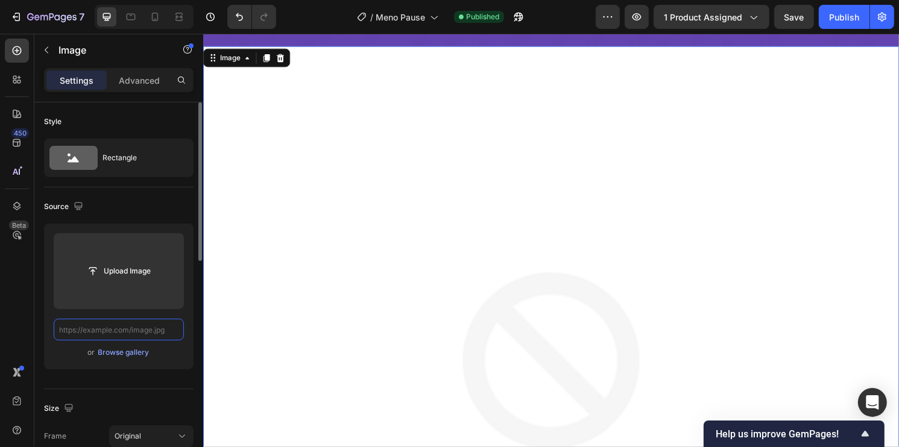
click at [165, 329] on input "text" at bounding box center [119, 330] width 130 height 22
paste input "https://cdn.shopify.com/s/files/1/0930/2517/3800/files/Meno_Pause_4_11zon.webp?…"
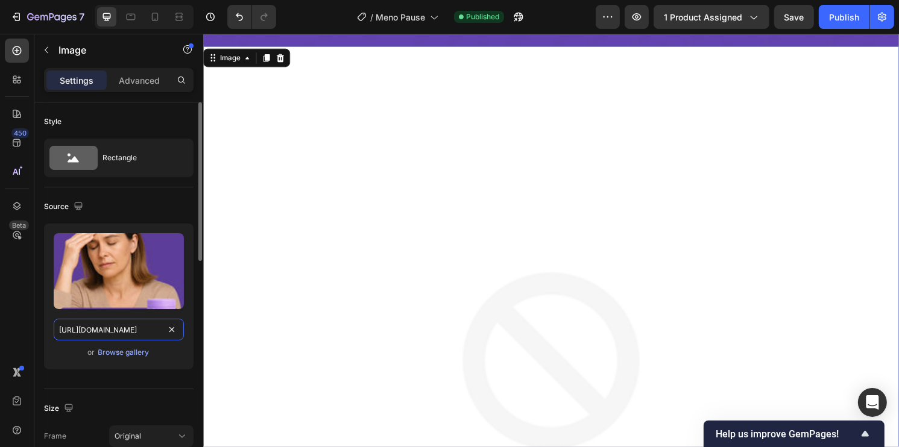
scroll to position [0, 236]
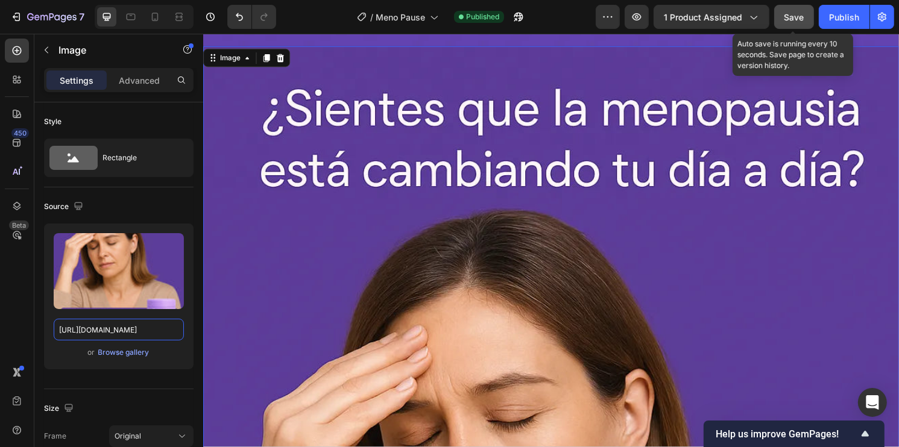
type input "https://cdn.shopify.com/s/files/1/0930/2517/3800/files/Meno_Pause_4_11zon.webp?…"
click at [783, 17] on button "Save" at bounding box center [794, 17] width 40 height 24
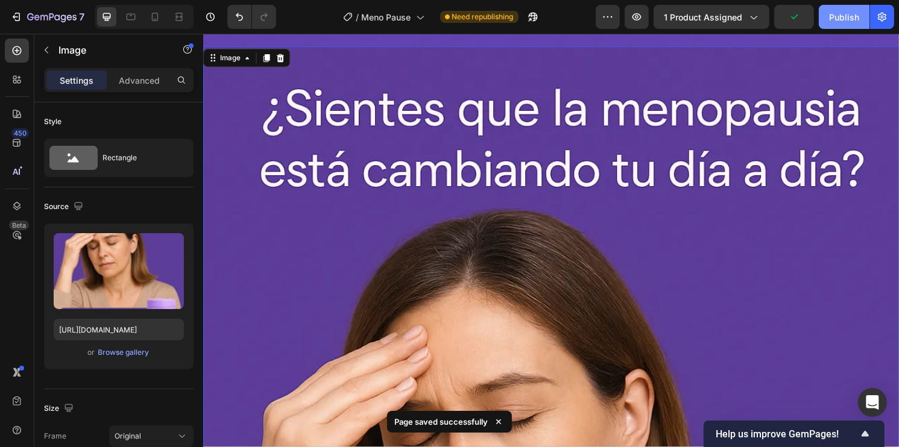
click at [839, 15] on div "Publish" at bounding box center [844, 17] width 30 height 13
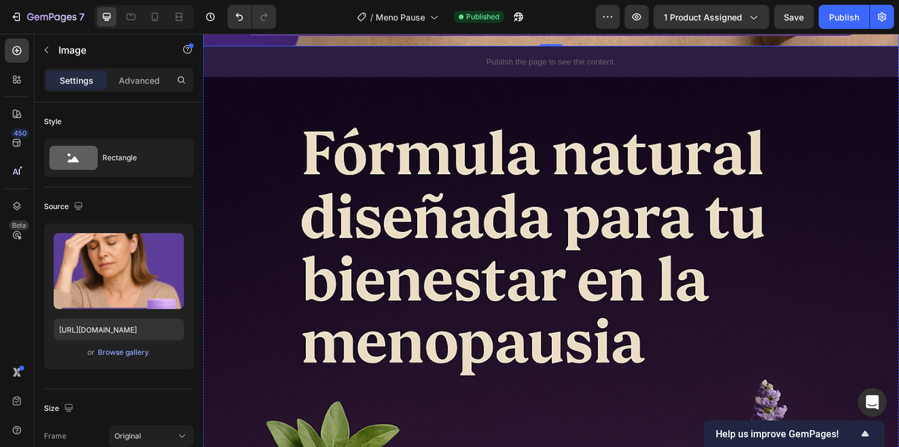
scroll to position [3195, 0]
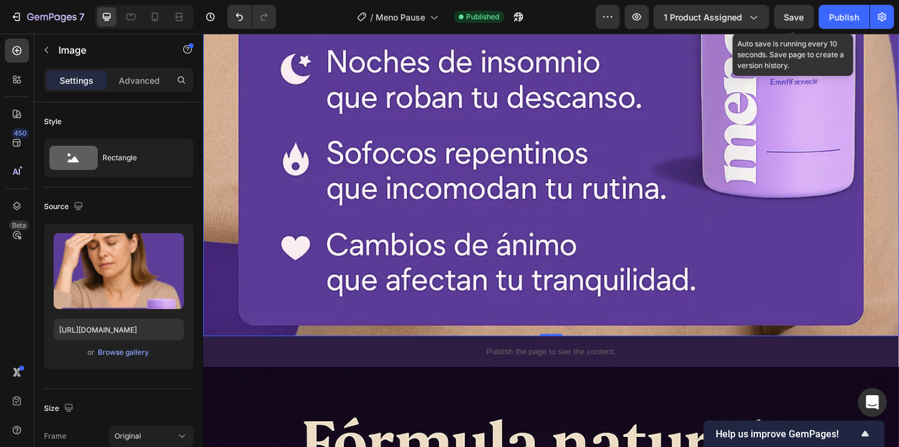
click at [797, 12] on span "Save" at bounding box center [794, 17] width 20 height 10
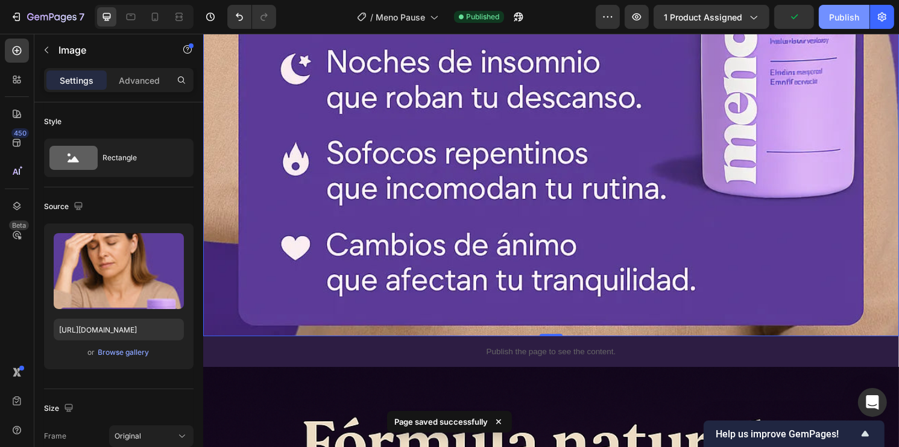
drag, startPoint x: 828, startPoint y: 16, endPoint x: 820, endPoint y: 31, distance: 17.5
click at [828, 16] on button "Publish" at bounding box center [844, 17] width 51 height 24
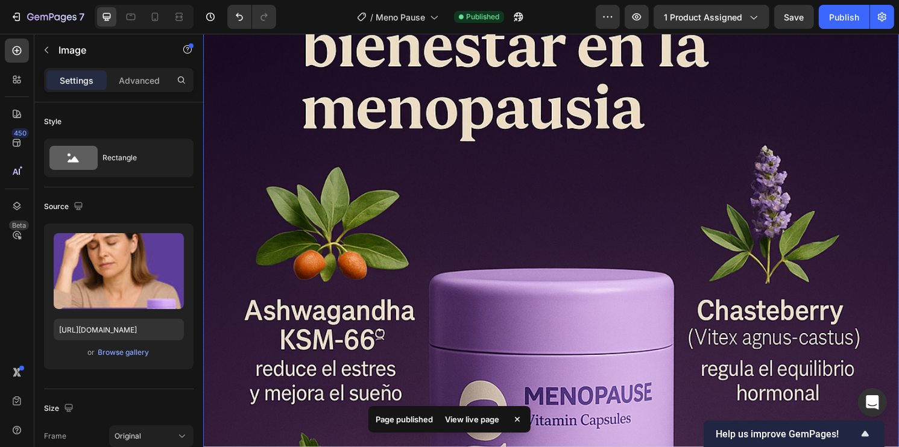
scroll to position [3738, 0]
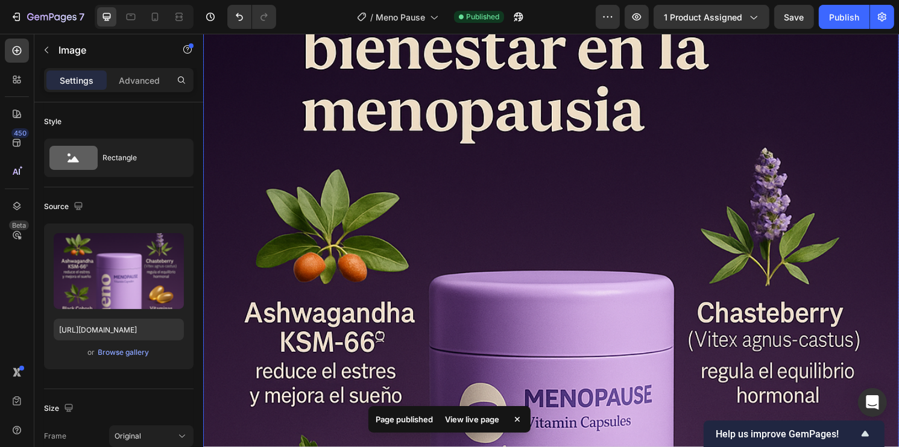
click at [756, 272] on img at bounding box center [564, 380] width 723 height 1085
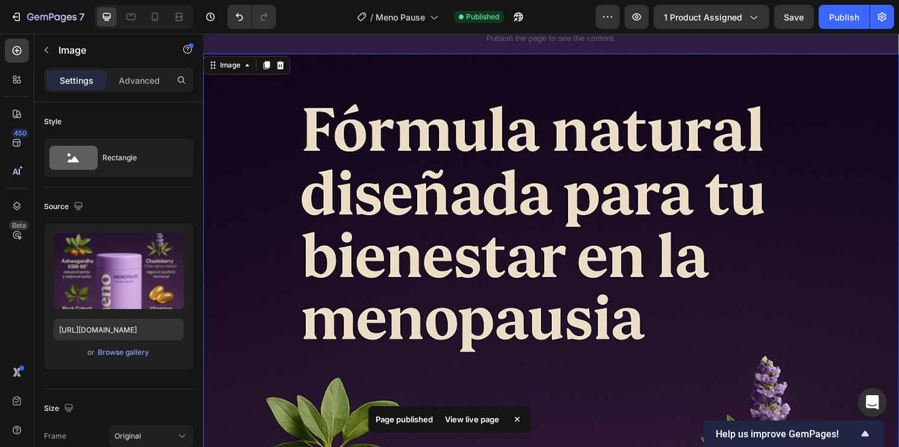
scroll to position [3557, 0]
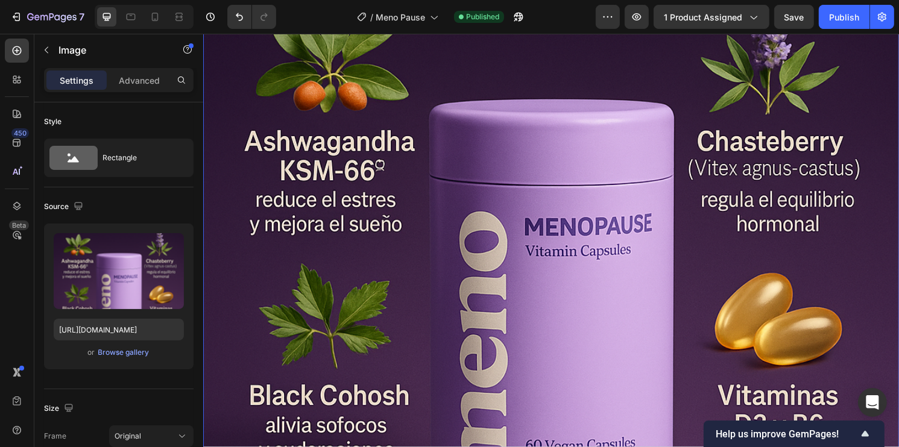
scroll to position [3979, 0]
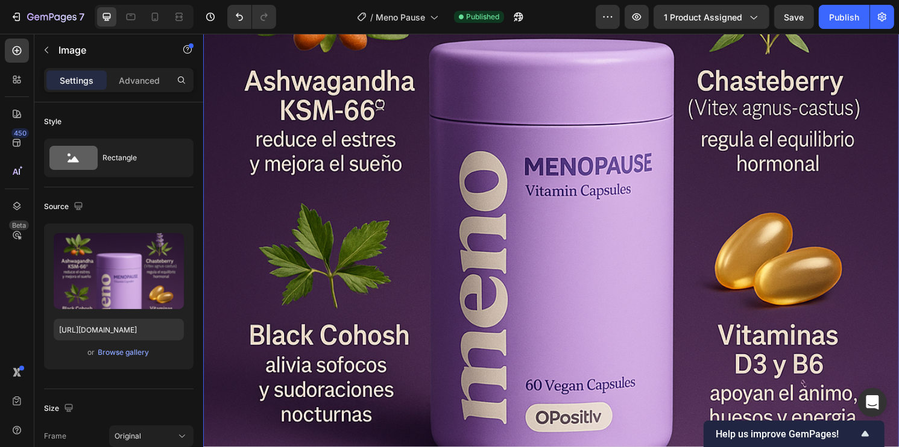
click at [705, 256] on img at bounding box center [564, 139] width 723 height 1085
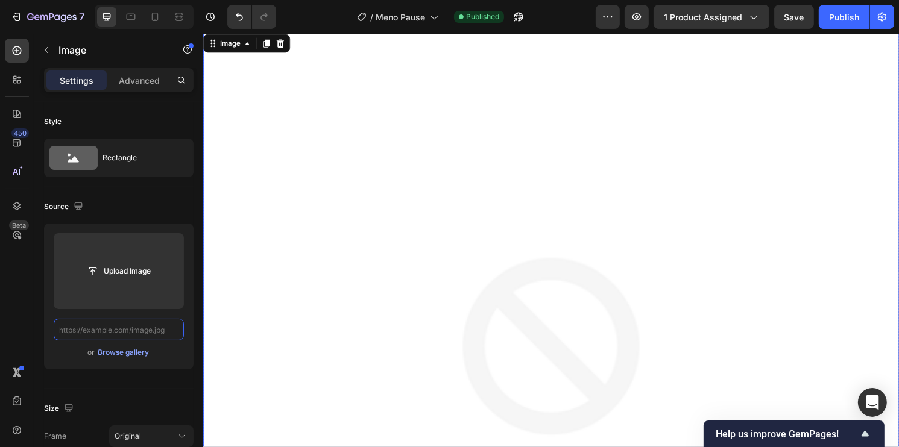
scroll to position [3617, 0]
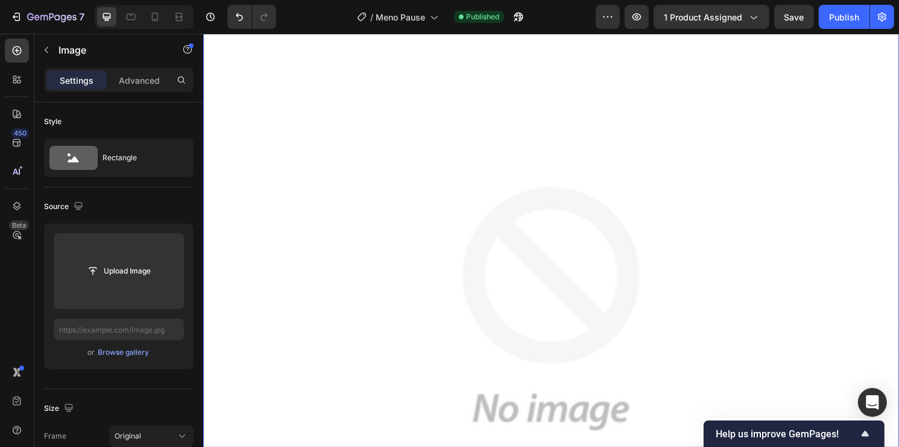
click at [620, 318] on img at bounding box center [564, 319] width 723 height 723
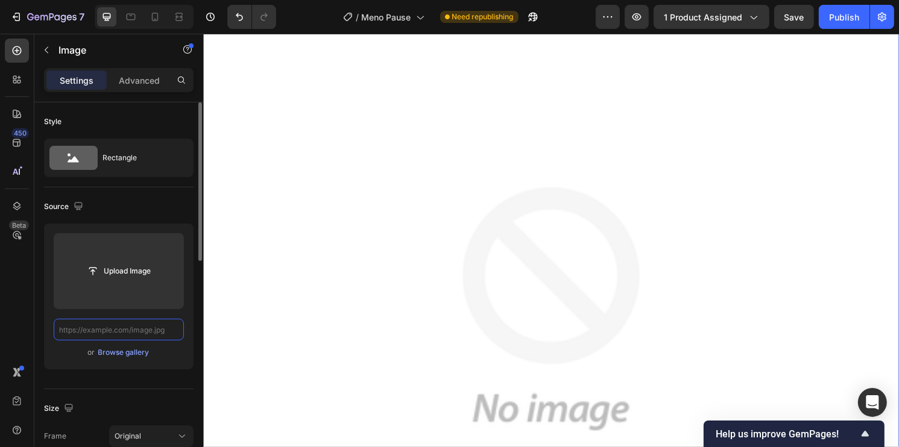
click at [115, 335] on input "text" at bounding box center [119, 330] width 130 height 22
paste input "https://cdn.shopify.com/s/files/1/0930/2517/3800/files/gempages_583610204592014…"
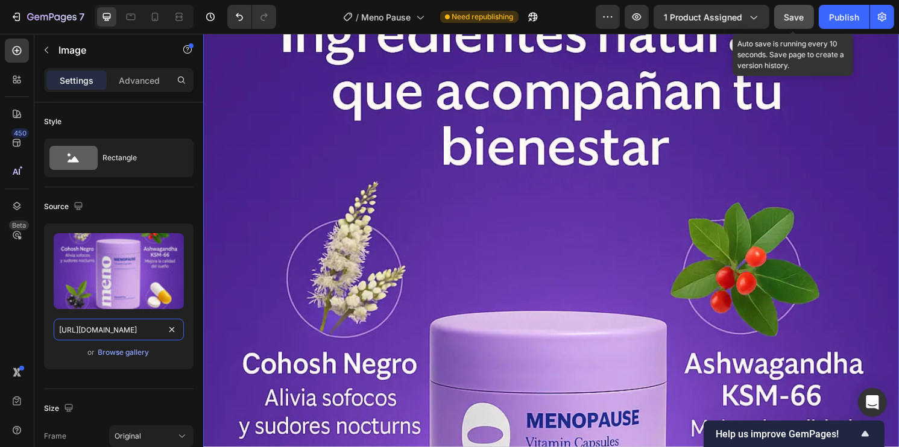
type input "https://cdn.shopify.com/s/files/1/0930/2517/3800/files/gempages_583610204592014…"
click at [790, 25] on button "Save" at bounding box center [794, 17] width 40 height 24
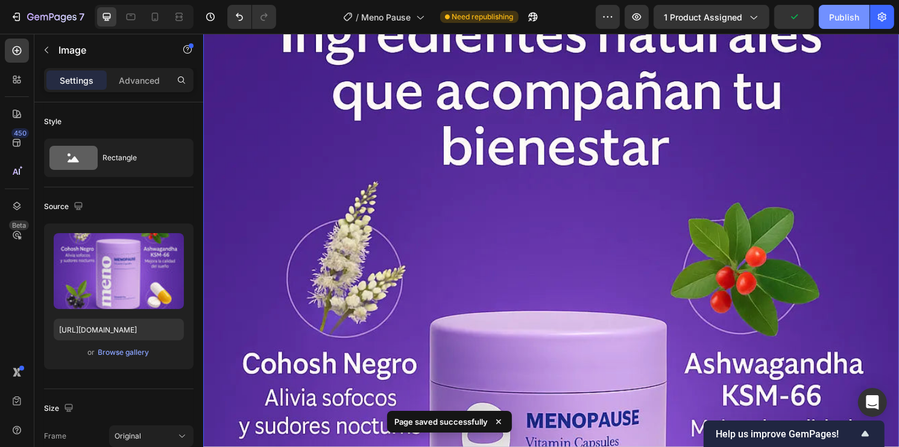
click at [845, 18] on div "Publish" at bounding box center [844, 17] width 30 height 13
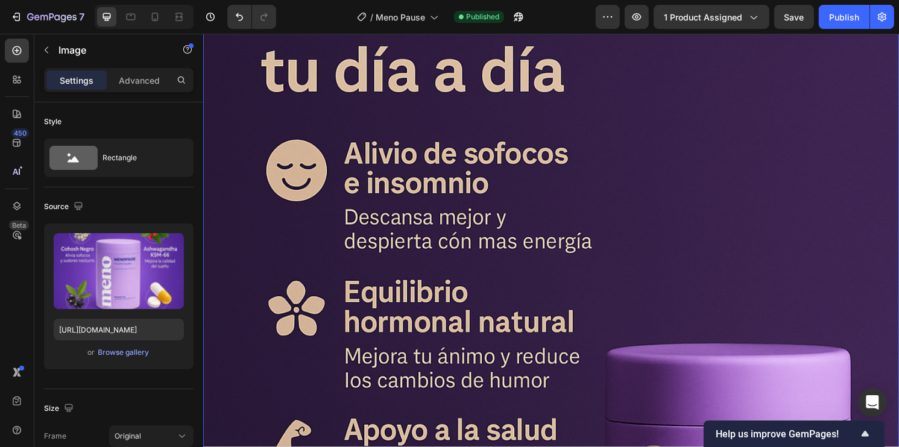
scroll to position [4703, 0]
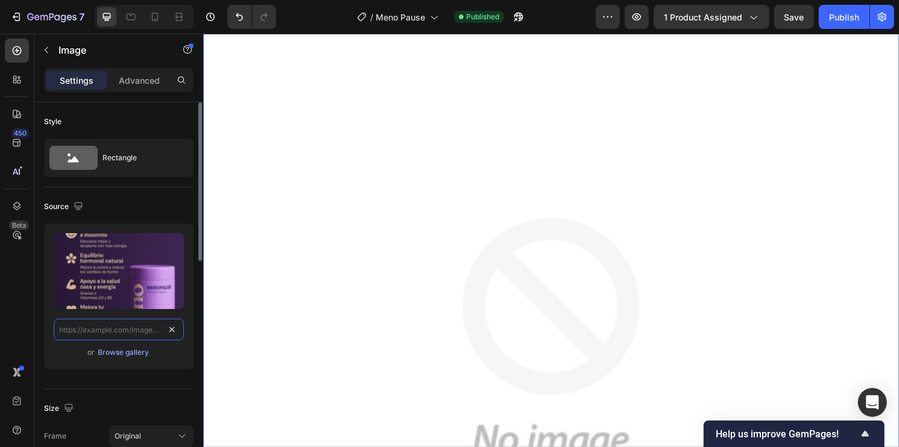
scroll to position [0, 0]
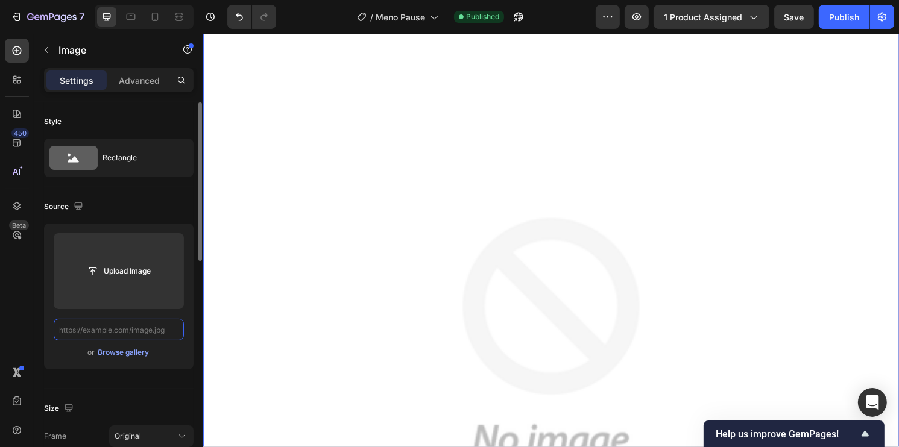
click at [159, 330] on input "text" at bounding box center [119, 330] width 130 height 22
paste input "https://cdn.shopify.com/s/files/1/0930/2517/3800/files/Meno_Pause_6_11zon.webp?…"
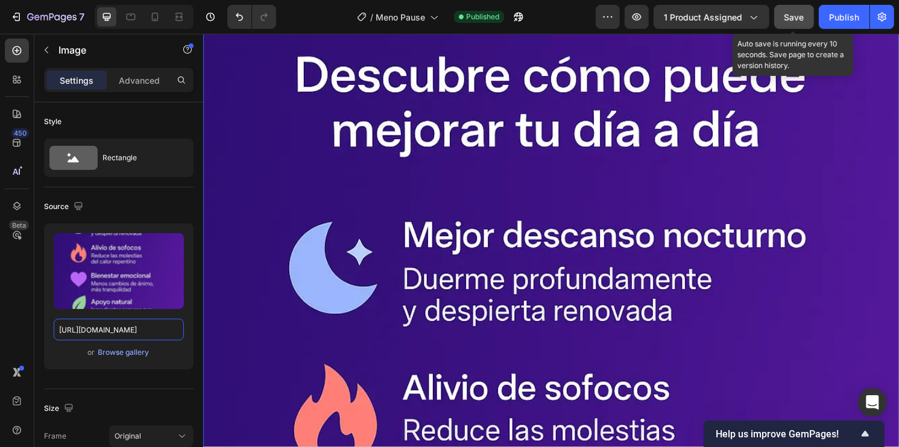
type input "https://cdn.shopify.com/s/files/1/0930/2517/3800/files/Meno_Pause_6_11zon.webp?…"
click at [783, 10] on button "Save" at bounding box center [794, 17] width 40 height 24
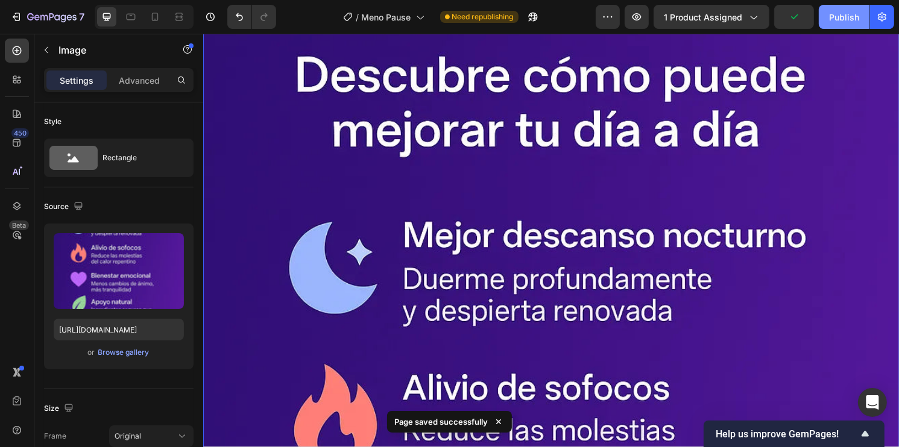
click at [843, 18] on div "Publish" at bounding box center [844, 17] width 30 height 13
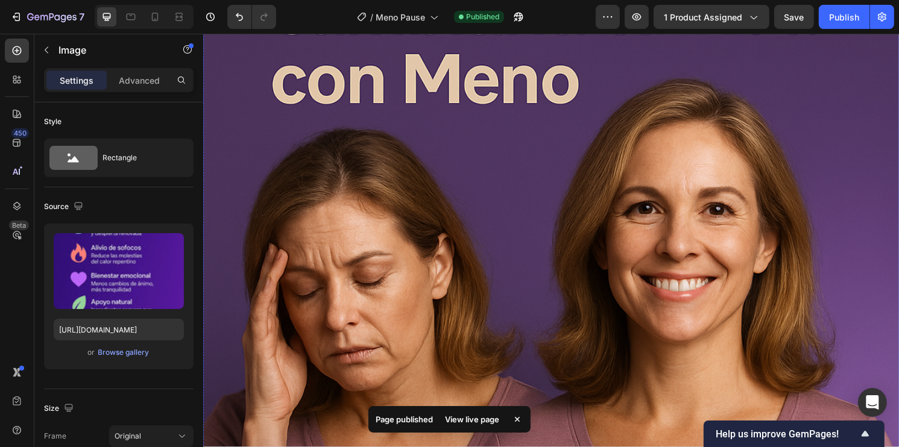
scroll to position [5969, 0]
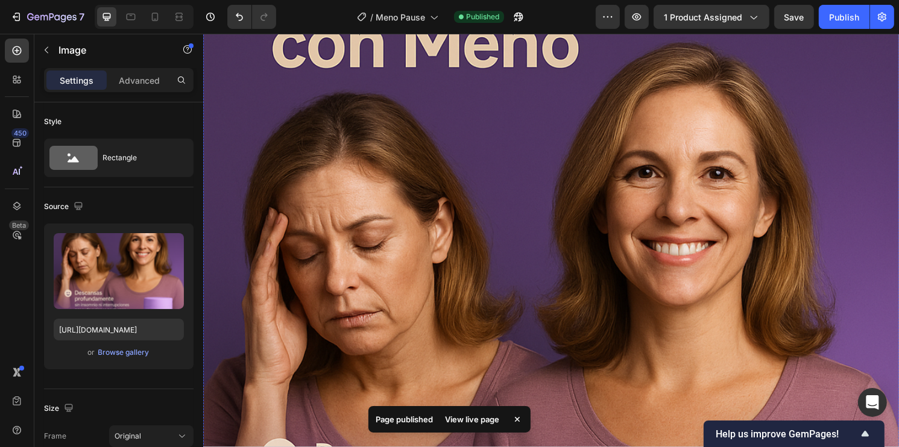
click at [819, 291] on img at bounding box center [564, 351] width 723 height 1085
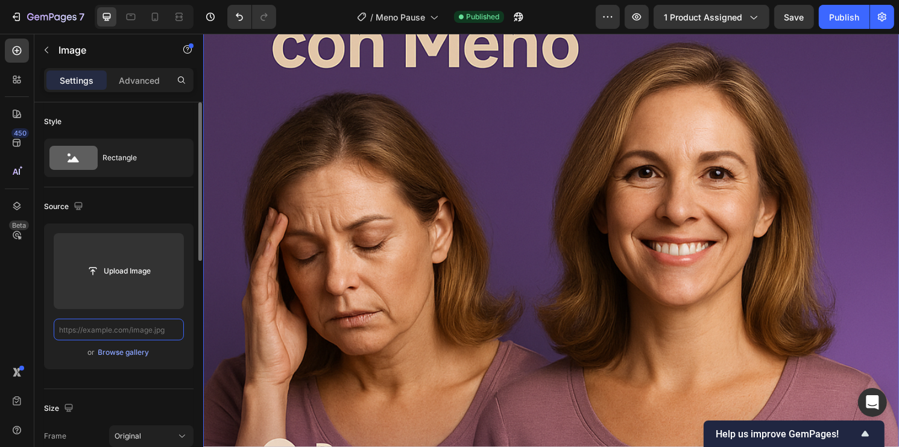
scroll to position [0, 0]
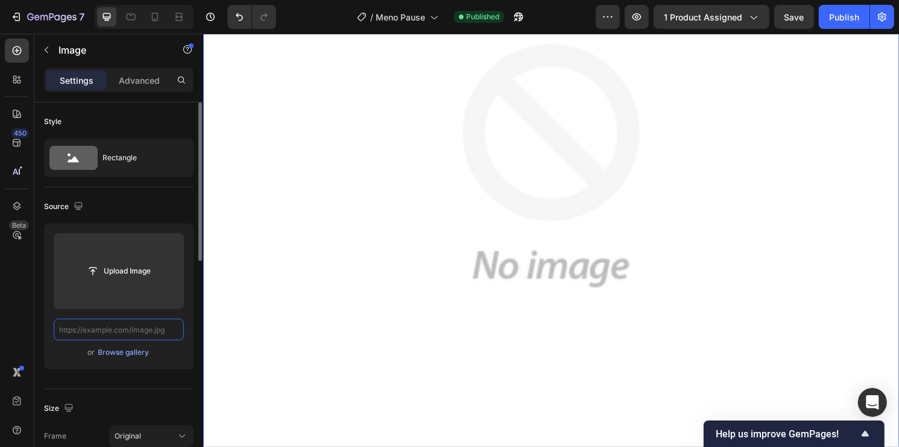
click at [149, 332] on input "text" at bounding box center [119, 330] width 130 height 22
paste input "https://cdn.shopify.com/s/files/1/0930/2517/3800/files/Meno_pause_7_11zon.webp?…"
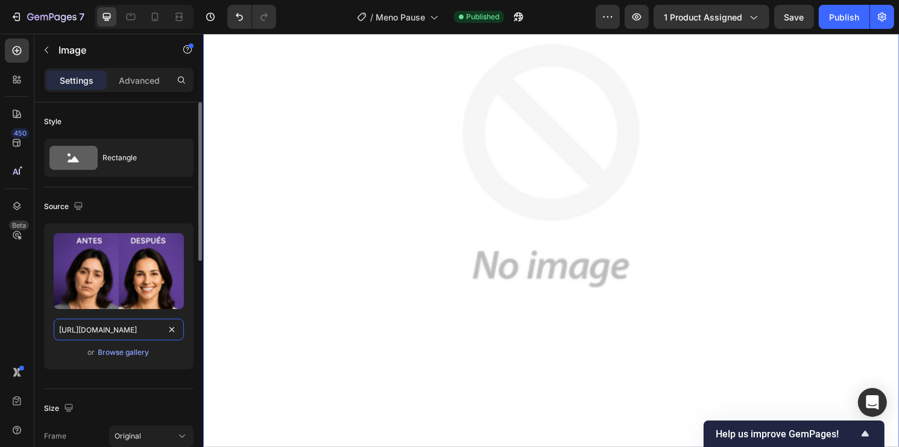
scroll to position [0, 234]
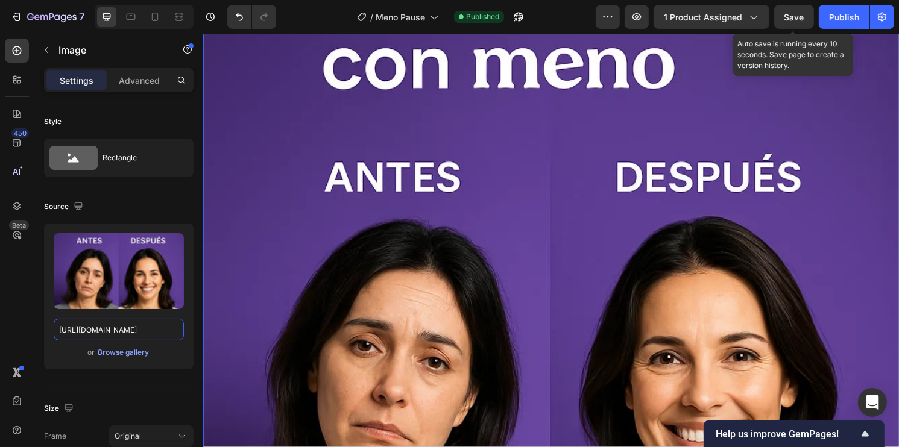
type input "https://cdn.shopify.com/s/files/1/0930/2517/3800/files/Meno_pause_7_11zon.webp?…"
click at [800, 19] on span "Save" at bounding box center [794, 17] width 20 height 10
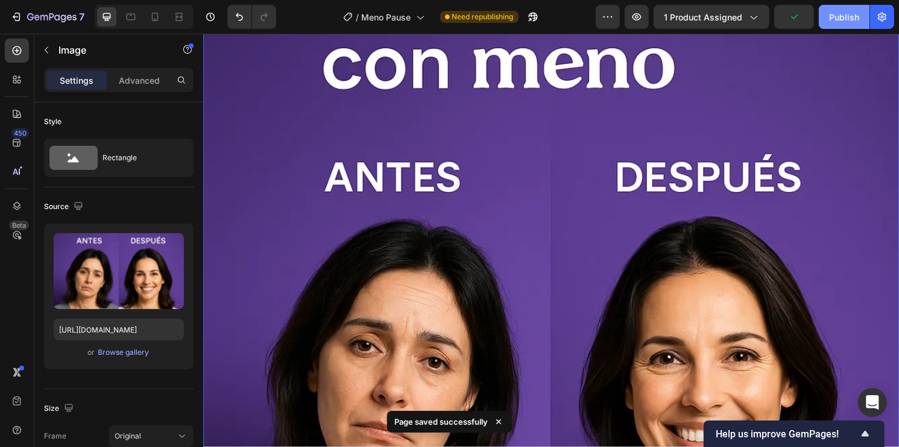
click at [846, 19] on div "Publish" at bounding box center [844, 17] width 30 height 13
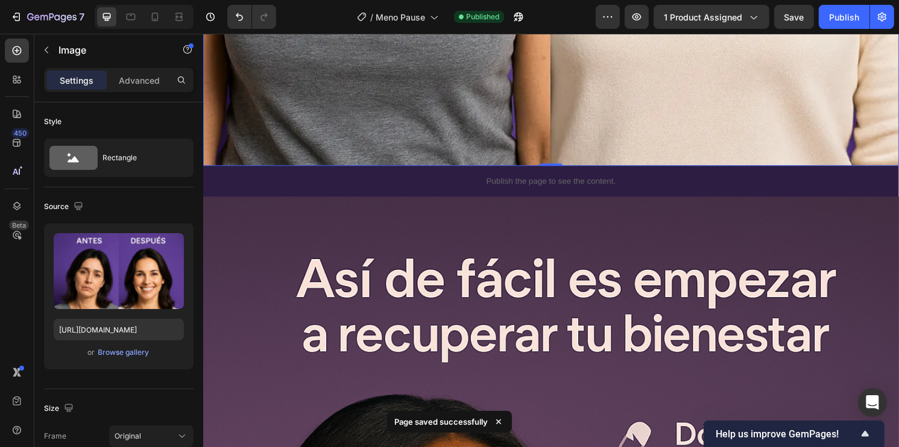
scroll to position [6994, 0]
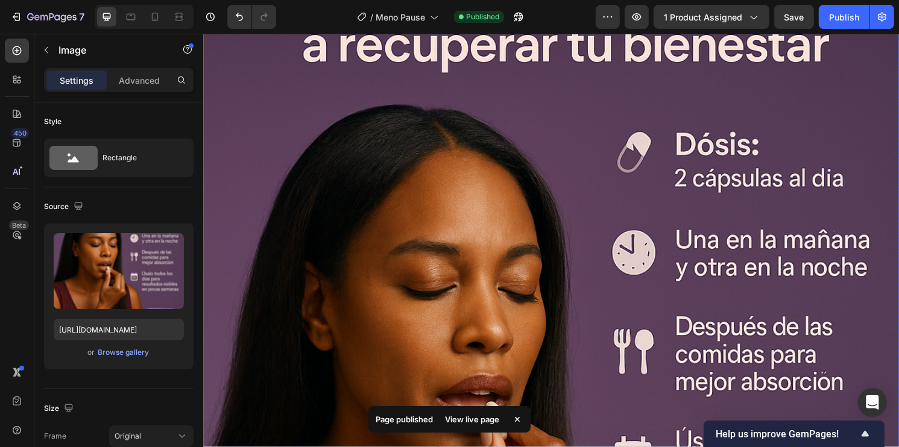
click at [653, 258] on img at bounding box center [564, 444] width 723 height 1085
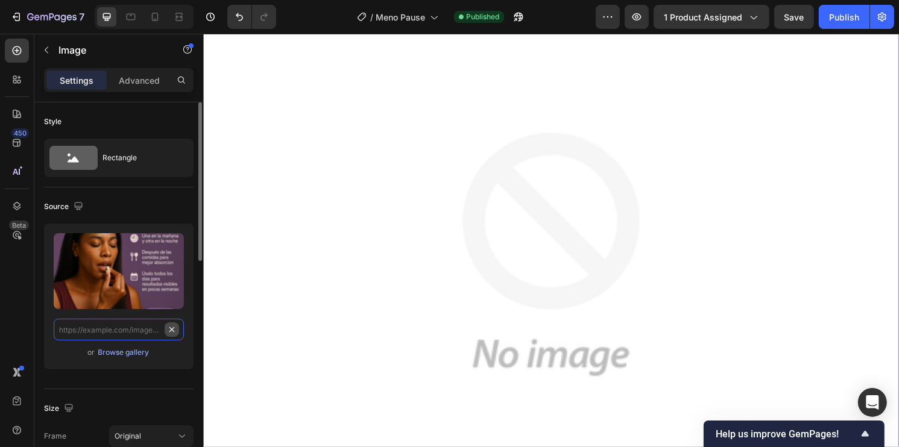
scroll to position [0, 0]
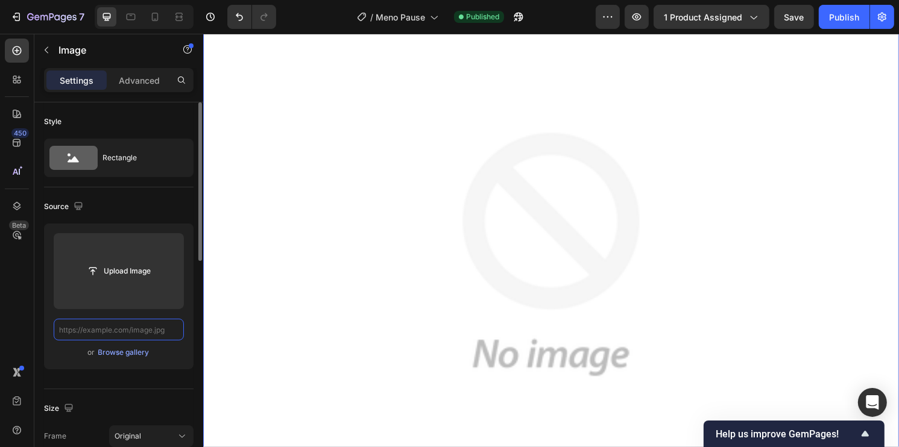
click at [149, 324] on input "text" at bounding box center [119, 330] width 130 height 22
paste input "https://cdn.shopify.com/s/files/1/0930/2517/3800/files/Meno_Pause_8_11zon.webp?…"
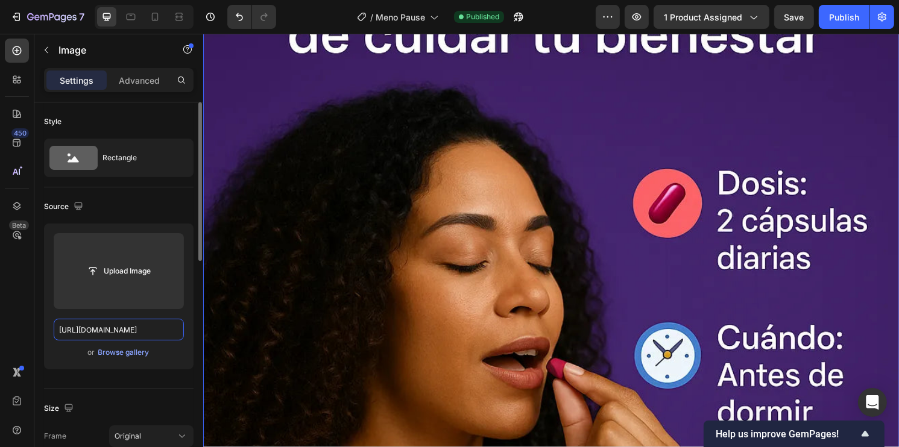
scroll to position [0, 235]
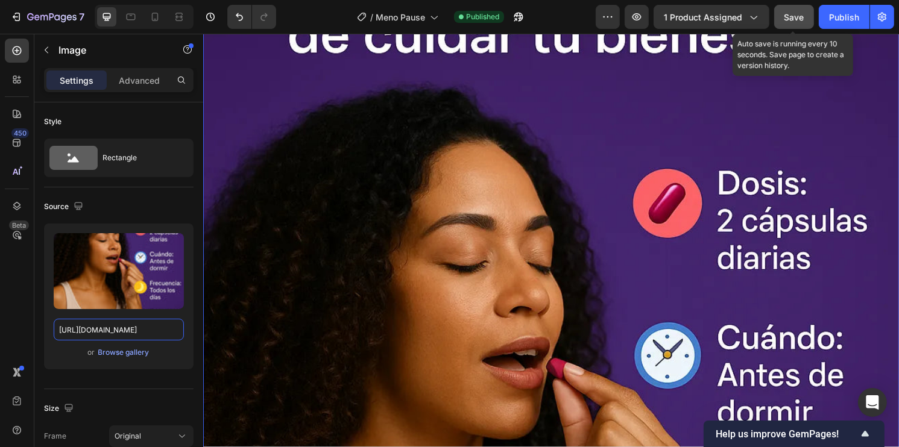
type input "https://cdn.shopify.com/s/files/1/0930/2517/3800/files/Meno_Pause_8_11zon.webp?…"
click at [798, 25] on button "Save" at bounding box center [794, 17] width 40 height 24
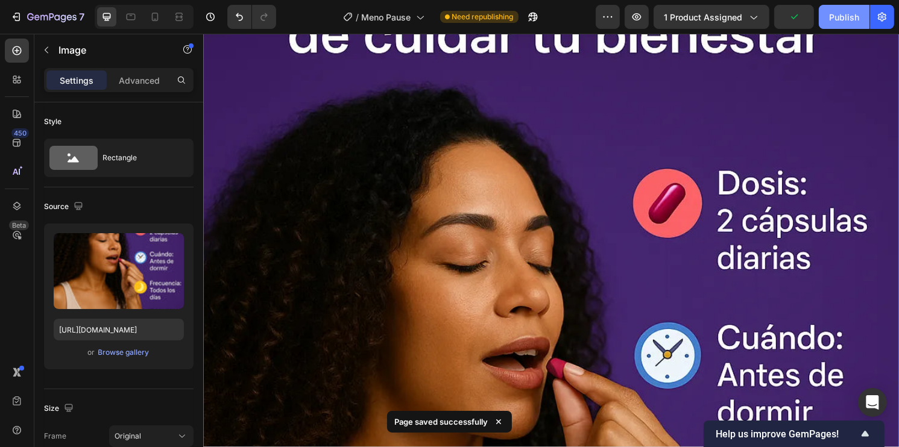
click at [846, 14] on div "Publish" at bounding box center [844, 17] width 30 height 13
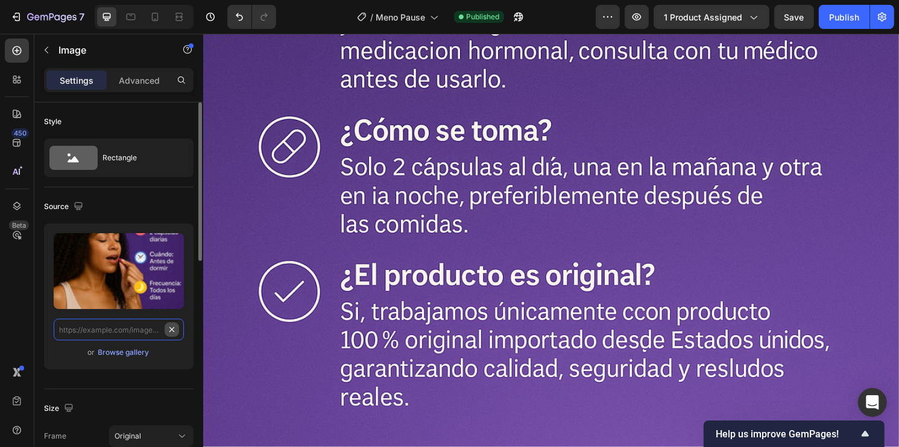
scroll to position [7721, 0]
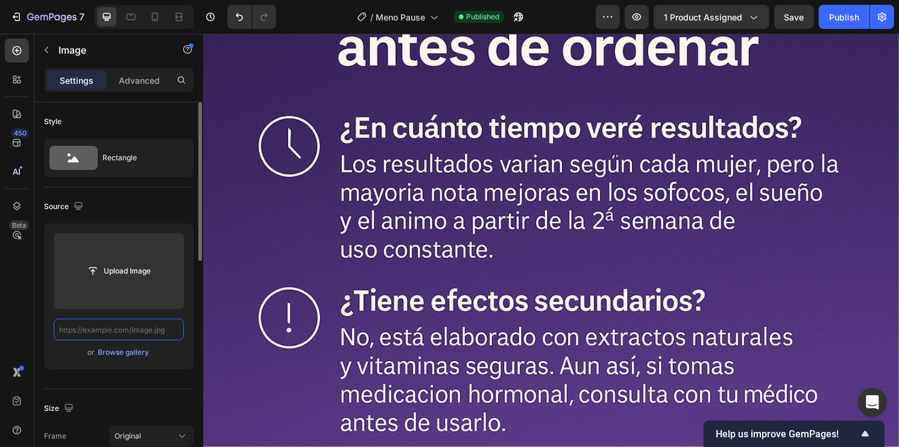
click at [160, 332] on input "text" at bounding box center [119, 330] width 130 height 22
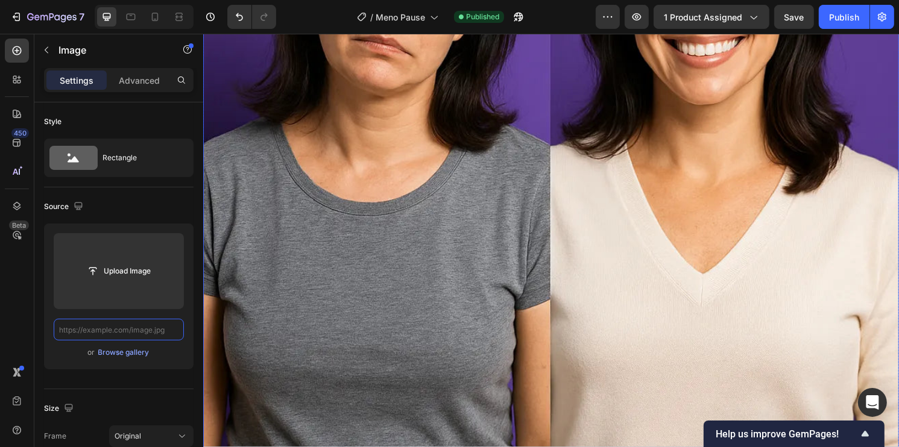
scroll to position [6455, 0]
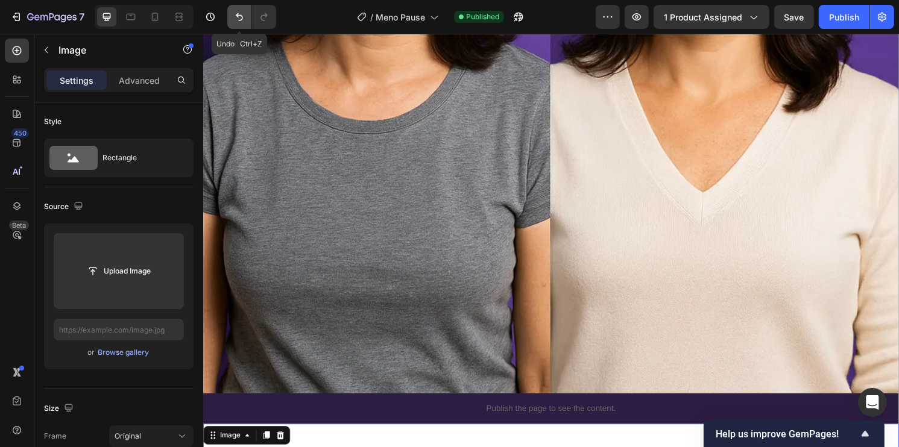
click at [238, 13] on icon "Undo/Redo" at bounding box center [239, 17] width 12 height 12
type input "https://cdn.shopify.com/s/files/1/0930/2517/3800/files/Meno_Pause_8_11zon.webp?…"
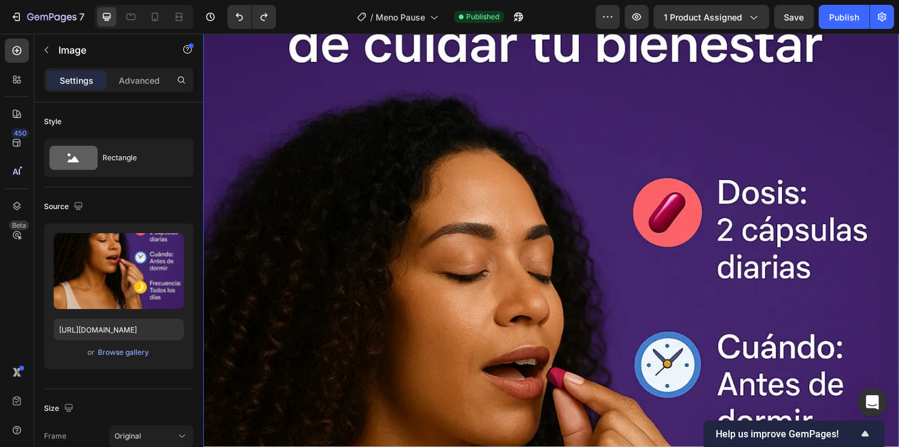
scroll to position [6998, 0]
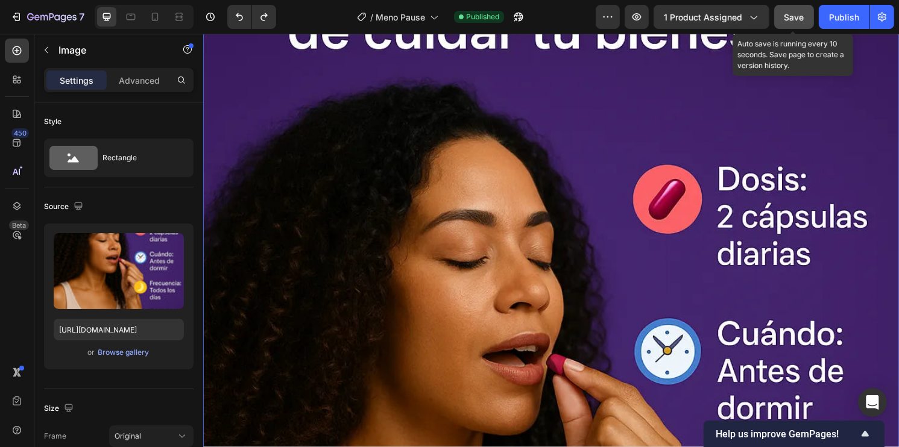
click at [805, 19] on button "Save" at bounding box center [794, 17] width 40 height 24
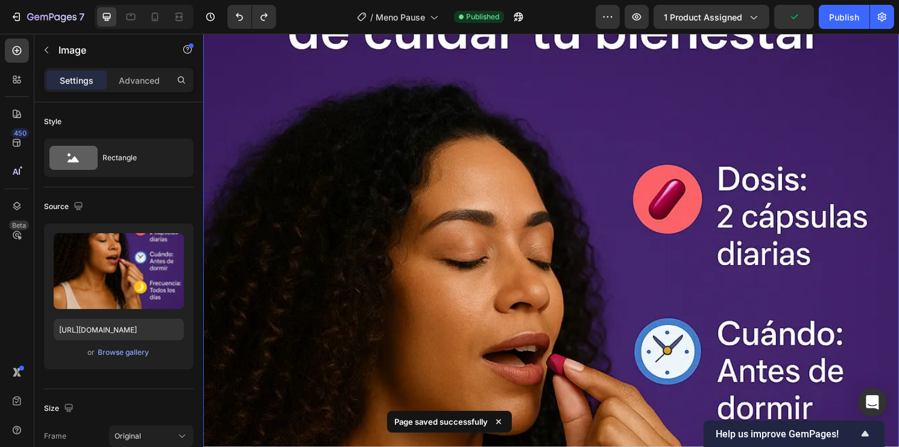
drag, startPoint x: 838, startPoint y: 18, endPoint x: 828, endPoint y: 33, distance: 17.7
click at [838, 18] on div "Publish" at bounding box center [844, 17] width 30 height 13
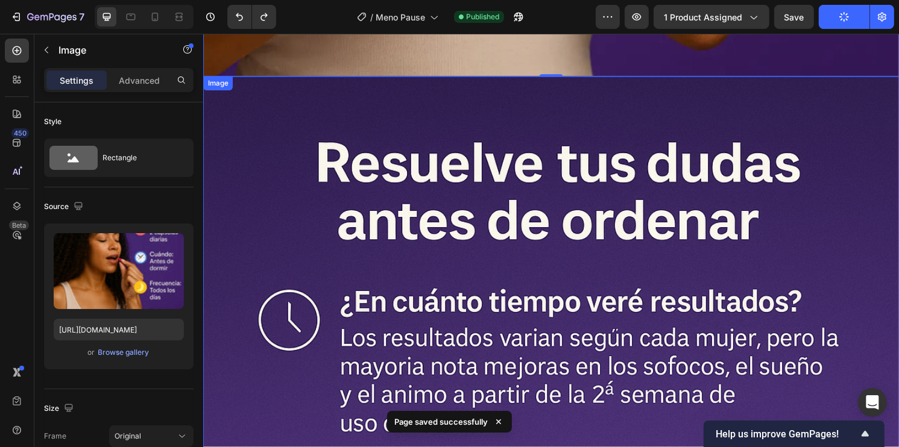
scroll to position [8143, 0]
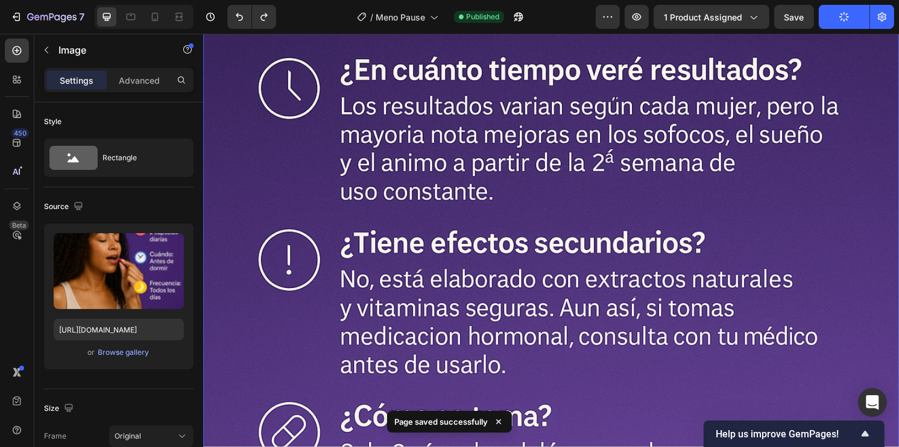
click at [717, 280] on img at bounding box center [564, 379] width 723 height 1085
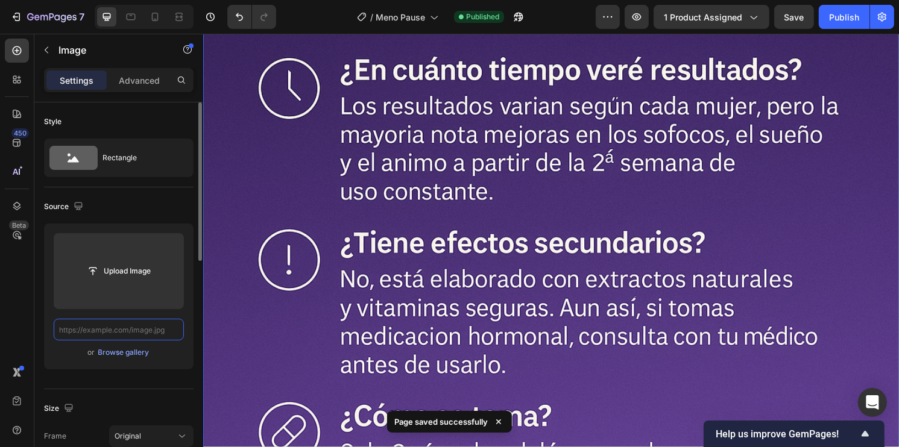
scroll to position [0, 0]
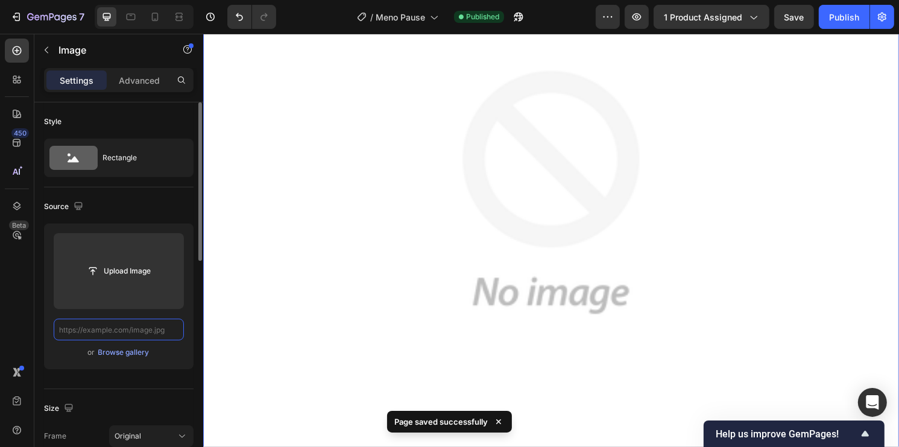
click at [156, 331] on input "text" at bounding box center [119, 330] width 130 height 22
paste input "https://cdn.shopify.com/s/files/1/0930/2517/3800/files/Meno_Pause_9_11zon.webp?…"
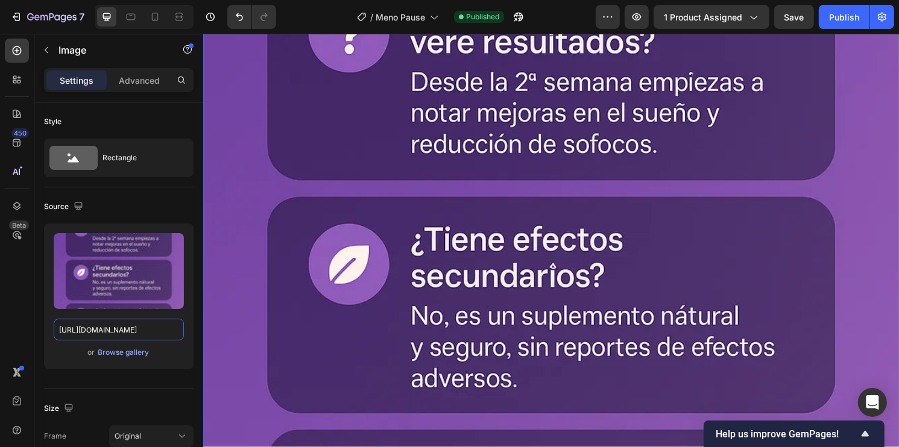
scroll to position [8264, 0]
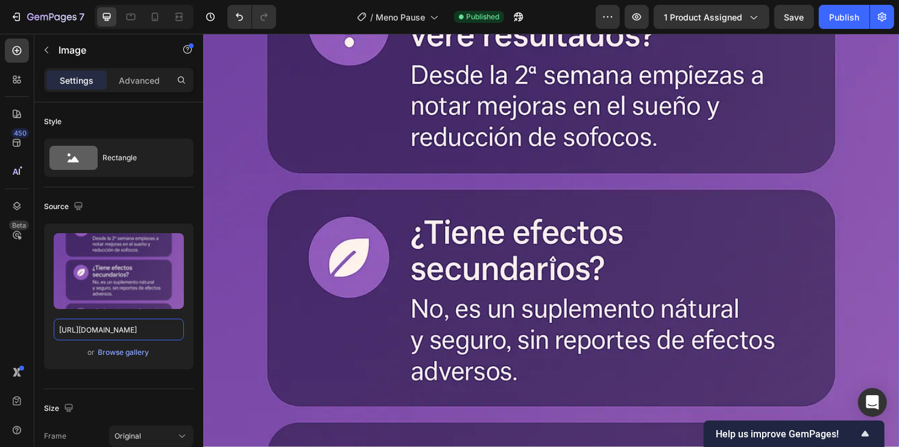
type input "https://cdn.shopify.com/s/files/1/0930/2517/3800/files/Meno_Pause_9_11zon.webp?…"
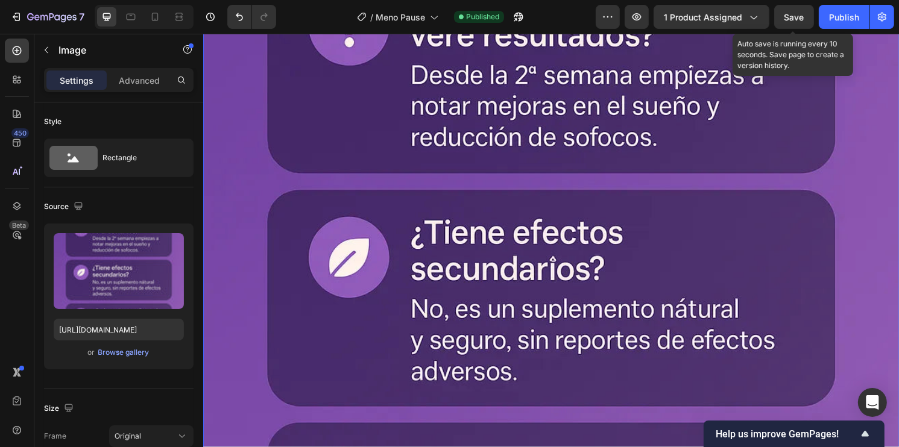
click at [802, 17] on span "Save" at bounding box center [794, 17] width 20 height 10
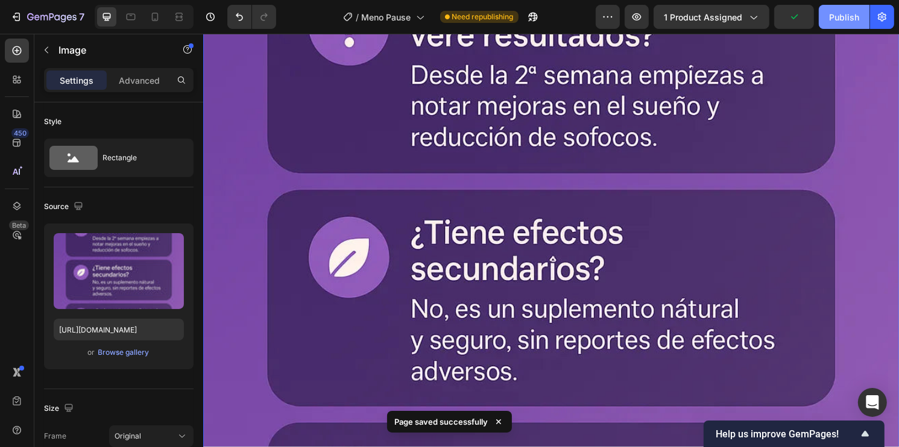
click at [845, 15] on div "Publish" at bounding box center [844, 17] width 30 height 13
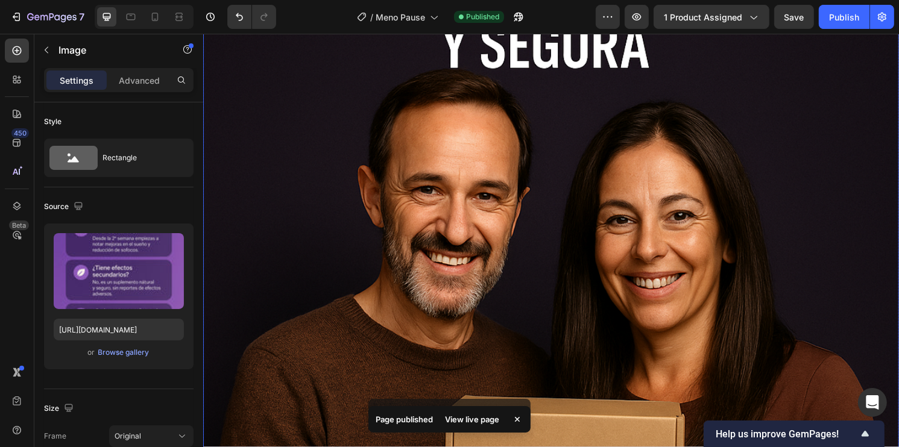
scroll to position [9289, 0]
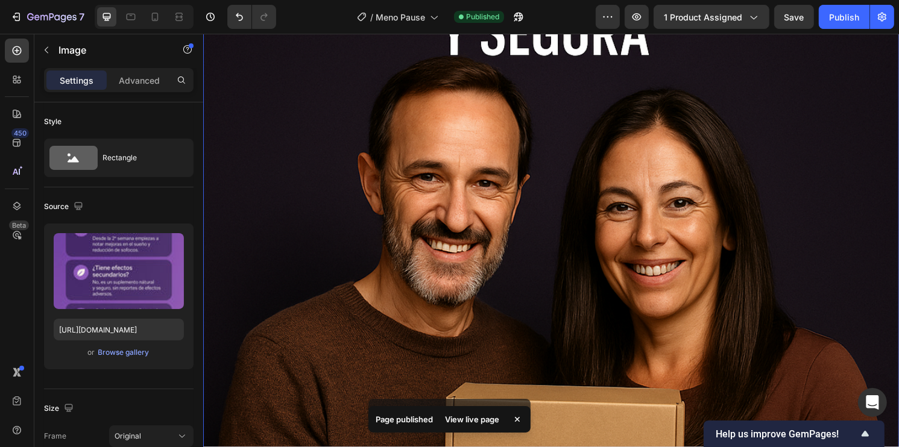
click at [760, 271] on img at bounding box center [564, 351] width 723 height 1085
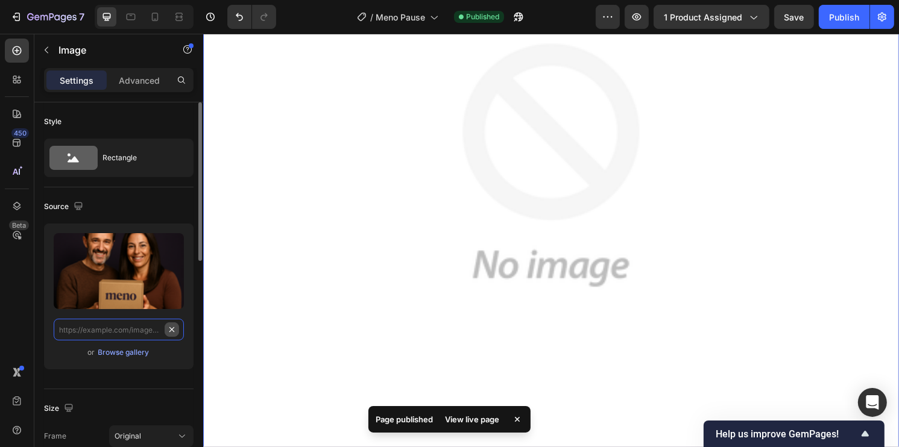
scroll to position [0, 0]
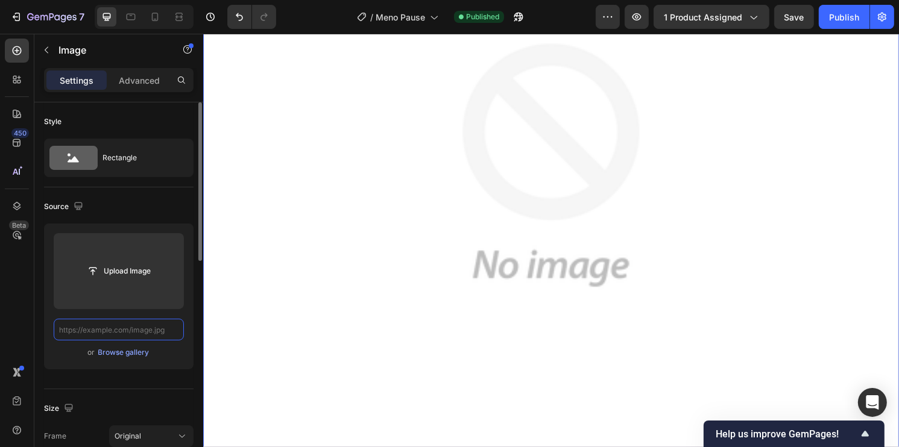
click at [139, 327] on input "text" at bounding box center [119, 330] width 130 height 22
paste input "https://cdn.shopify.com/s/files/1/0930/2517/3800/files/gempages_583610204592014…"
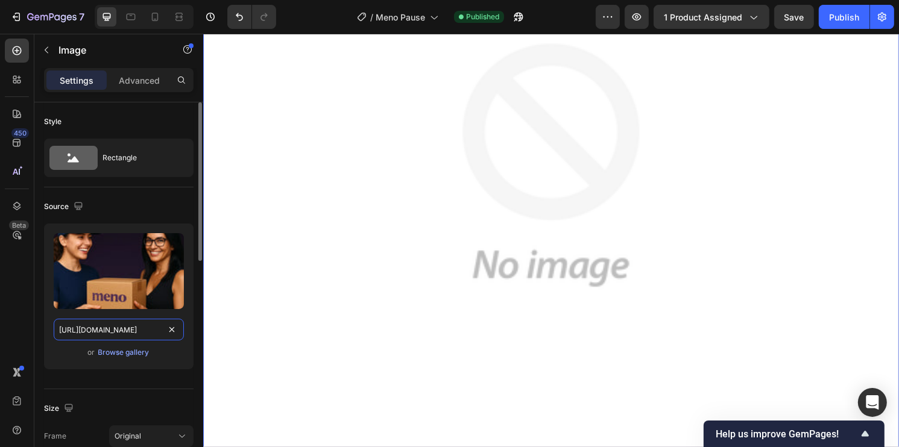
scroll to position [0, 451]
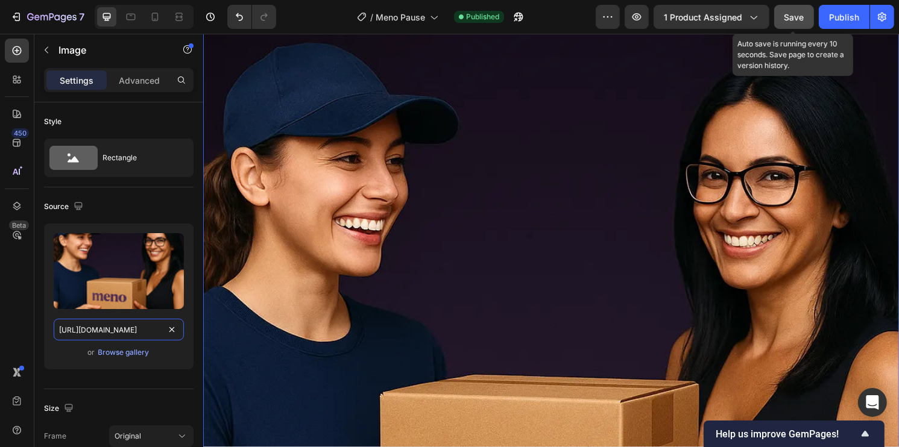
type input "https://cdn.shopify.com/s/files/1/0930/2517/3800/files/gempages_583610204592014…"
click at [806, 16] on button "Save" at bounding box center [794, 17] width 40 height 24
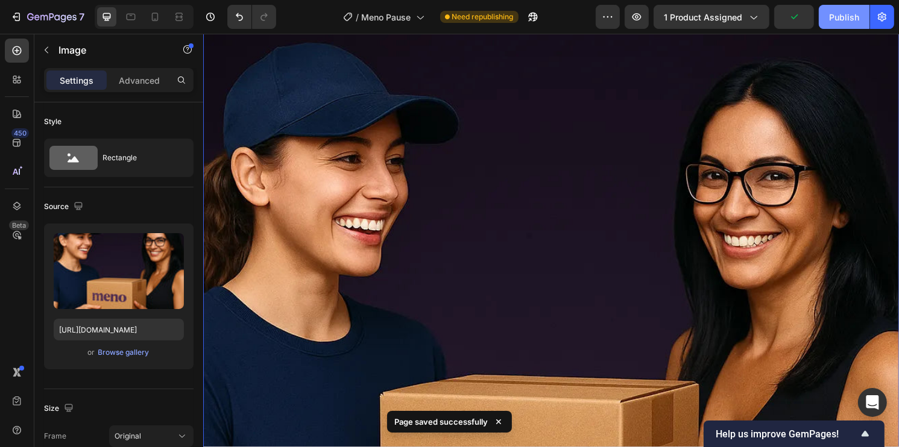
click at [843, 15] on div "Publish" at bounding box center [844, 17] width 30 height 13
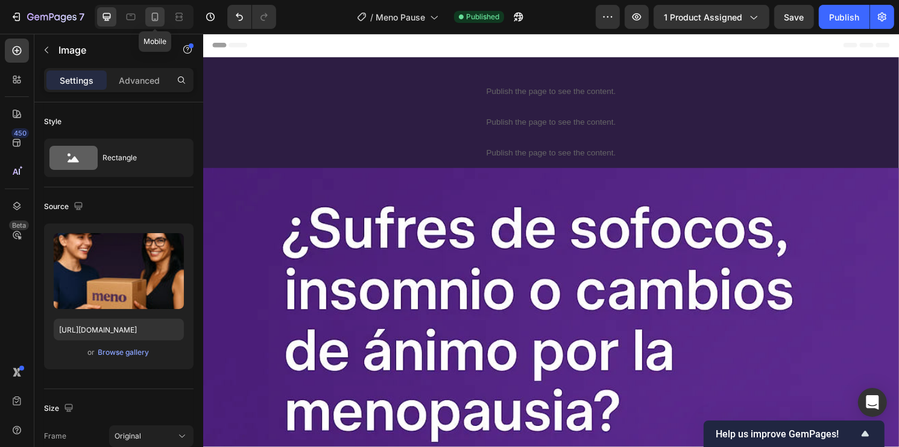
click at [156, 13] on icon at bounding box center [155, 17] width 7 height 8
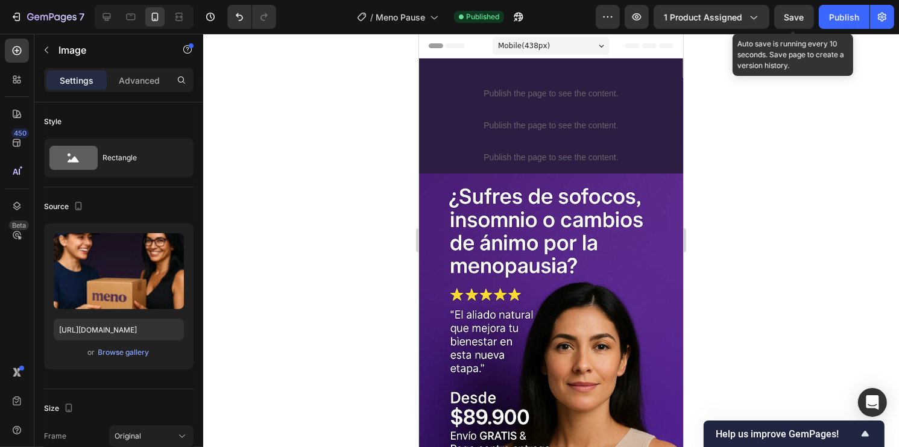
click at [790, 16] on span "Save" at bounding box center [794, 17] width 20 height 10
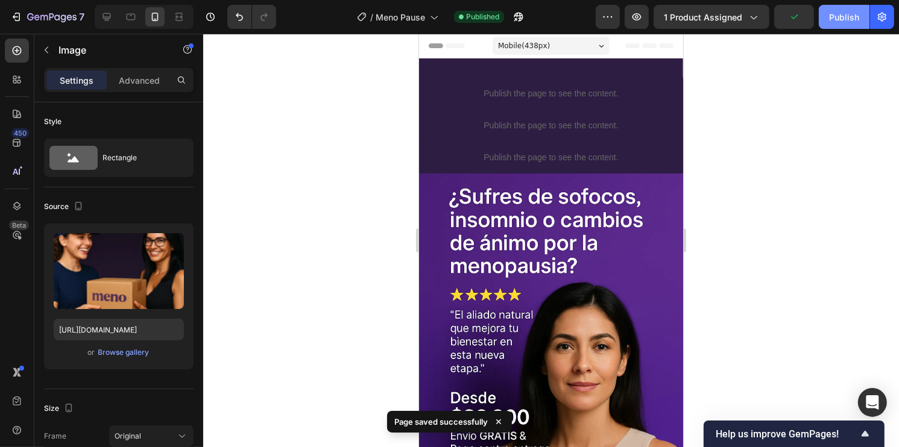
click at [828, 12] on button "Publish" at bounding box center [844, 17] width 51 height 24
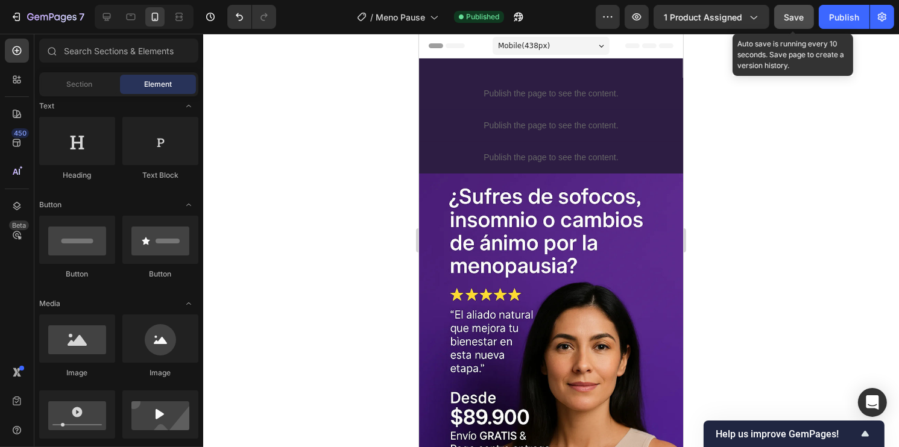
click at [788, 8] on button "Save" at bounding box center [794, 17] width 40 height 24
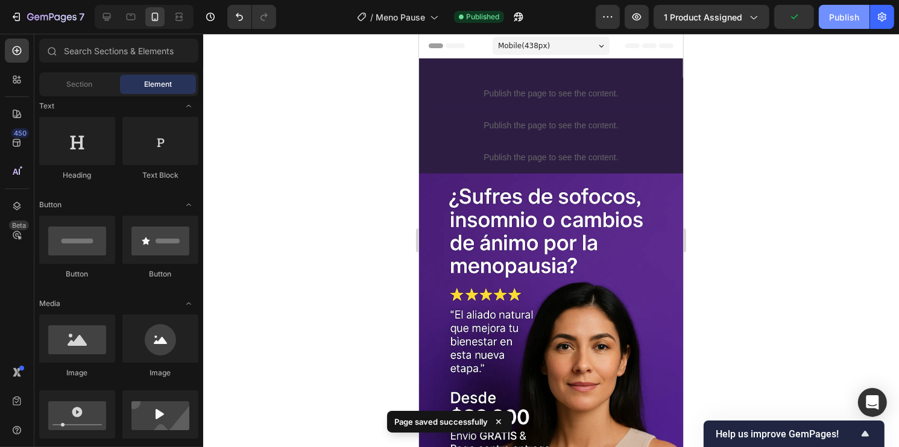
click at [833, 19] on div "Publish" at bounding box center [844, 17] width 30 height 13
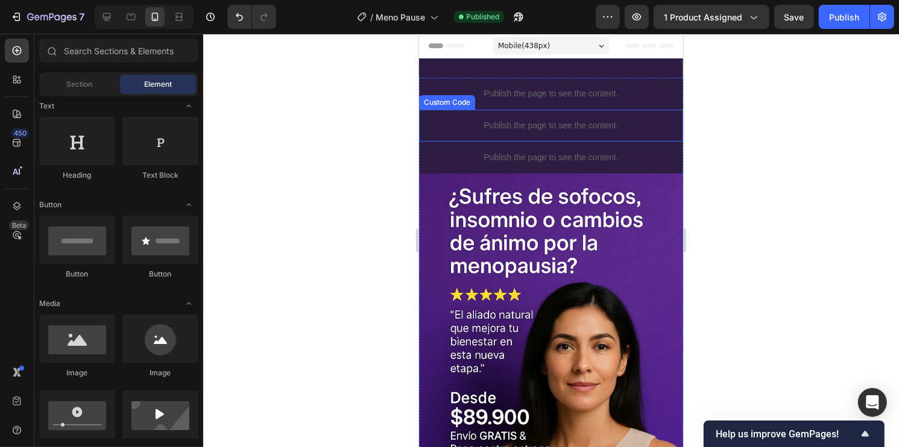
click at [508, 124] on p "Publish the page to see the content." at bounding box center [550, 125] width 264 height 13
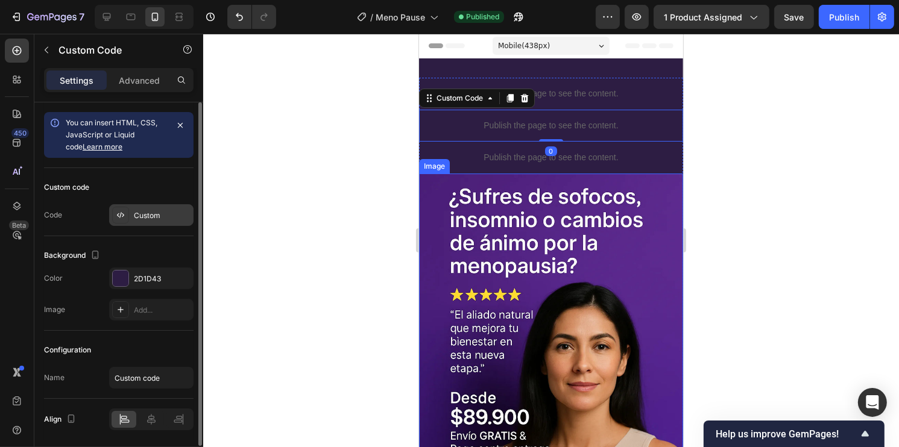
click at [151, 214] on div "Custom" at bounding box center [162, 215] width 57 height 11
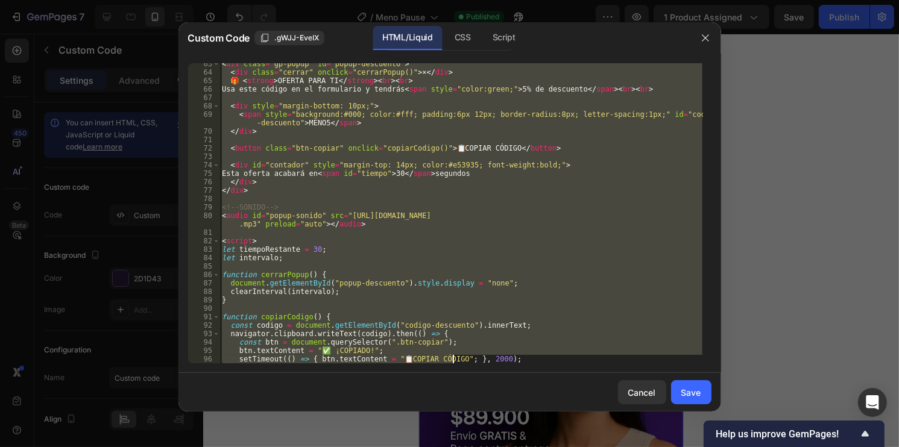
scroll to position [678, 0]
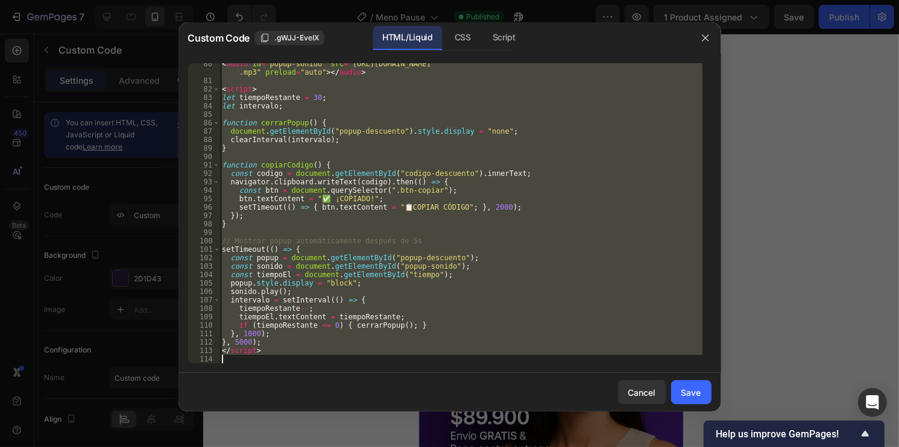
drag, startPoint x: 220, startPoint y: 69, endPoint x: 458, endPoint y: 409, distance: 415.1
click at [458, 409] on div "Custom Code .gWJJ-EveIX HTML/Liquid CSS Script <!-- POPUP DESCUENTO GEMPAGES --…" at bounding box center [449, 216] width 543 height 389
type textarea "</script>"
click at [804, 251] on div at bounding box center [449, 223] width 899 height 447
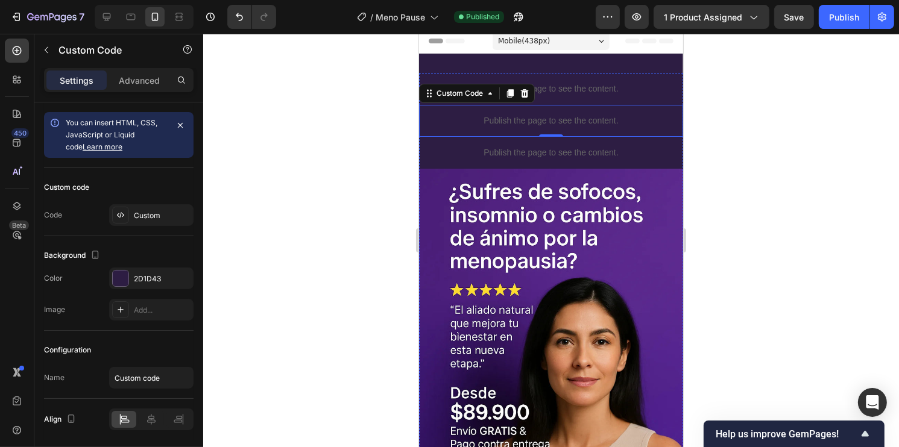
scroll to position [0, 0]
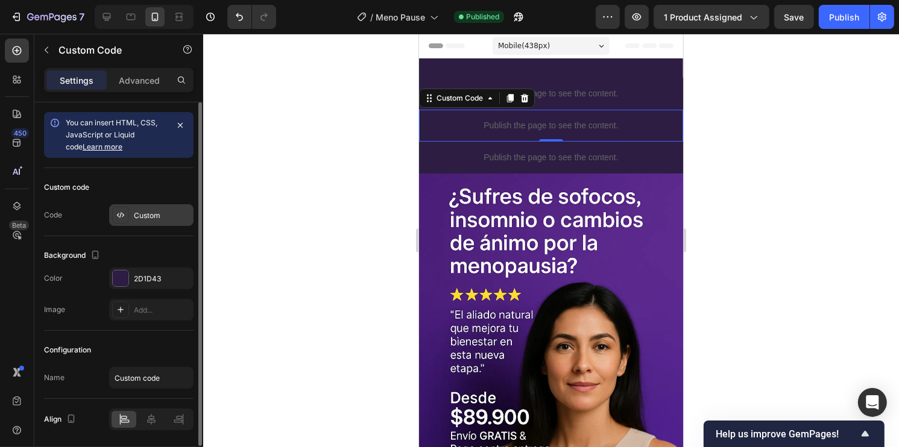
click at [156, 215] on div "Custom" at bounding box center [162, 215] width 57 height 11
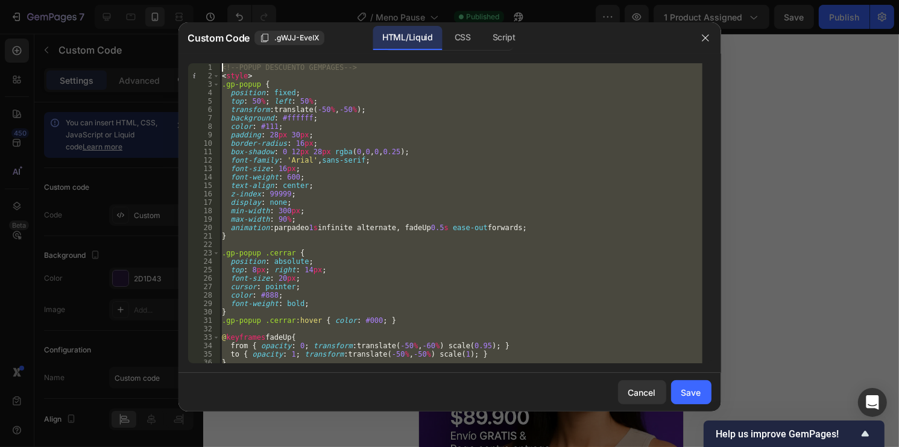
drag, startPoint x: 306, startPoint y: 356, endPoint x: 150, endPoint y: -1, distance: 389.3
click at [150, 0] on html "7 Version history / Meno Pause Published Preview 1 product assigned Save Publis…" at bounding box center [449, 0] width 899 height 0
type textarea "<!-- POPUP DESCUENTO GEMPAGES --> <style>"
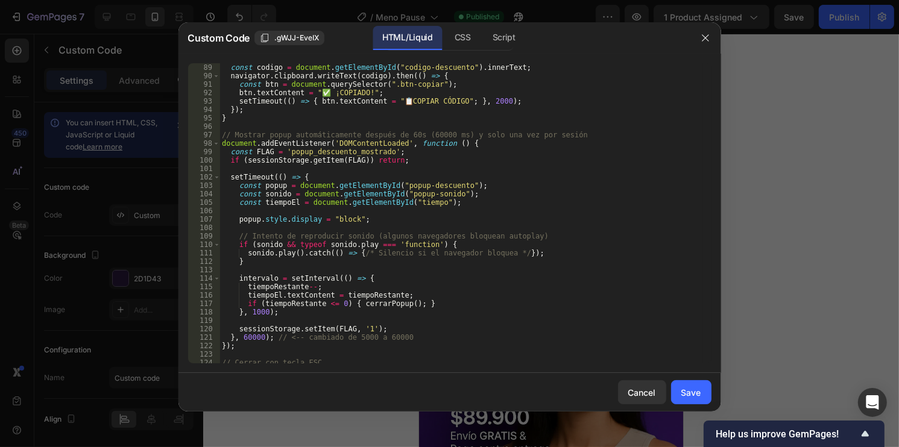
scroll to position [805, 0]
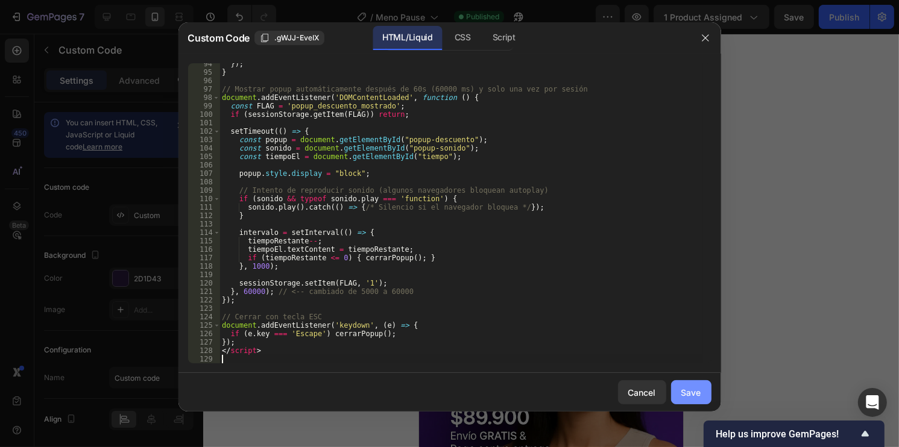
click at [693, 385] on button "Save" at bounding box center [691, 392] width 40 height 24
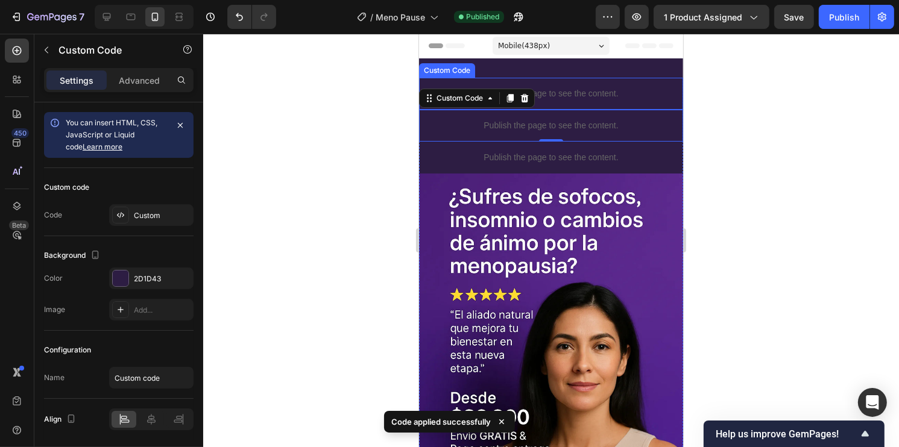
click at [576, 93] on p "Publish the page to see the content." at bounding box center [550, 93] width 264 height 13
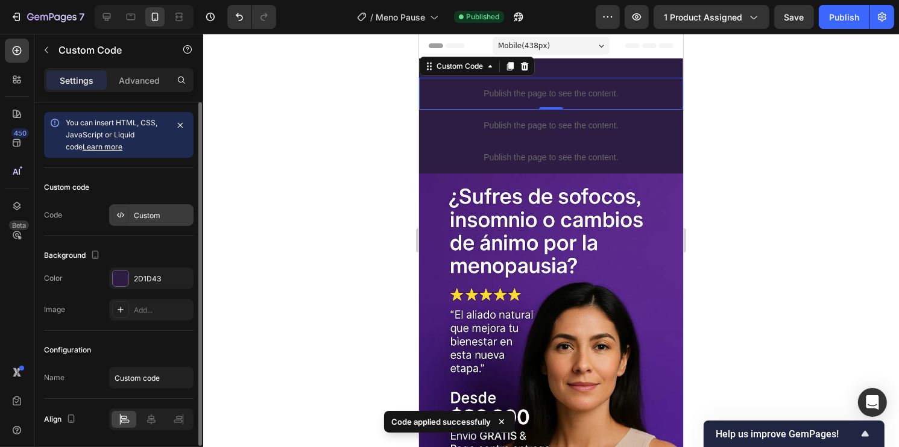
click at [147, 209] on div "Custom" at bounding box center [151, 215] width 84 height 22
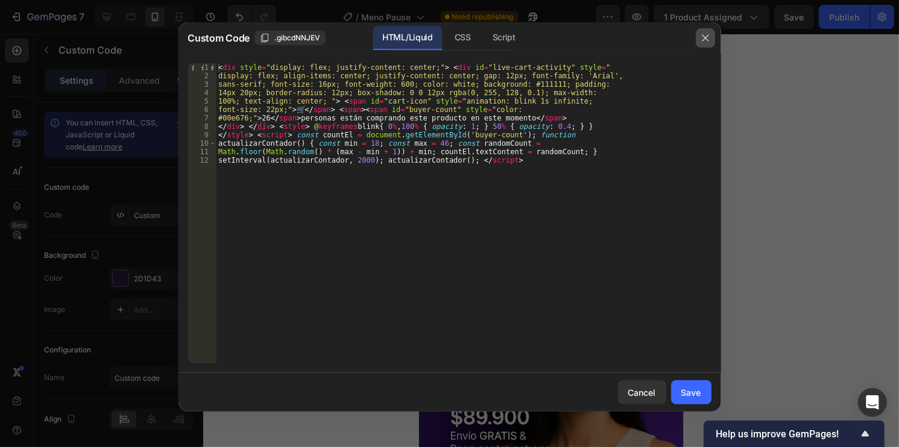
click at [699, 40] on button "button" at bounding box center [705, 37] width 19 height 19
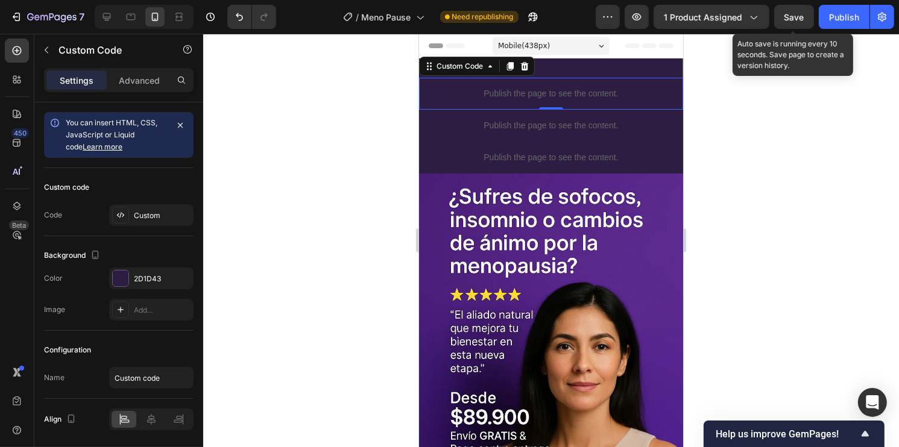
click at [790, 17] on span "Save" at bounding box center [794, 17] width 20 height 10
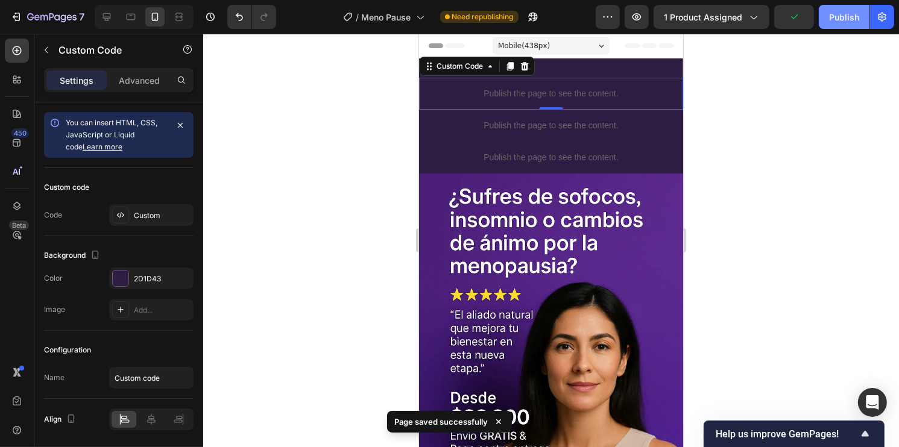
click at [832, 20] on div "Publish" at bounding box center [844, 17] width 30 height 13
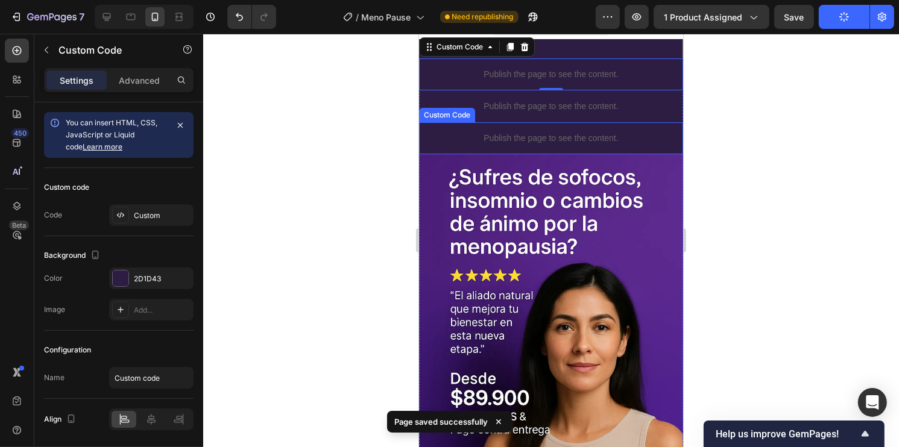
scroll to position [0, 0]
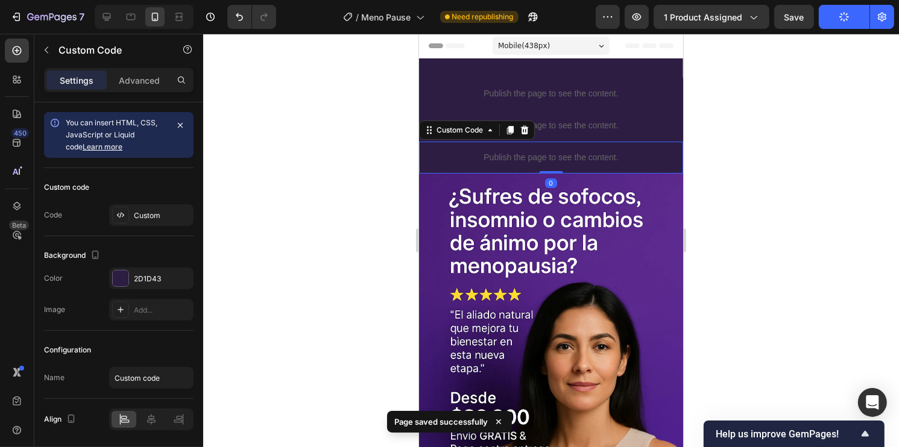
click at [543, 153] on p "Publish the page to see the content." at bounding box center [550, 157] width 264 height 13
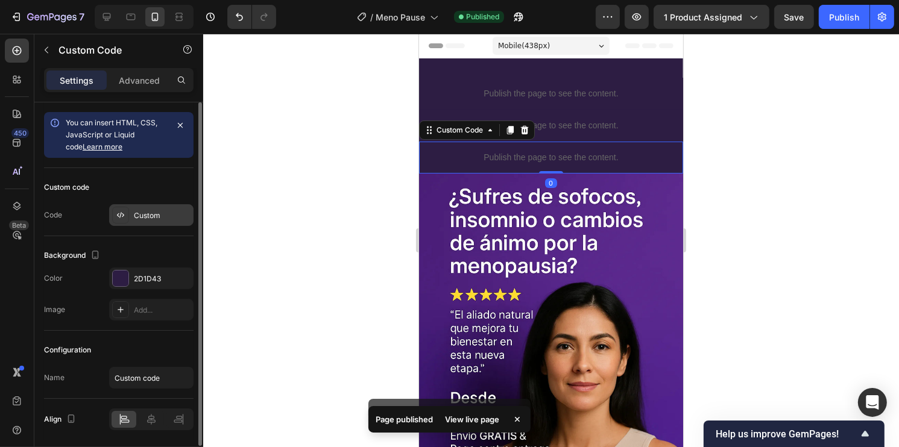
click at [165, 215] on div "Custom" at bounding box center [162, 215] width 57 height 11
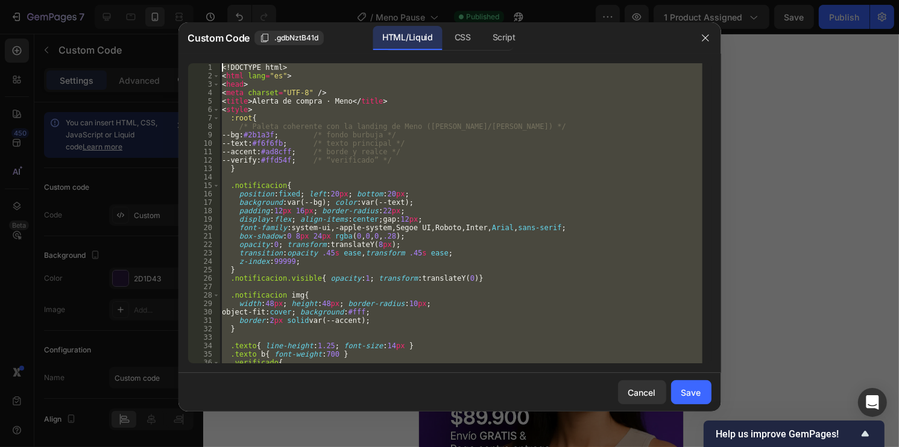
drag, startPoint x: 221, startPoint y: 345, endPoint x: 158, endPoint y: -36, distance: 386.3
click at [158, 0] on html "7 Version history / Meno Pause Published Preview 1 product assigned Save Publis…" at bounding box center [449, 0] width 899 height 0
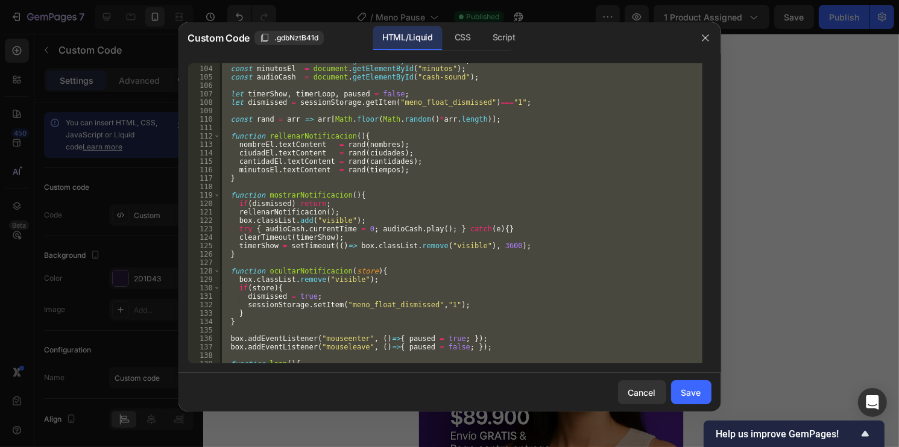
scroll to position [1076, 0]
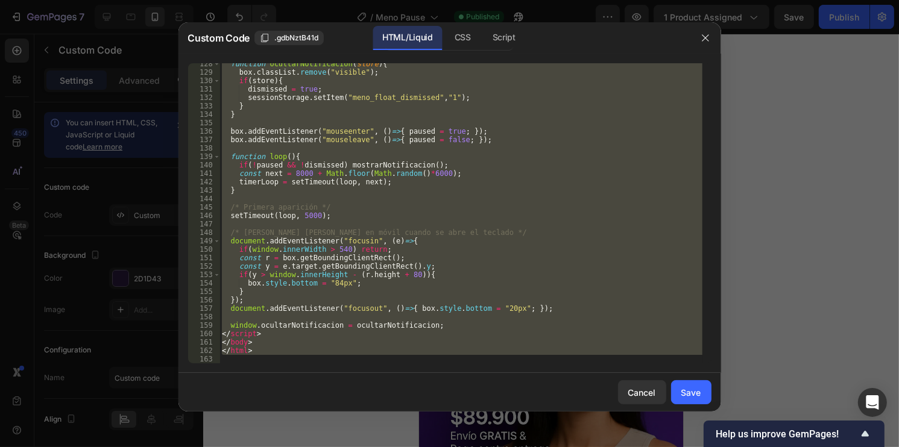
click at [282, 348] on div "function ocultarNotificacion ( store ) { box . classList . remove ( "visible" )…" at bounding box center [460, 213] width 483 height 300
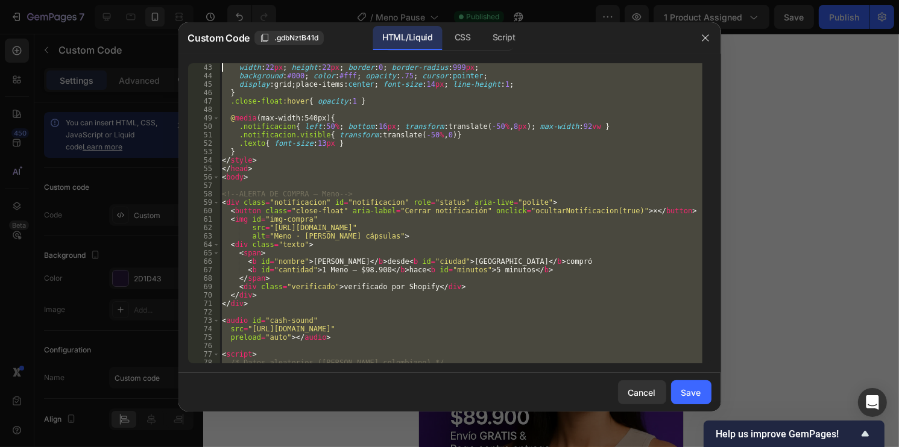
scroll to position [0, 0]
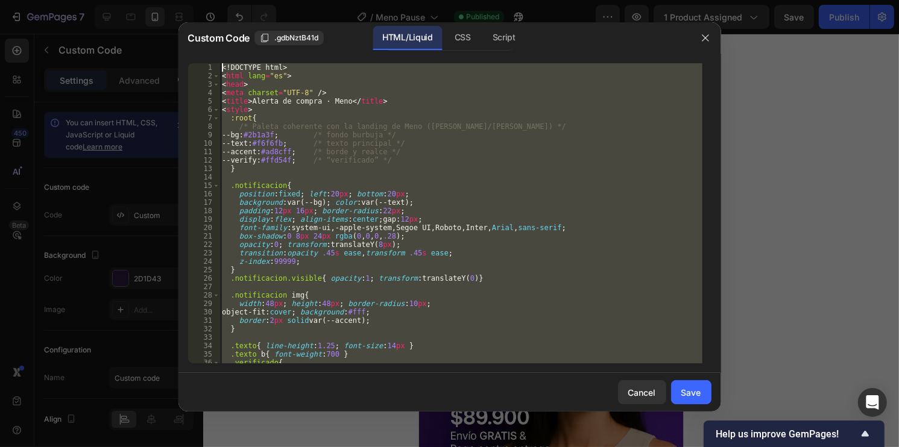
drag, startPoint x: 269, startPoint y: 351, endPoint x: 142, endPoint y: -26, distance: 398.5
click at [142, 0] on html "7 Version history / Meno Pause Published Preview 1 product assigned Save Publis…" at bounding box center [449, 0] width 899 height 0
type textarea "<!DOCTYPE html> <html lang="es">"
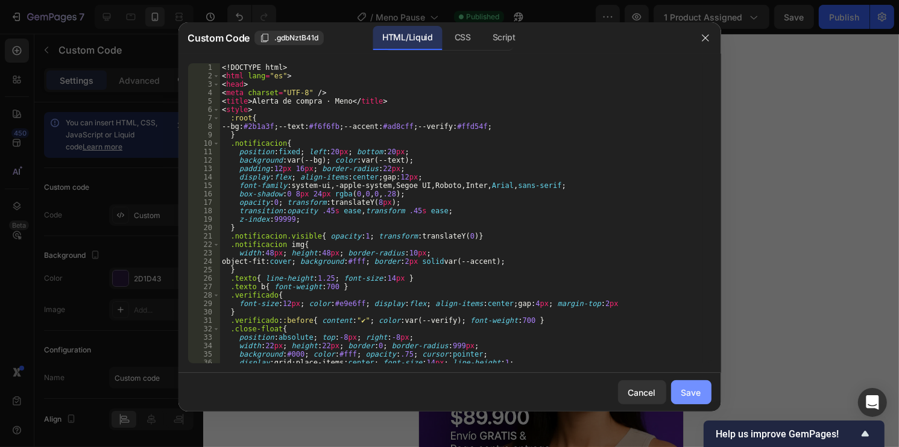
click at [705, 398] on button "Save" at bounding box center [691, 392] width 40 height 24
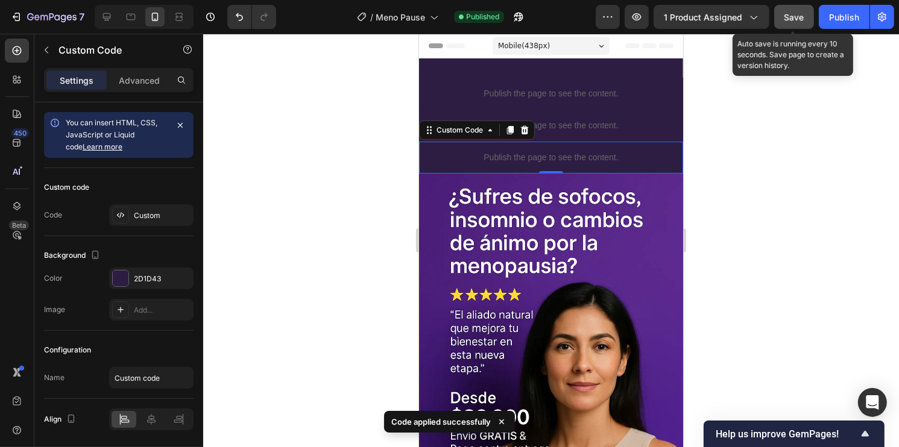
click at [797, 28] on button "Save" at bounding box center [794, 17] width 40 height 24
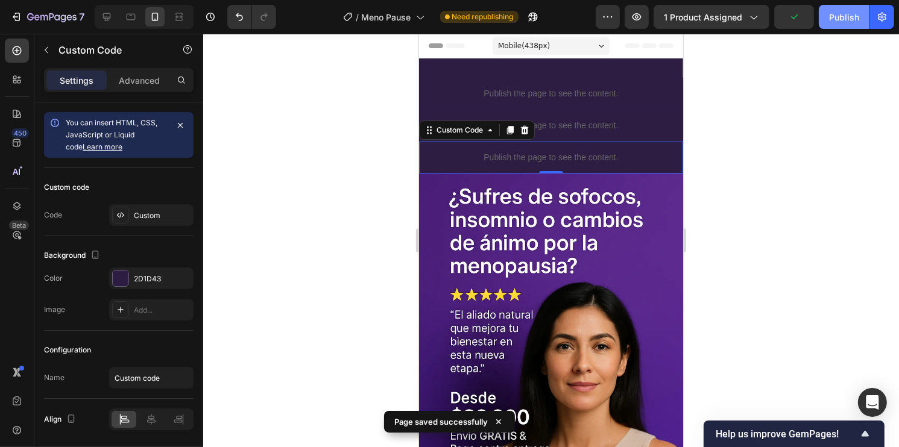
click at [839, 14] on div "Publish" at bounding box center [844, 17] width 30 height 13
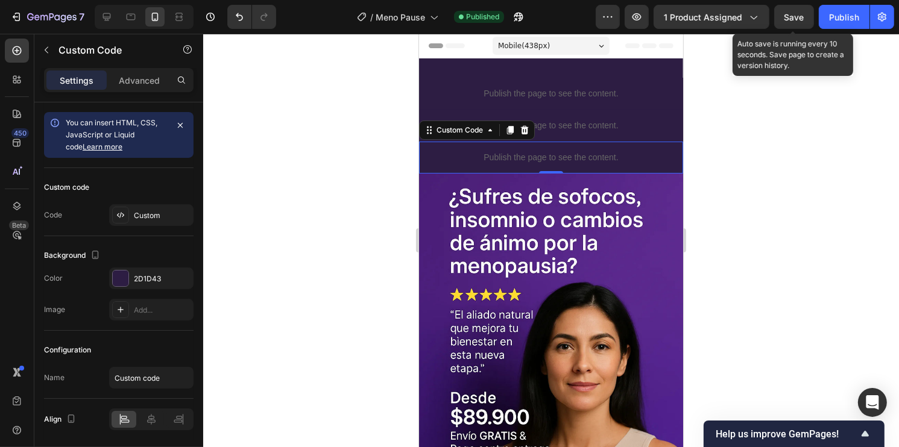
click at [787, 16] on span "Save" at bounding box center [794, 17] width 20 height 10
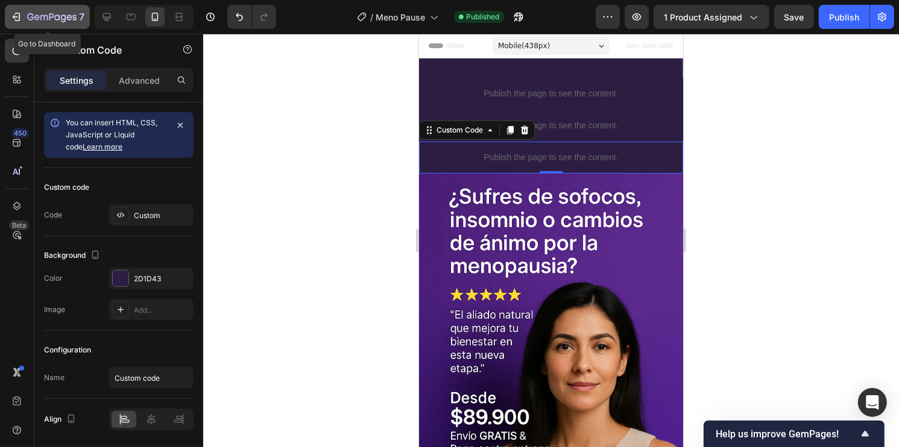
click at [22, 20] on icon "button" at bounding box center [16, 17] width 12 height 12
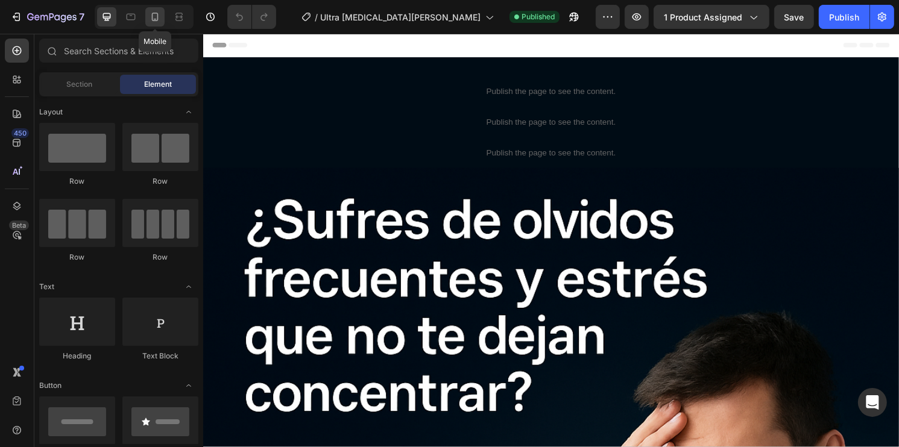
click at [157, 17] on icon at bounding box center [155, 17] width 7 height 8
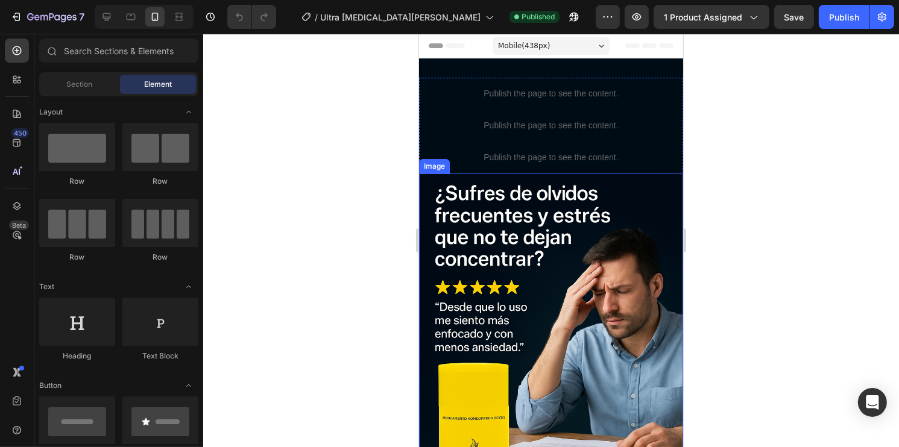
click at [490, 254] on img at bounding box center [550, 372] width 264 height 396
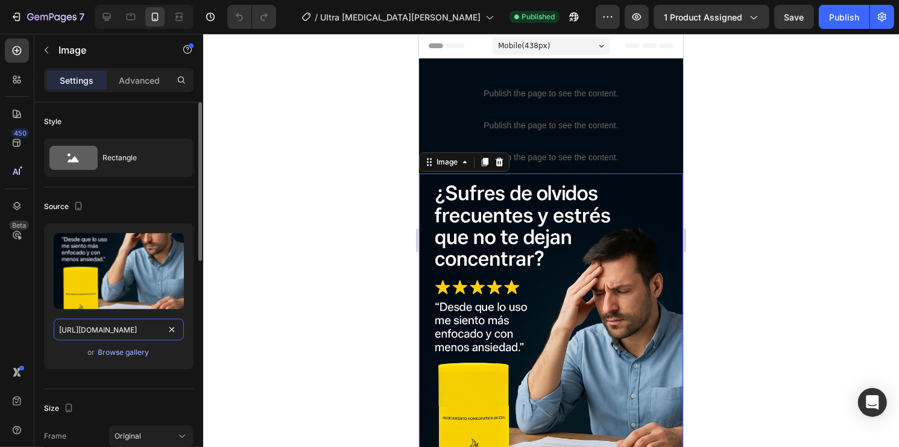
click at [146, 324] on input "https://cdn.shopify.com/s/files/1/0930/2517/3800/files/imagen_2025-09-12_165558…" at bounding box center [119, 330] width 130 height 22
click at [730, 270] on div at bounding box center [551, 241] width 696 height 414
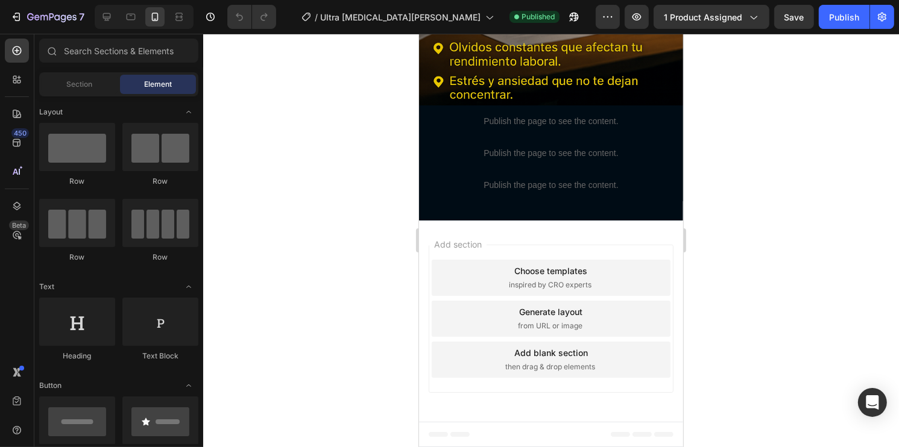
scroll to position [2258, 0]
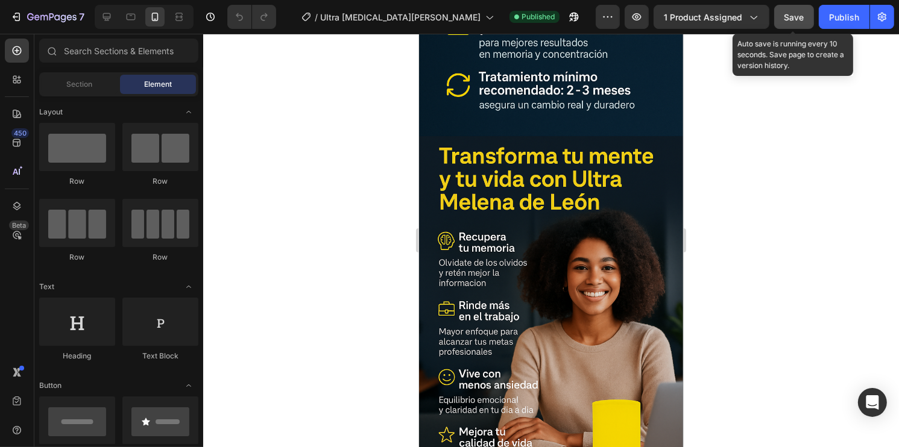
click at [811, 16] on button "Save" at bounding box center [794, 17] width 40 height 24
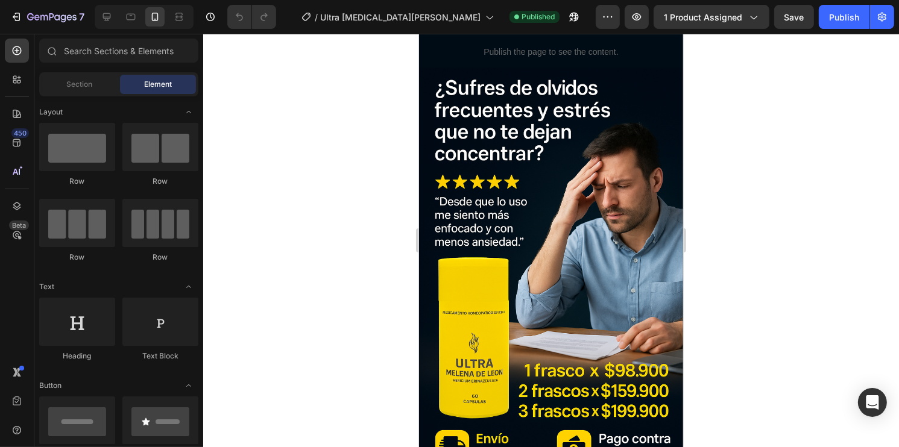
scroll to position [75, 0]
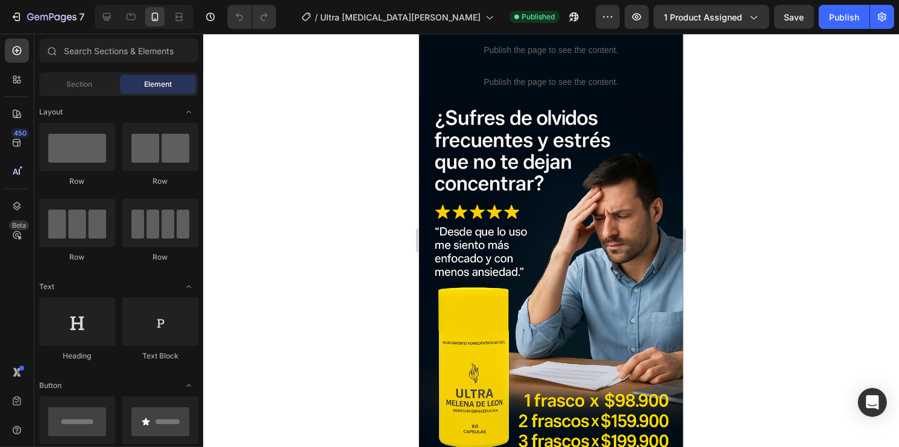
drag, startPoint x: 676, startPoint y: 285, endPoint x: 1101, endPoint y: 110, distance: 460.2
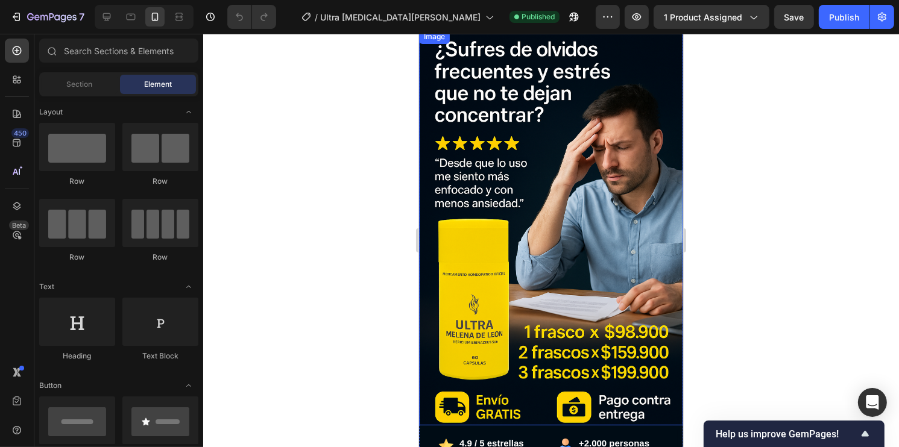
scroll to position [121, 0]
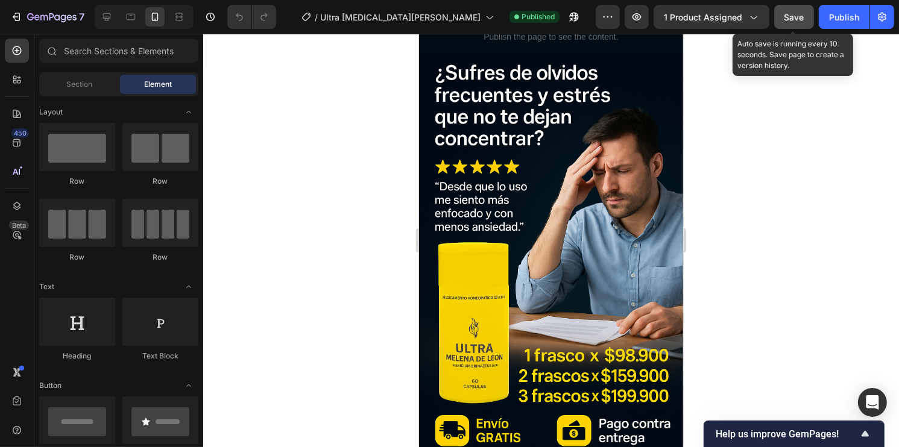
click at [799, 24] on button "Save" at bounding box center [794, 17] width 40 height 24
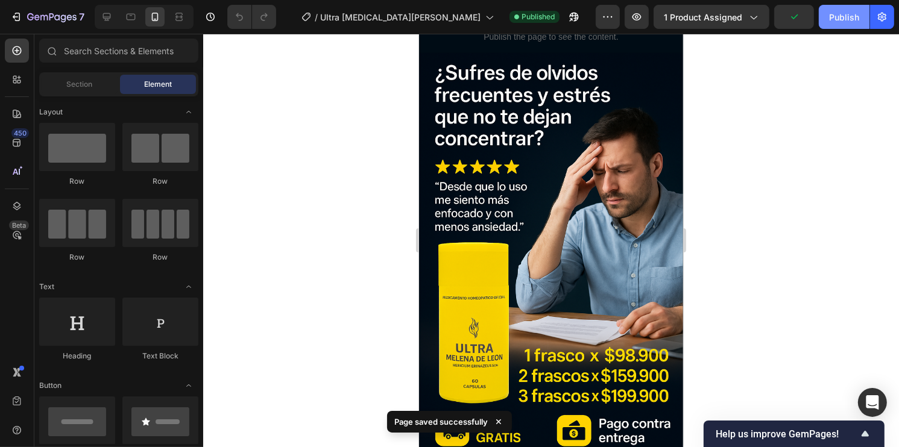
click at [834, 25] on button "Publish" at bounding box center [844, 17] width 51 height 24
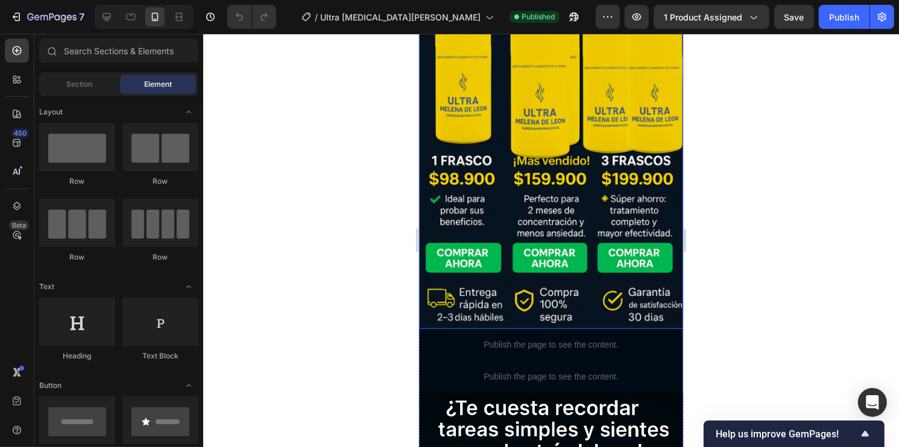
scroll to position [784, 0]
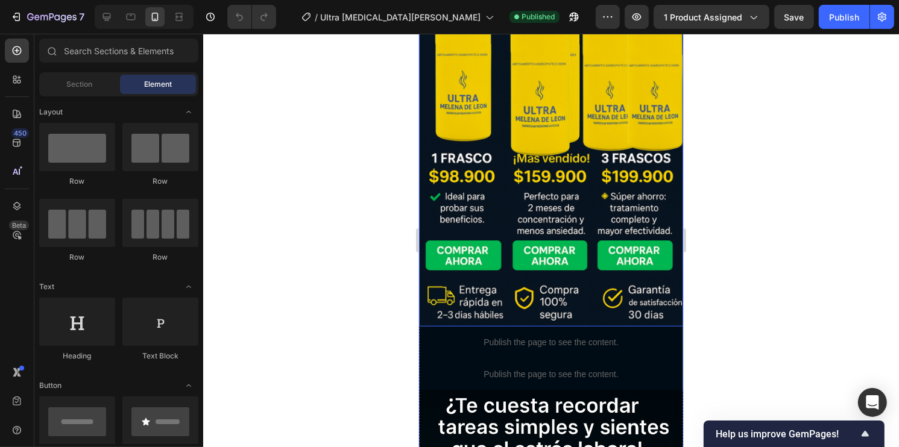
click at [554, 166] on img at bounding box center [550, 122] width 264 height 410
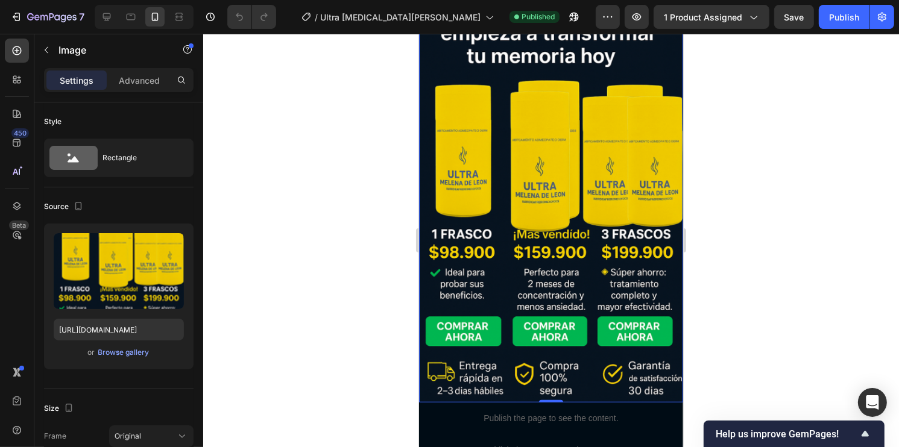
scroll to position [723, 0]
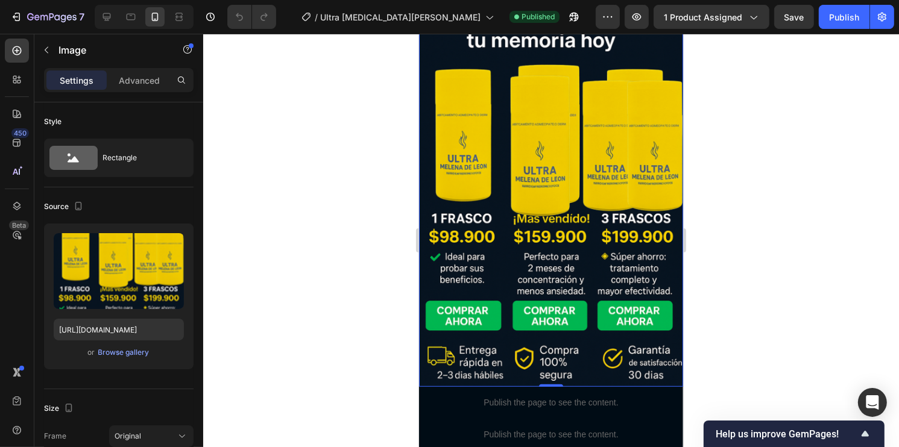
click at [560, 246] on img at bounding box center [550, 182] width 264 height 410
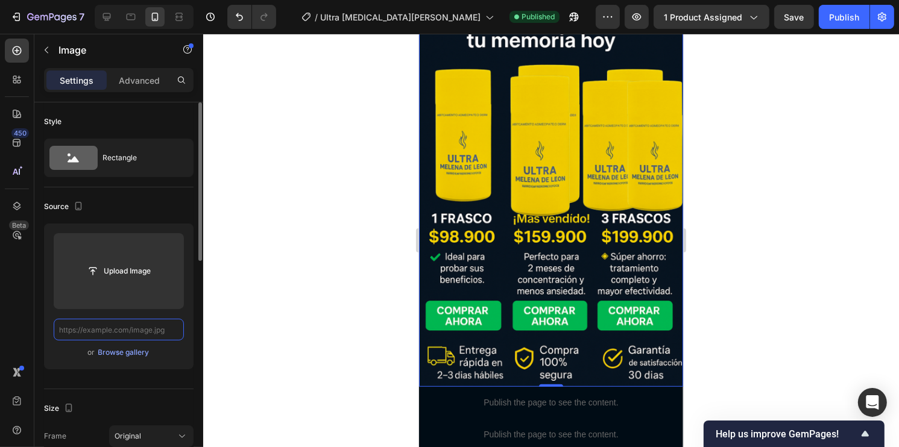
scroll to position [0, 0]
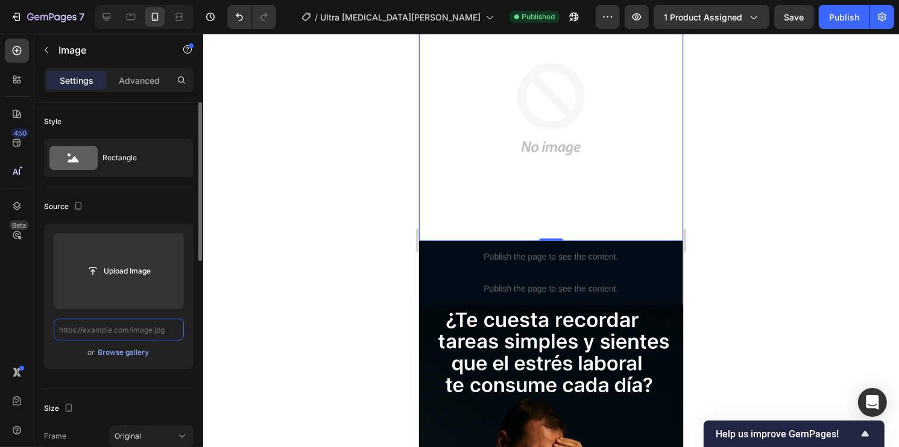
click at [156, 329] on input "text" at bounding box center [119, 330] width 130 height 22
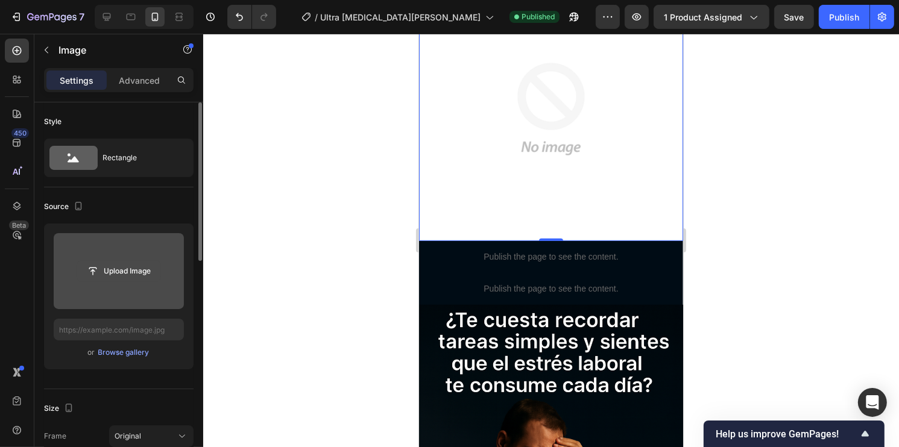
click at [139, 275] on input "file" at bounding box center [118, 271] width 83 height 20
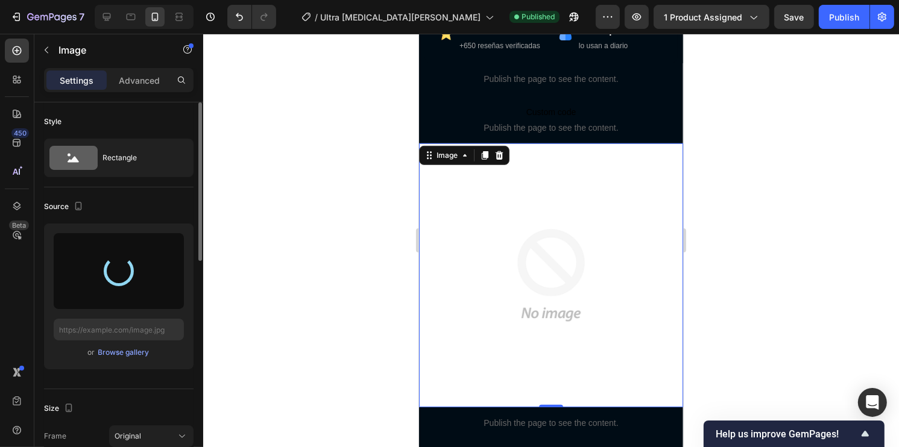
scroll to position [543, 0]
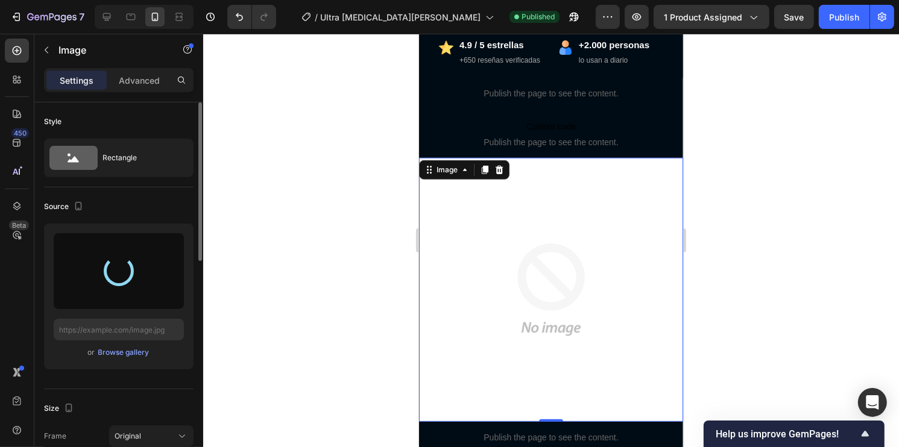
type input "https://cdn.shopify.com/s/files/1/0930/2517/3800/files/gempages_583610204592014…"
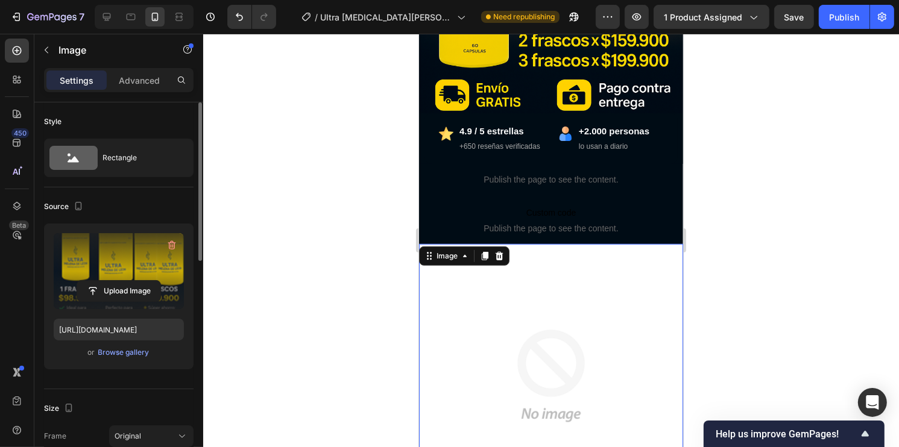
scroll to position [482, 0]
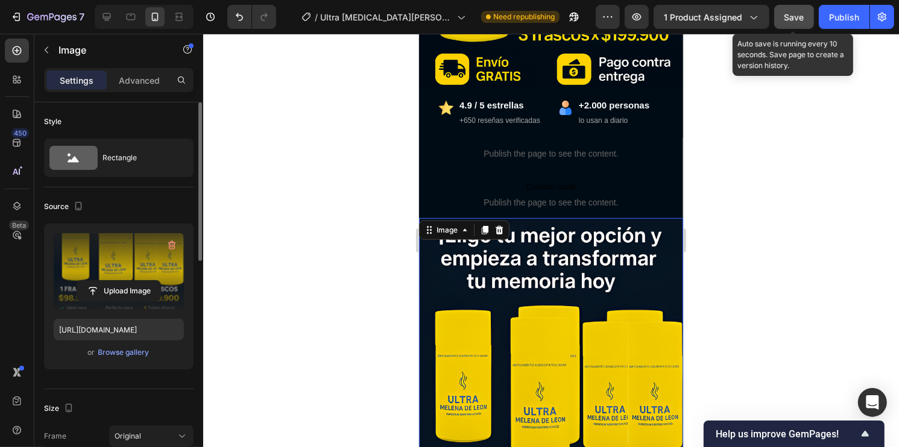
click at [812, 11] on button "Save" at bounding box center [794, 17] width 40 height 24
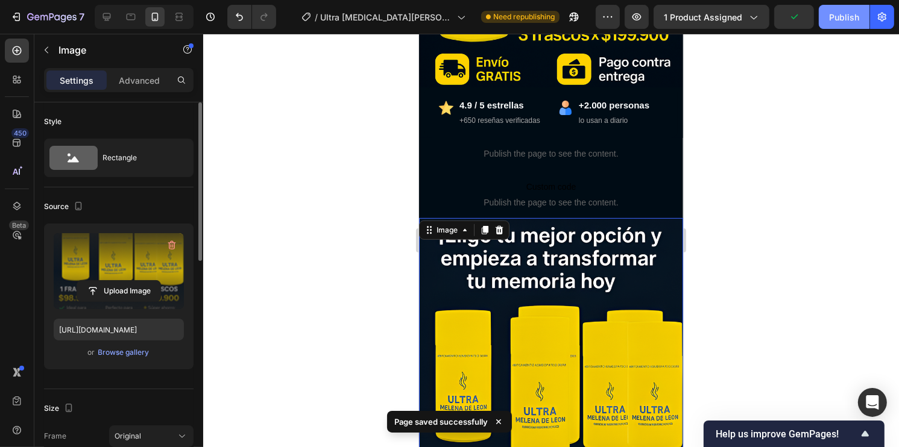
click at [843, 21] on div "Publish" at bounding box center [844, 17] width 30 height 13
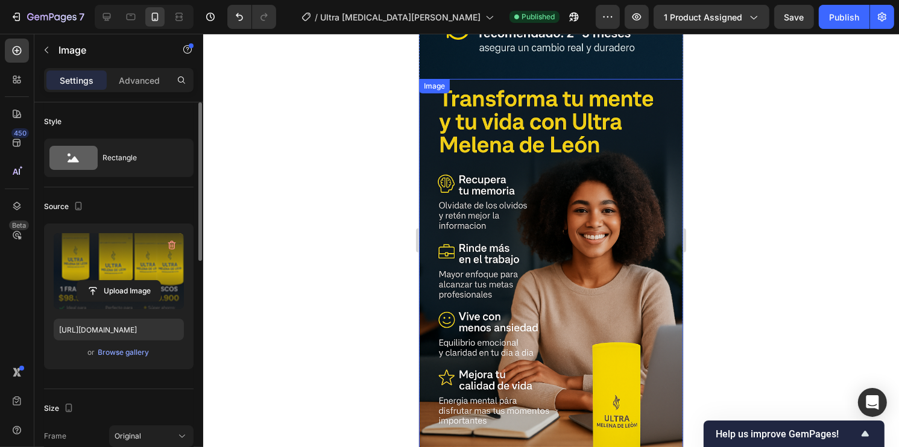
scroll to position [2291, 0]
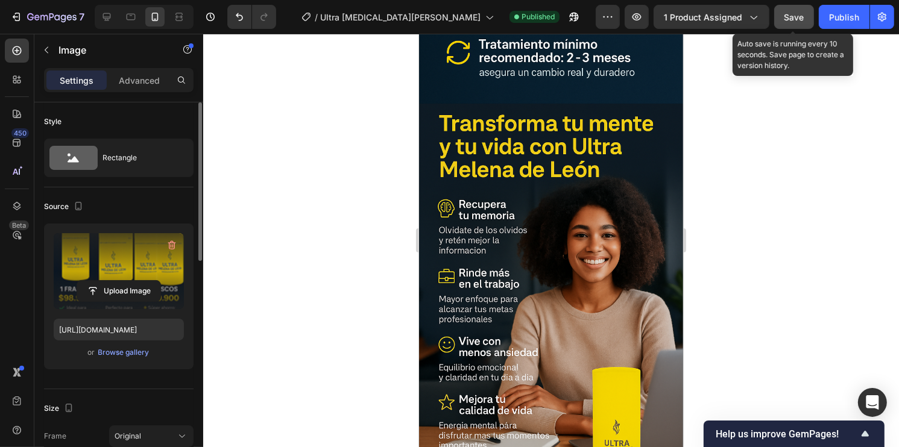
click at [796, 12] on span "Save" at bounding box center [794, 17] width 20 height 10
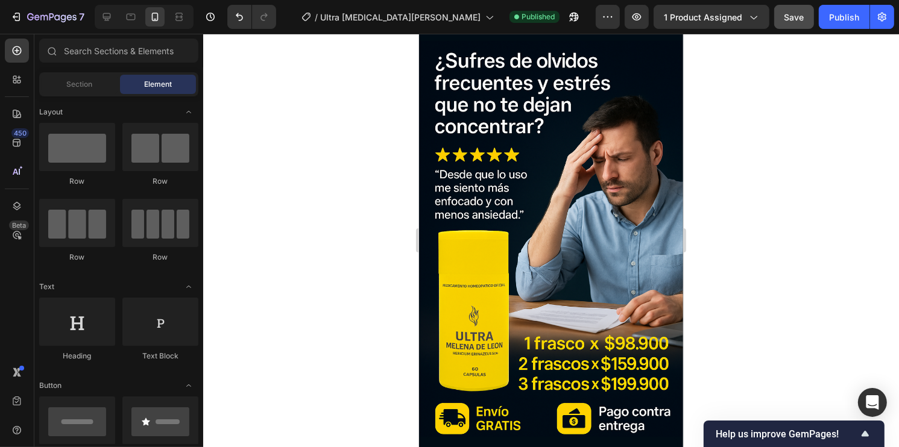
scroll to position [0, 0]
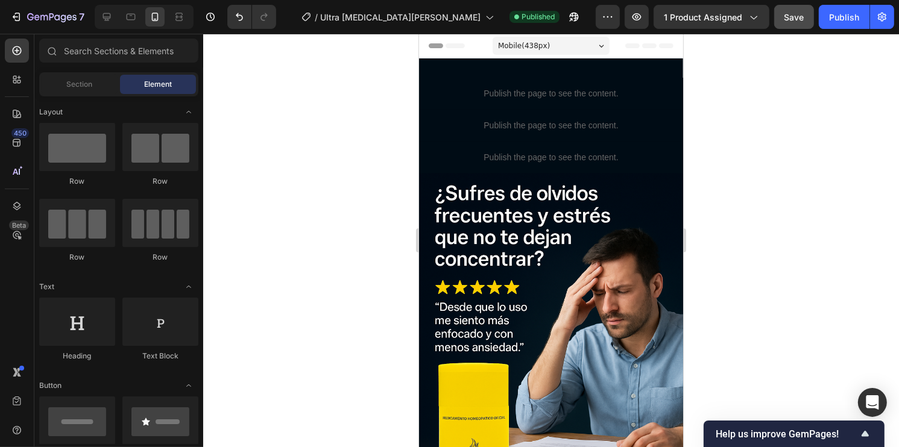
drag, startPoint x: 678, startPoint y: 272, endPoint x: 1104, endPoint y: 72, distance: 470.9
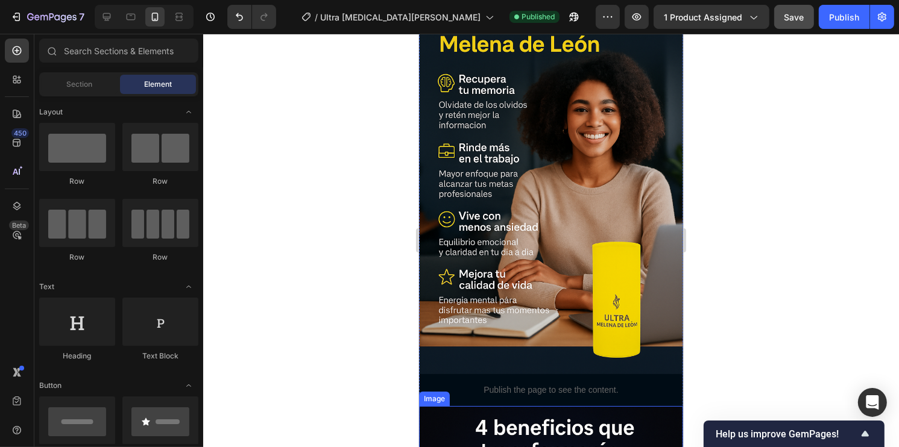
scroll to position [2231, 0]
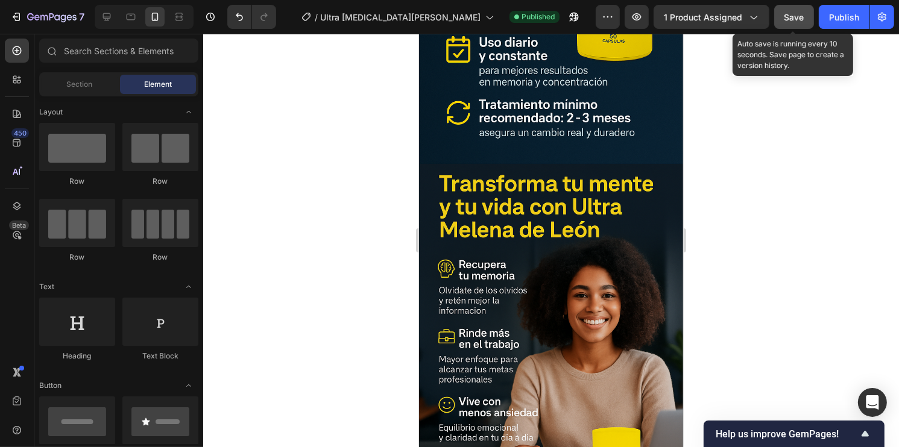
click at [803, 22] on div "Save" at bounding box center [794, 17] width 20 height 13
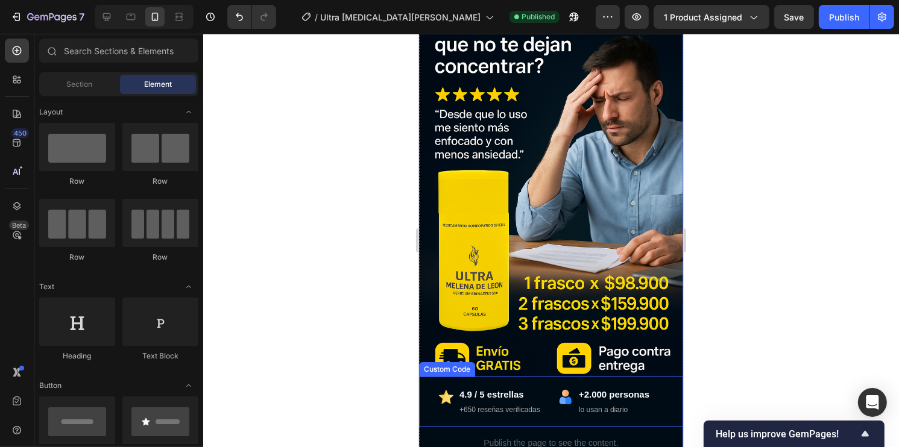
scroll to position [181, 0]
